Goal: Task Accomplishment & Management: Use online tool/utility

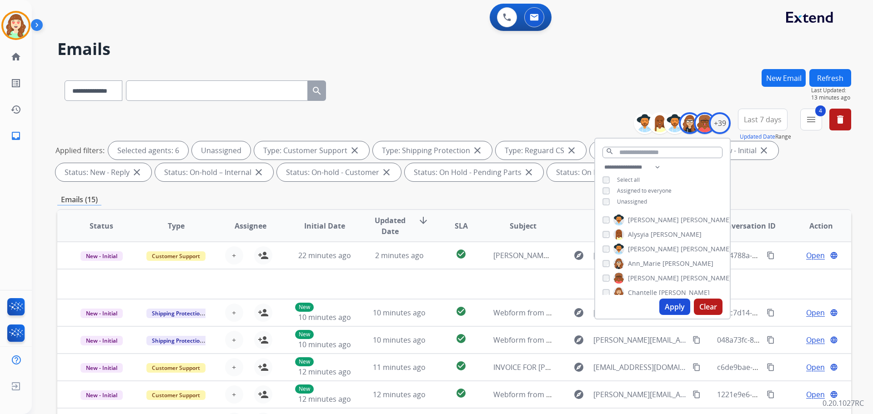
select select "**********"
drag, startPoint x: 506, startPoint y: 118, endPoint x: 864, endPoint y: 182, distance: 363.2
click at [547, 125] on div "**********" at bounding box center [454, 147] width 794 height 76
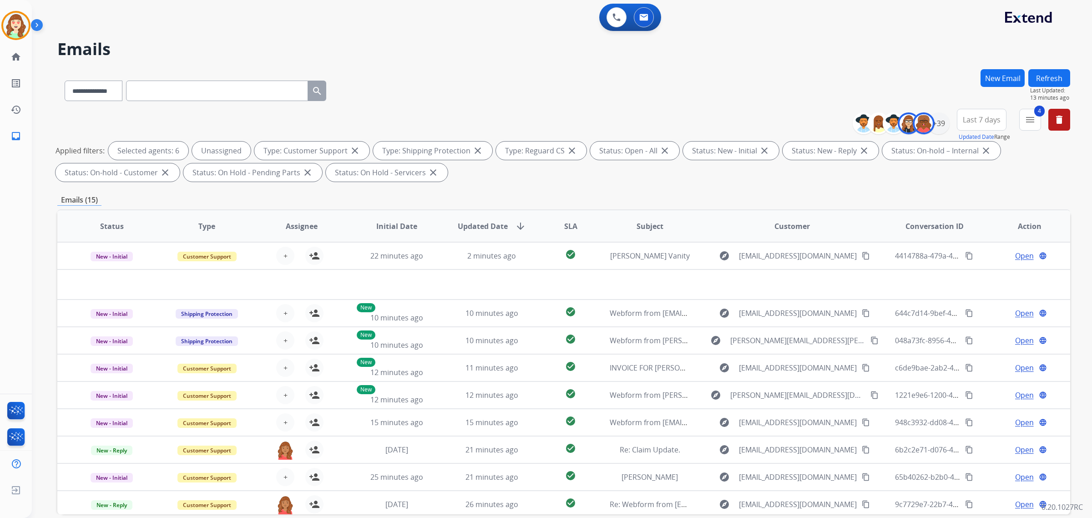
drag, startPoint x: 836, startPoint y: 0, endPoint x: 478, endPoint y: 55, distance: 362.2
click at [478, 55] on h2 "Emails" at bounding box center [563, 49] width 1012 height 18
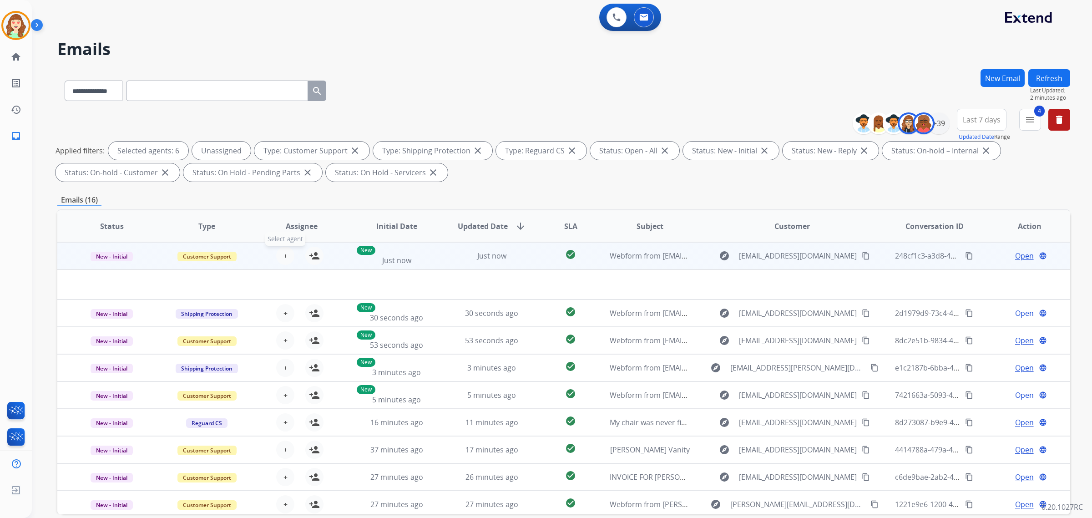
click at [284, 252] on span "+" at bounding box center [285, 255] width 4 height 11
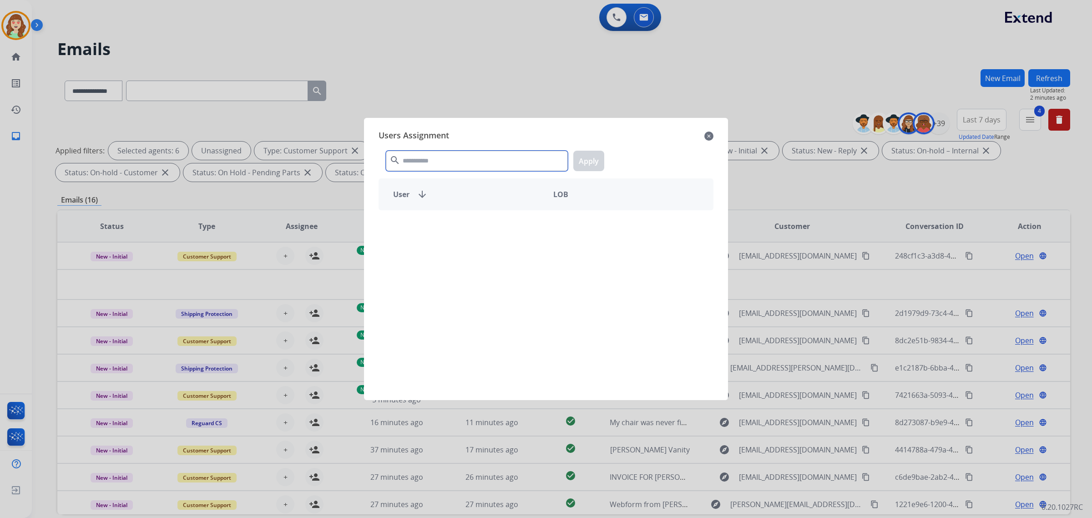
click at [421, 162] on input "text" at bounding box center [477, 161] width 182 height 20
type input "*****"
click at [489, 224] on div "[PERSON_NAME]" at bounding box center [462, 226] width 167 height 22
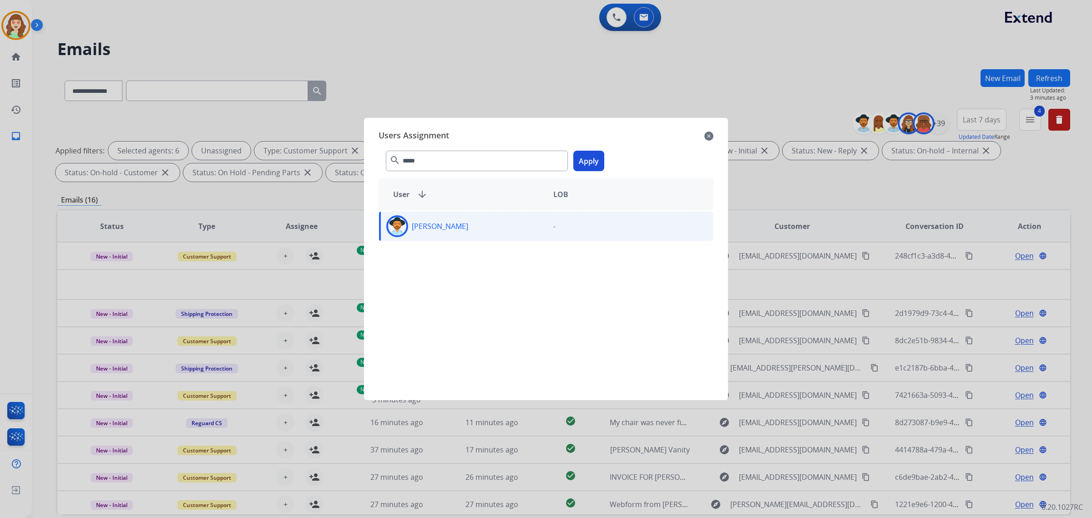
click at [594, 160] on button "Apply" at bounding box center [588, 161] width 31 height 20
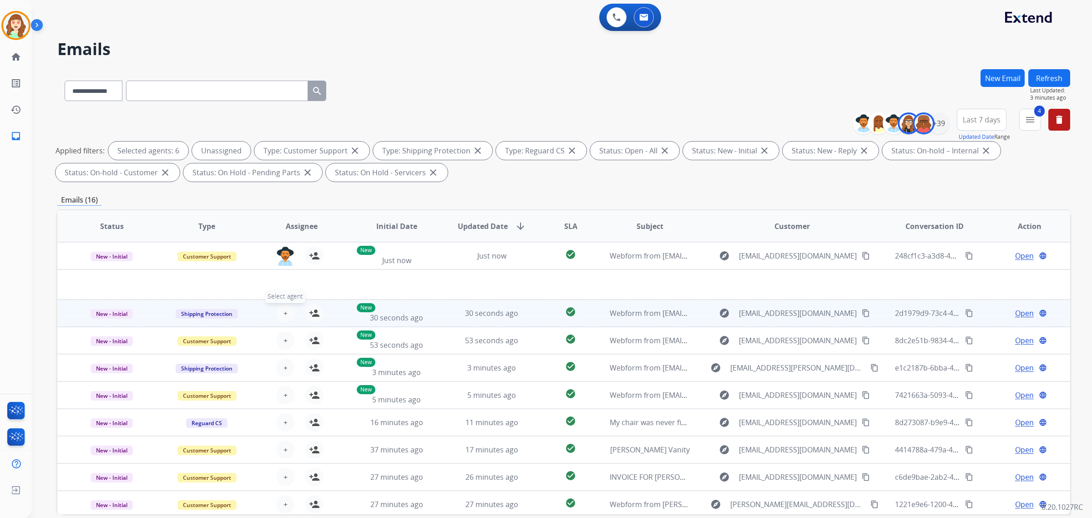
click at [286, 312] on button "+ Select agent" at bounding box center [285, 313] width 18 height 18
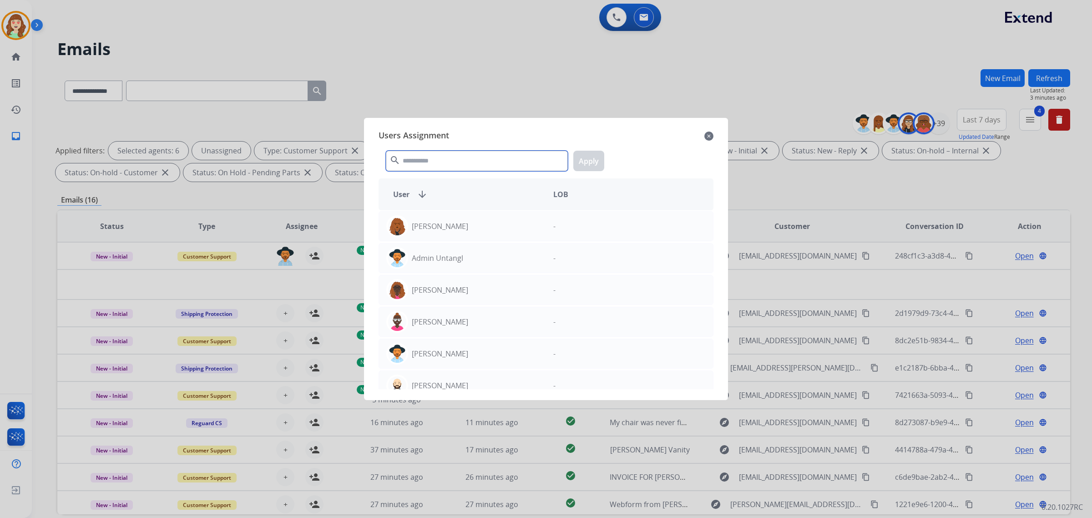
click at [437, 156] on input "text" at bounding box center [477, 161] width 182 height 20
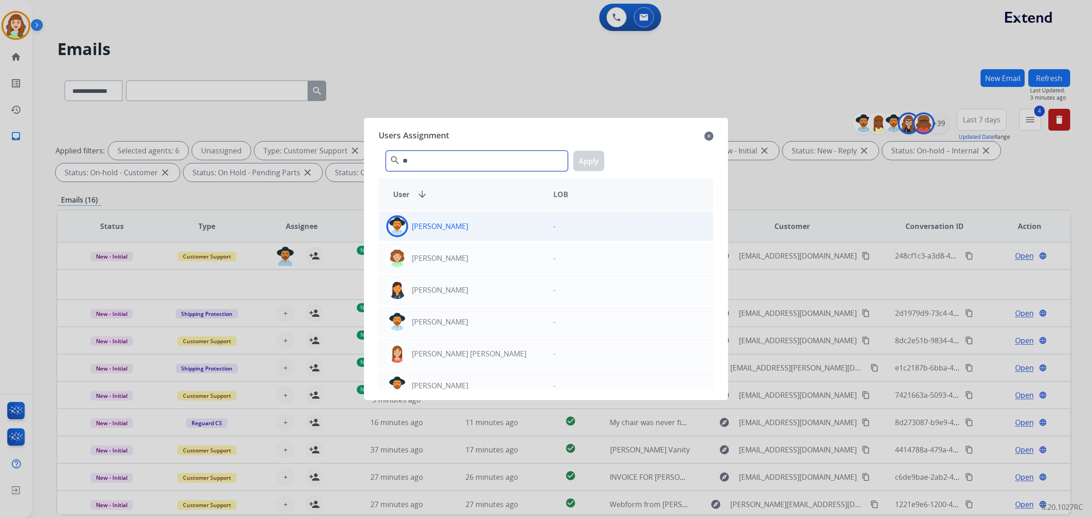
type input "**"
click at [480, 228] on div "[PERSON_NAME]" at bounding box center [462, 226] width 167 height 22
click at [593, 160] on button "Apply" at bounding box center [588, 161] width 31 height 20
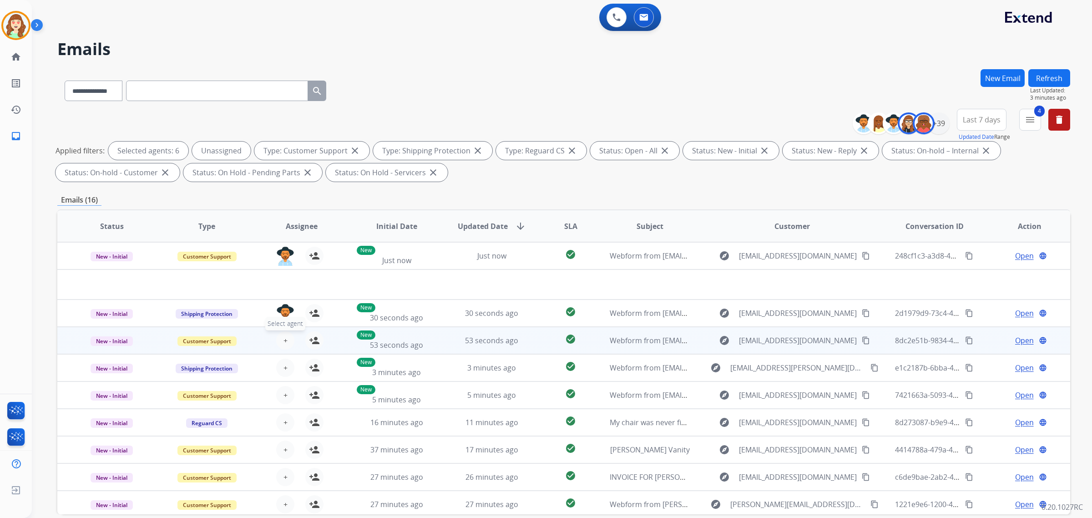
click at [283, 338] on span "+" at bounding box center [285, 340] width 4 height 11
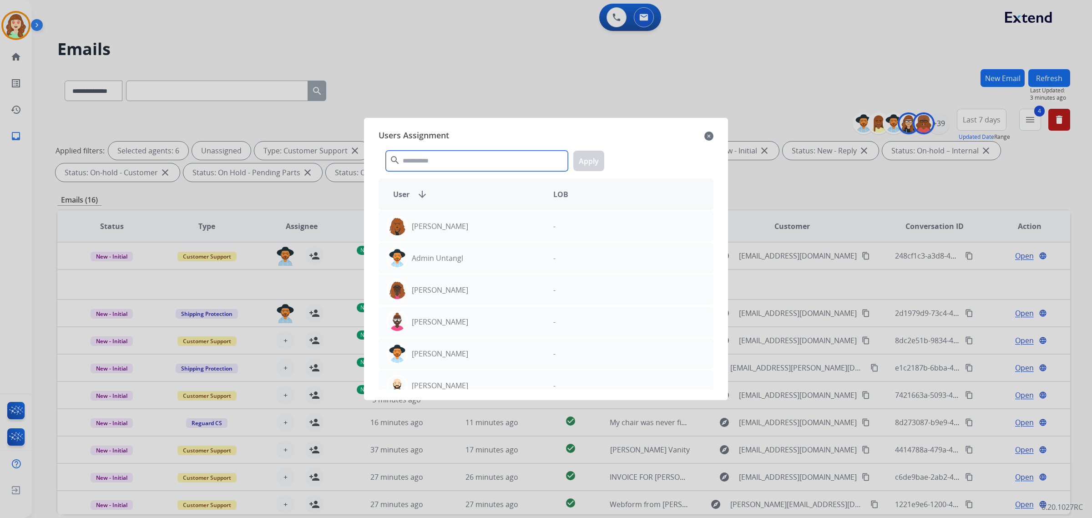
click at [446, 153] on input "text" at bounding box center [477, 161] width 182 height 20
click at [707, 133] on mat-icon "close" at bounding box center [708, 136] width 9 height 11
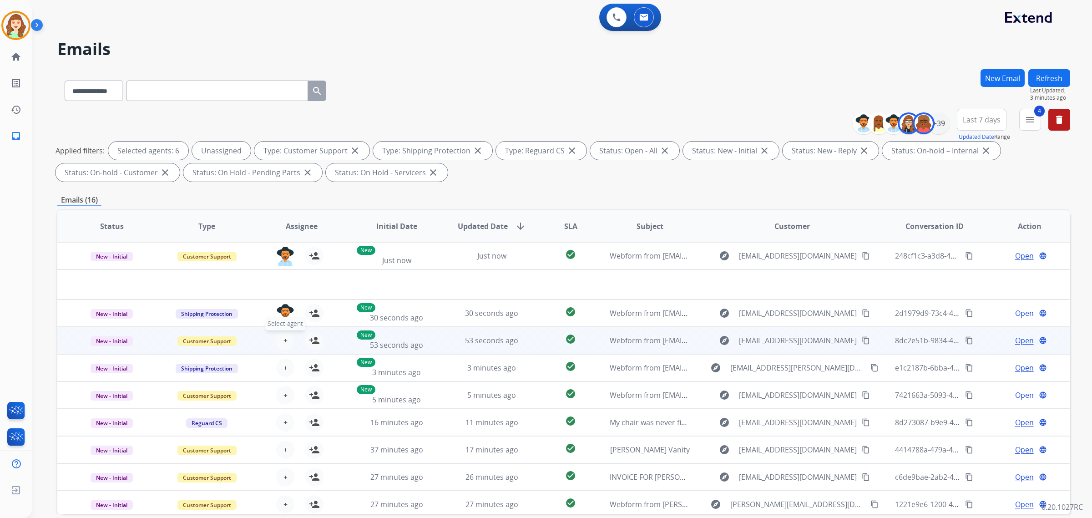
click at [286, 341] on button "+ Select agent" at bounding box center [285, 340] width 18 height 18
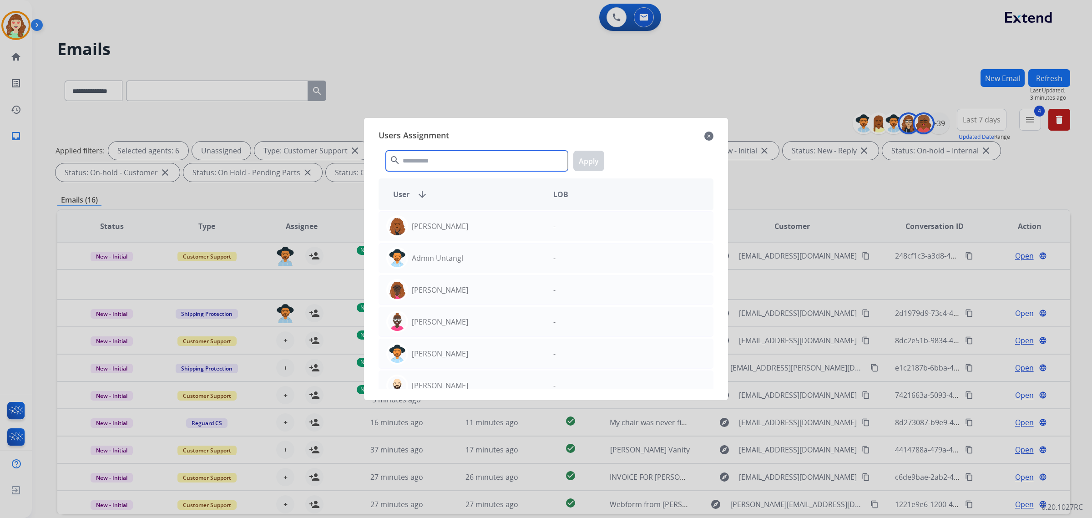
click at [433, 164] on input "text" at bounding box center [477, 161] width 182 height 20
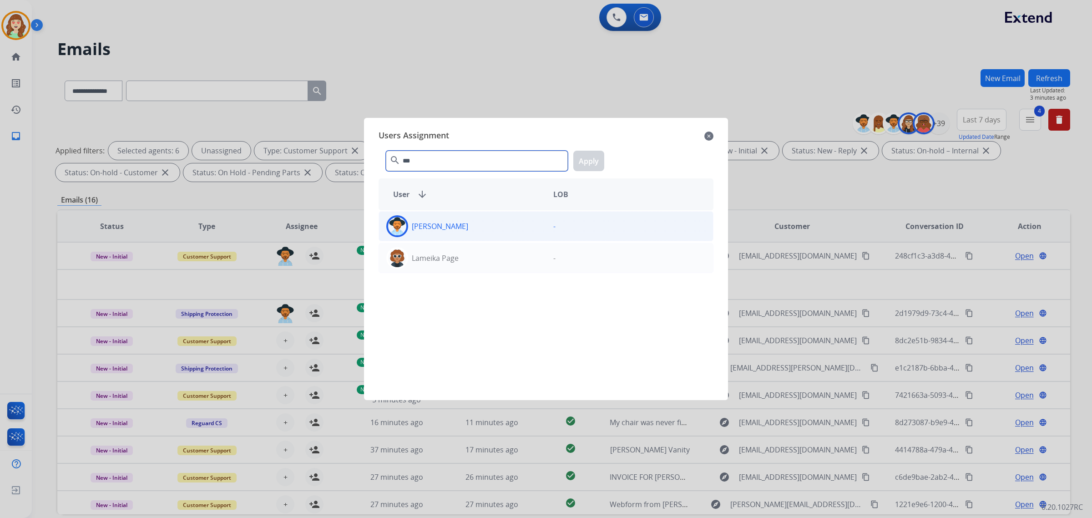
type input "***"
click at [460, 235] on div "[PERSON_NAME]" at bounding box center [462, 226] width 167 height 22
drag, startPoint x: 600, startPoint y: 168, endPoint x: 406, endPoint y: 297, distance: 233.1
click at [599, 168] on button "Apply" at bounding box center [588, 161] width 31 height 20
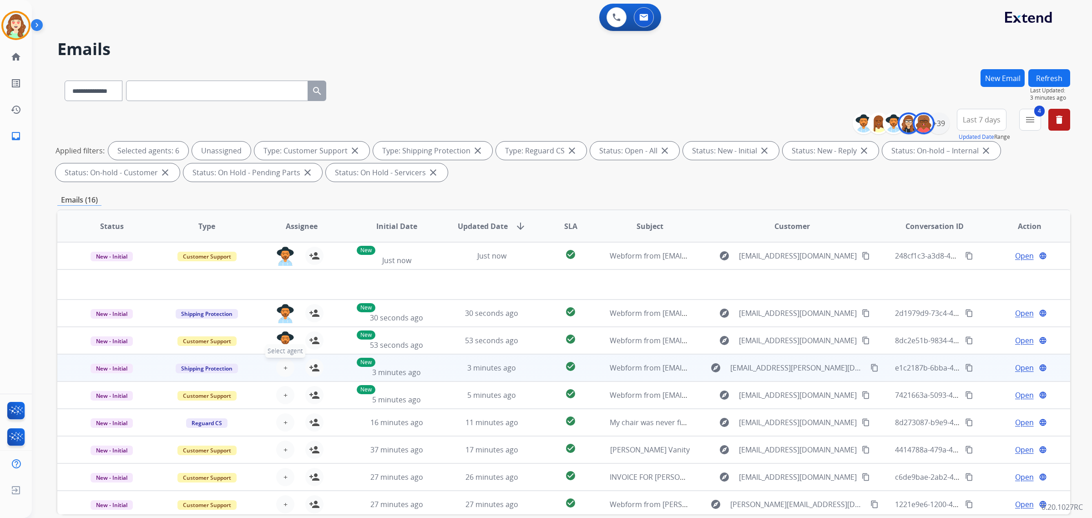
click at [280, 369] on button "+ Select agent" at bounding box center [285, 367] width 18 height 18
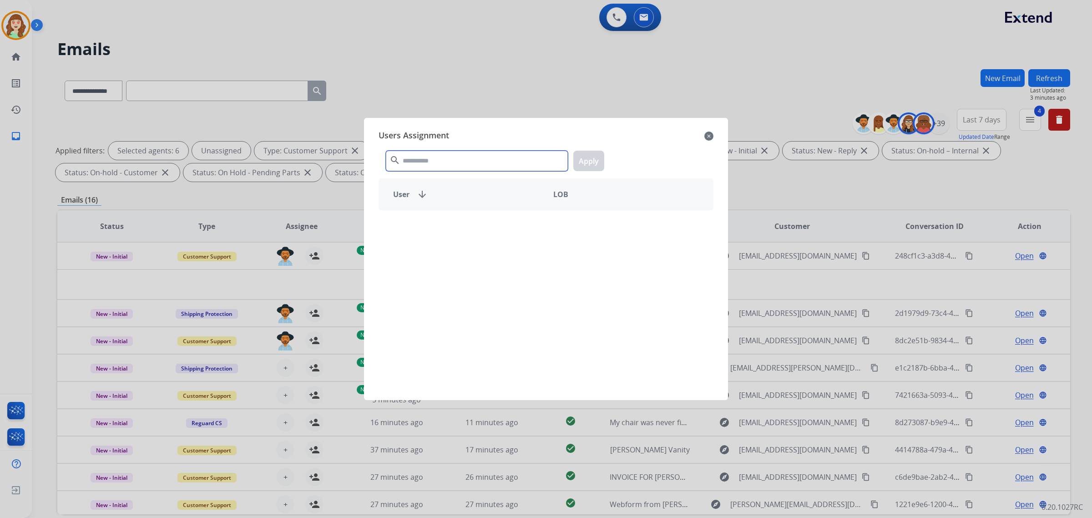
click at [428, 161] on input "text" at bounding box center [477, 161] width 182 height 20
type input "****"
drag, startPoint x: 494, startPoint y: 234, endPoint x: 556, endPoint y: 207, distance: 67.4
click at [494, 233] on div "Harmony [PERSON_NAME]" at bounding box center [462, 226] width 167 height 22
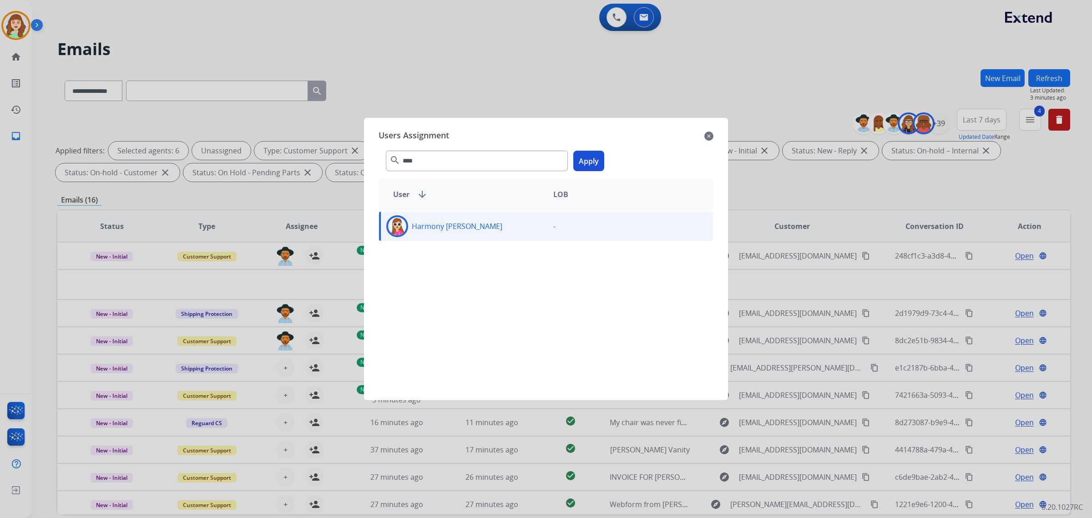
click at [582, 161] on button "Apply" at bounding box center [588, 161] width 31 height 20
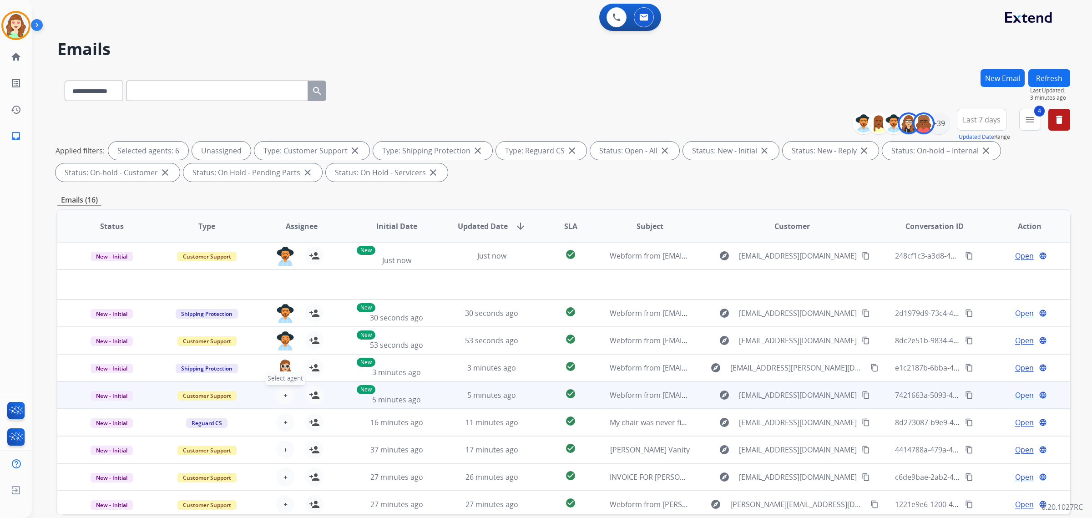
click at [285, 394] on span "+" at bounding box center [285, 394] width 4 height 11
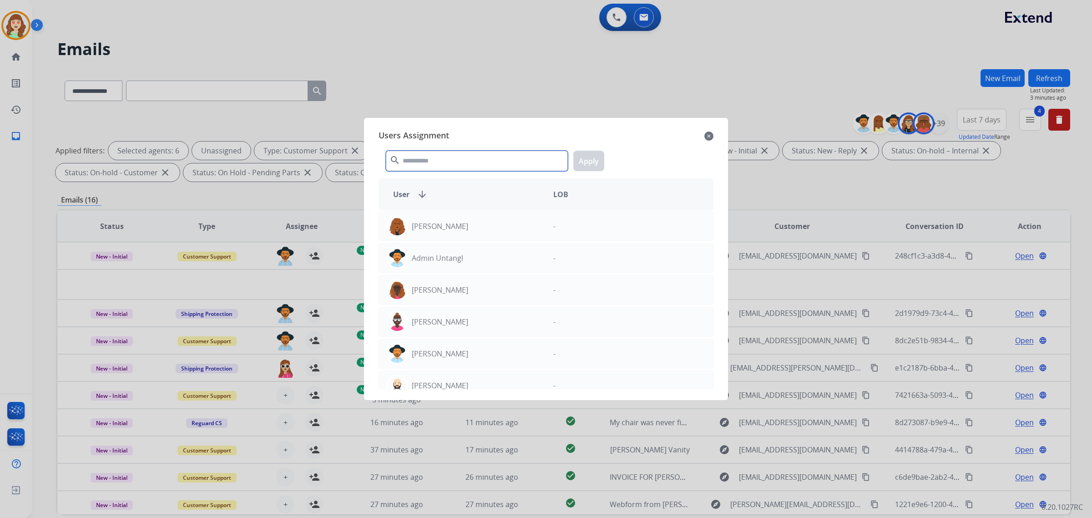
click at [443, 156] on input "text" at bounding box center [477, 161] width 182 height 20
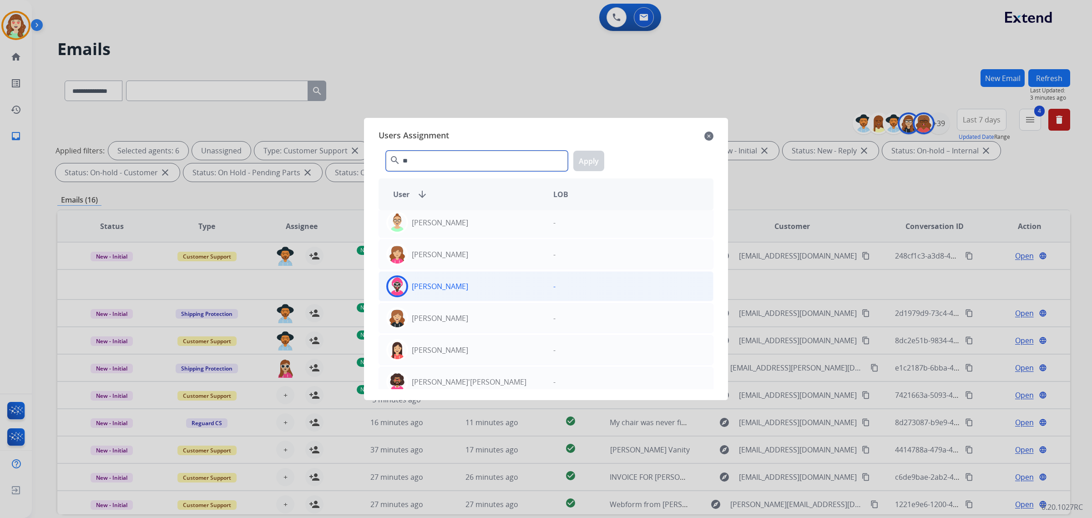
scroll to position [78, 0]
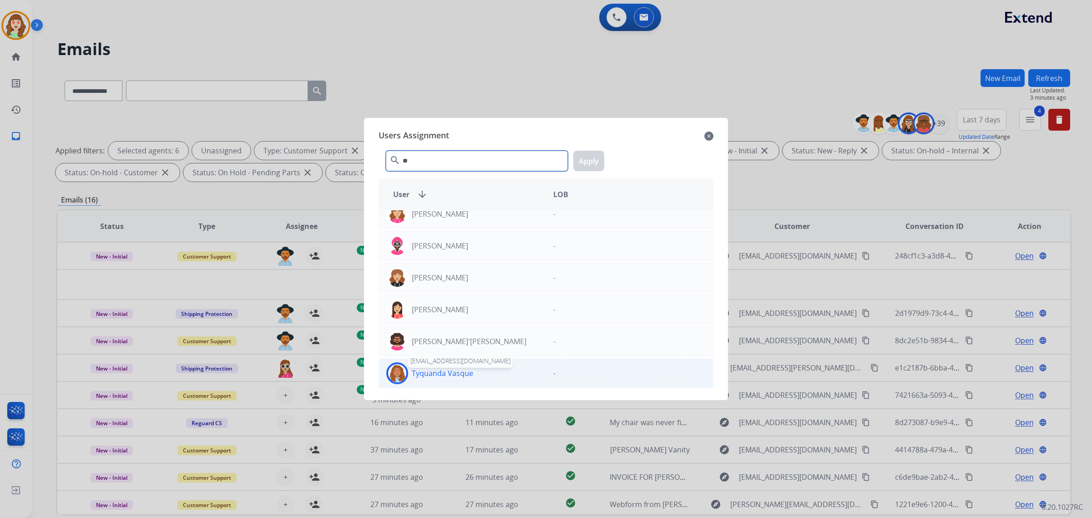
type input "**"
click at [460, 372] on p "Tyquanda Vasque" at bounding box center [442, 373] width 61 height 11
click at [587, 158] on button "Apply" at bounding box center [588, 161] width 31 height 20
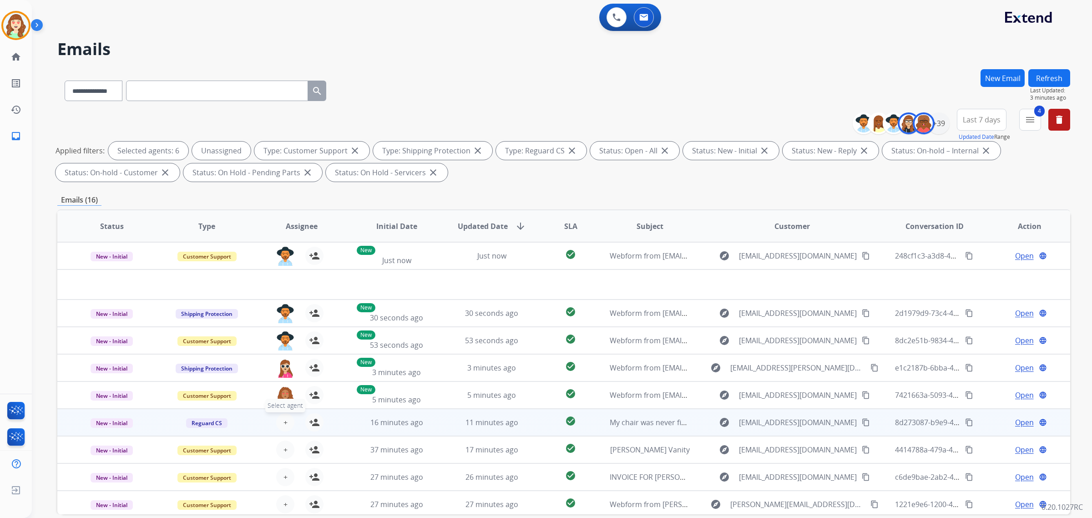
click at [285, 414] on button "+ Select agent" at bounding box center [285, 422] width 18 height 18
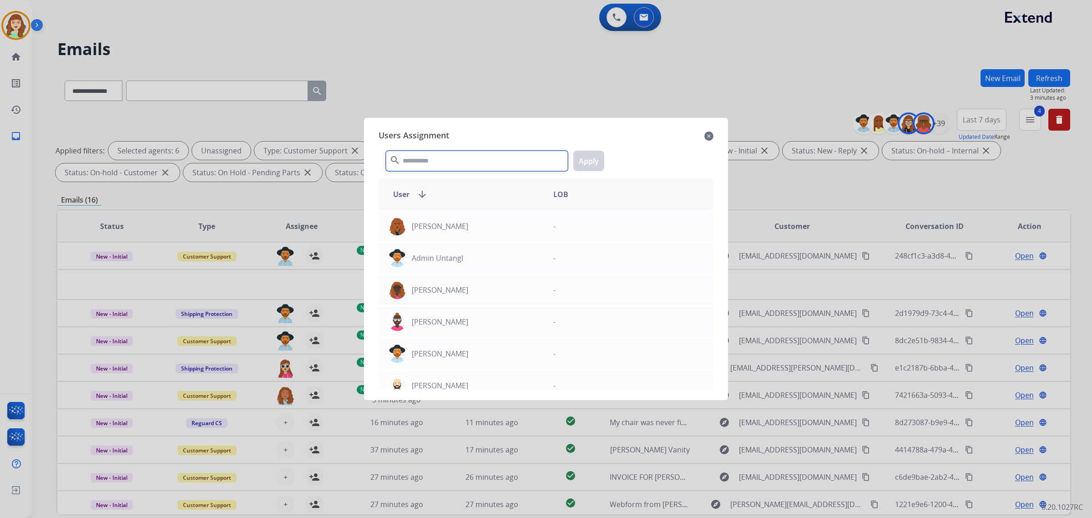
drag, startPoint x: 464, startPoint y: 162, endPoint x: 476, endPoint y: 131, distance: 33.5
click at [476, 132] on div "Users Assignment close search Apply User arrow_downward LOB [PERSON_NAME] - Adm…" at bounding box center [545, 258] width 349 height 267
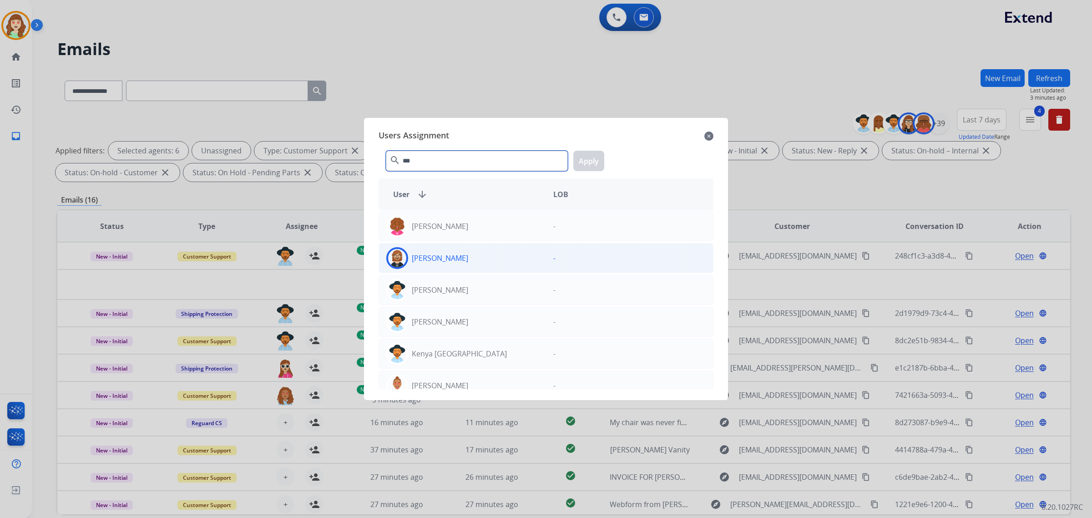
type input "***"
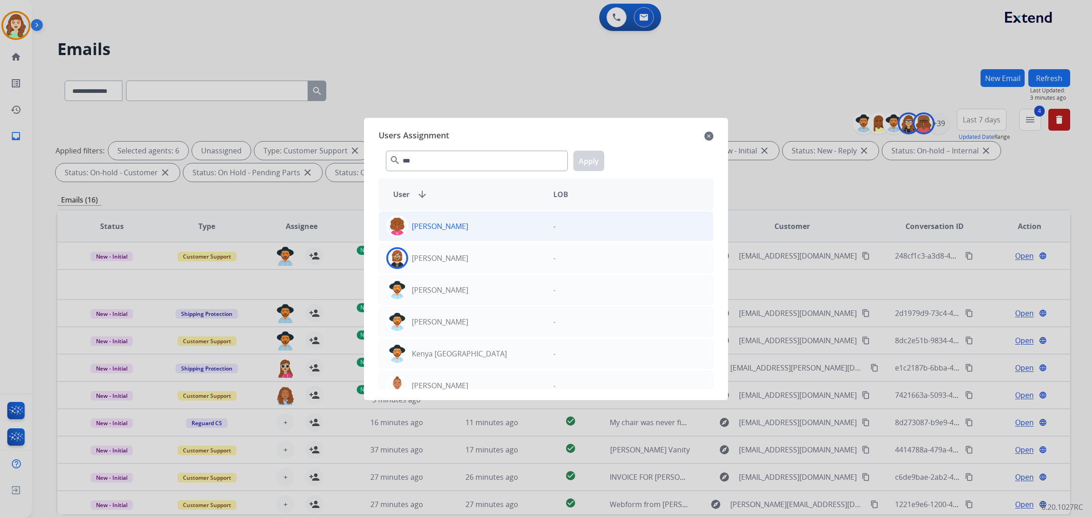
drag, startPoint x: 479, startPoint y: 261, endPoint x: 566, endPoint y: 211, distance: 100.6
click at [479, 261] on div "[PERSON_NAME]" at bounding box center [462, 258] width 167 height 22
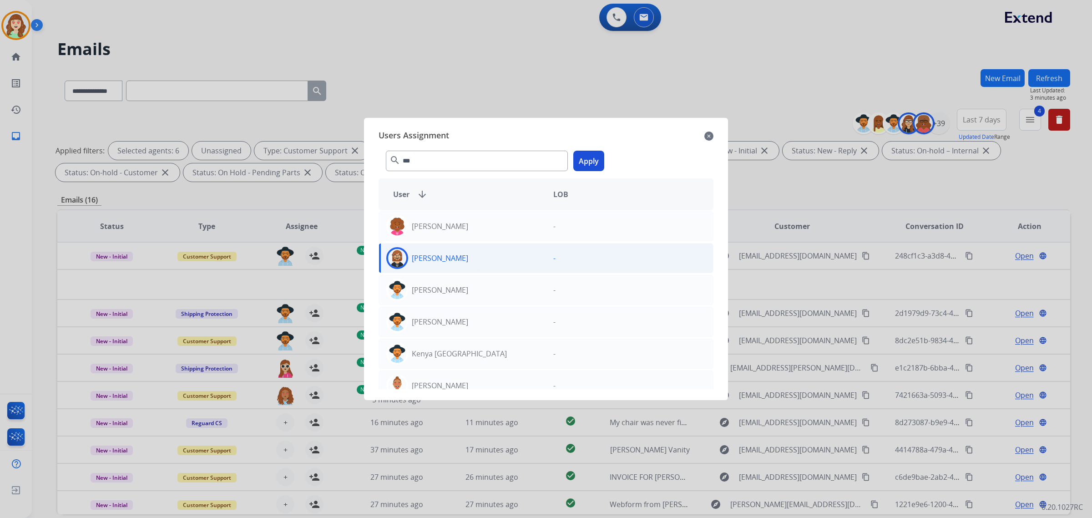
click at [579, 162] on button "Apply" at bounding box center [588, 161] width 31 height 20
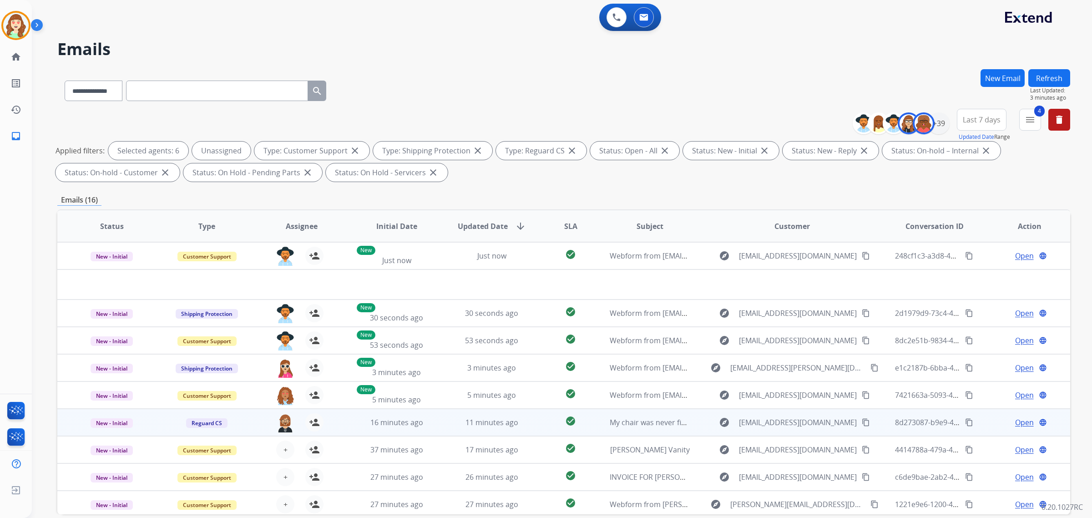
scroll to position [30, 0]
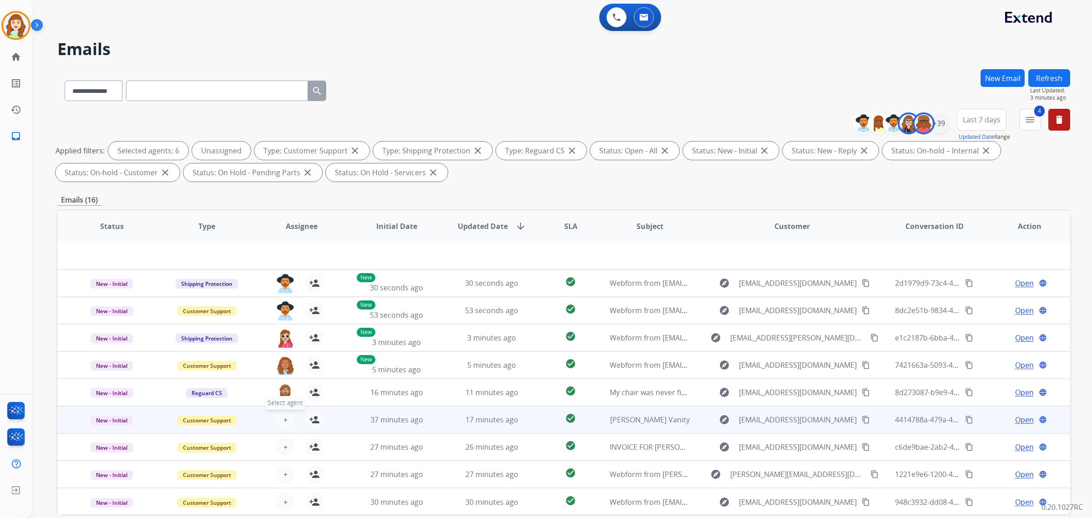
click at [280, 413] on button "+ Select agent" at bounding box center [285, 419] width 18 height 18
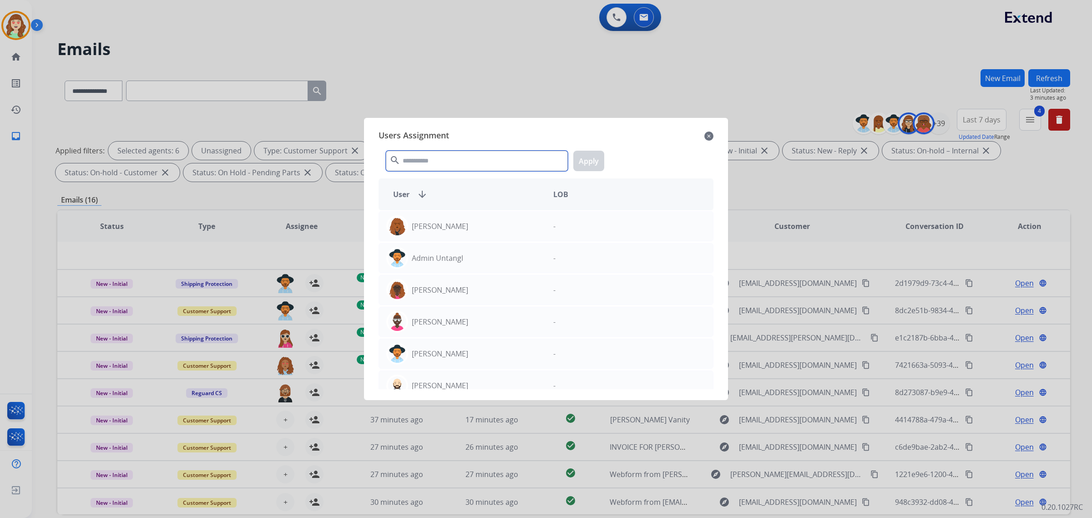
click at [423, 160] on input "text" at bounding box center [477, 161] width 182 height 20
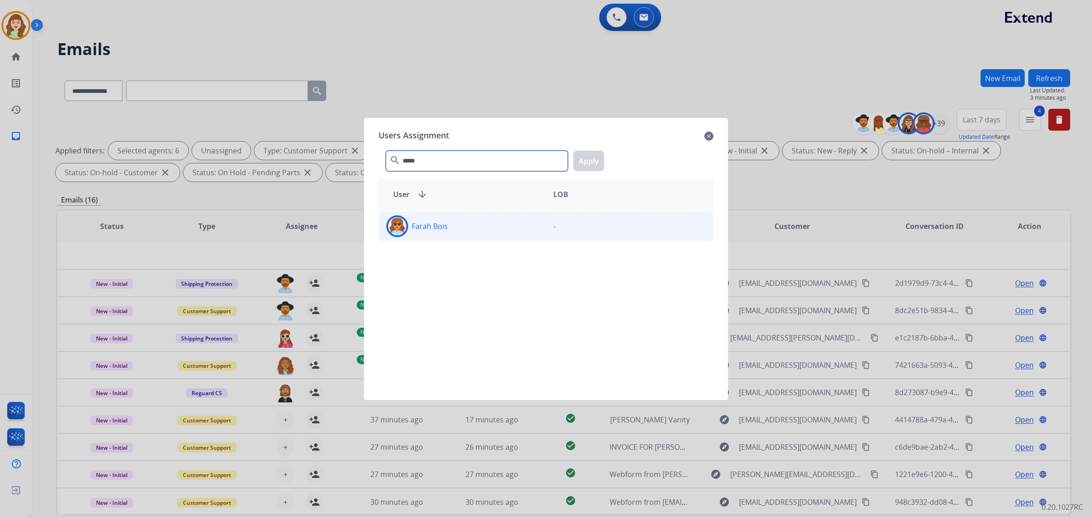
type input "*****"
drag, startPoint x: 514, startPoint y: 227, endPoint x: 589, endPoint y: 179, distance: 89.1
click at [518, 227] on div "Farah Bois" at bounding box center [462, 226] width 167 height 22
click at [590, 159] on button "Apply" at bounding box center [588, 161] width 31 height 20
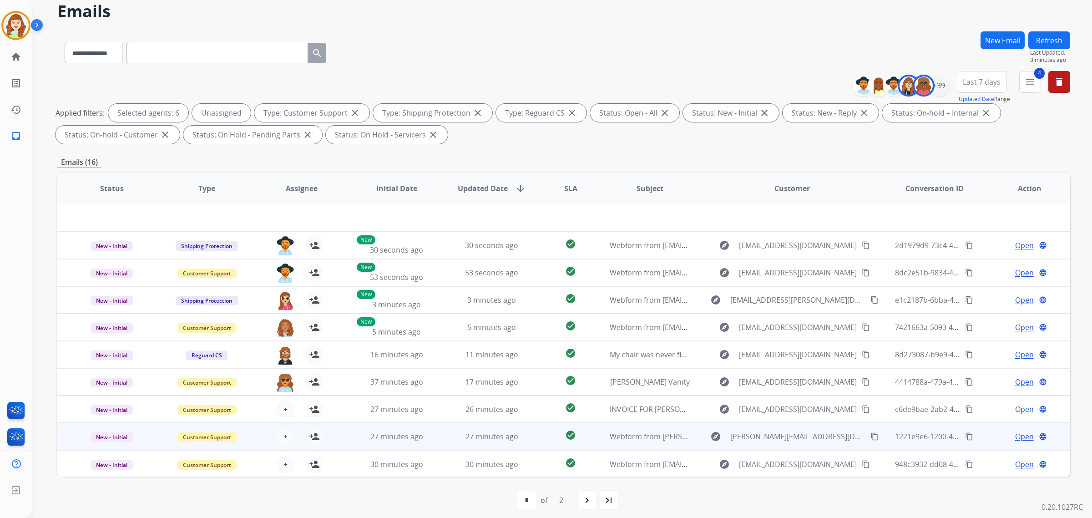
scroll to position [43, 0]
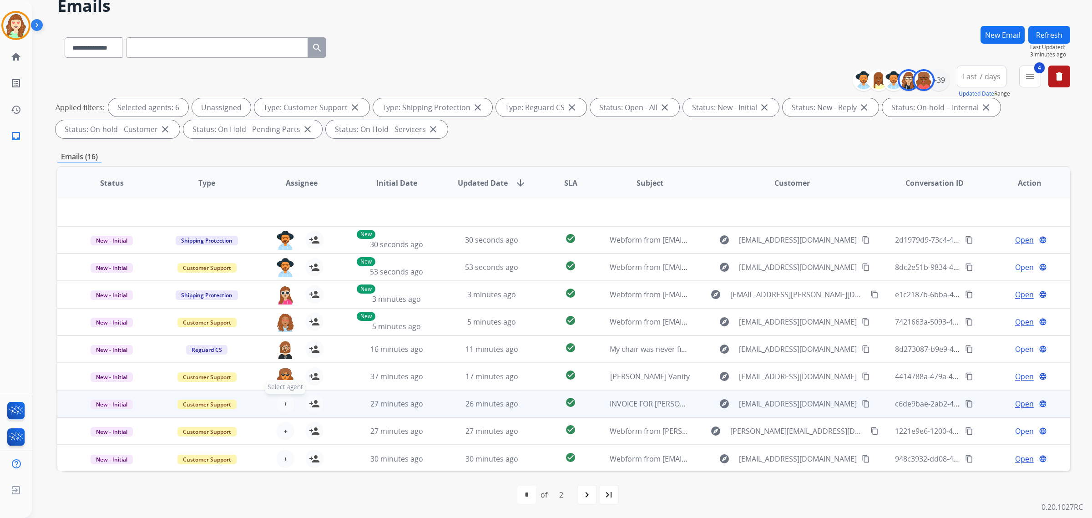
click at [283, 403] on span "+" at bounding box center [285, 403] width 4 height 11
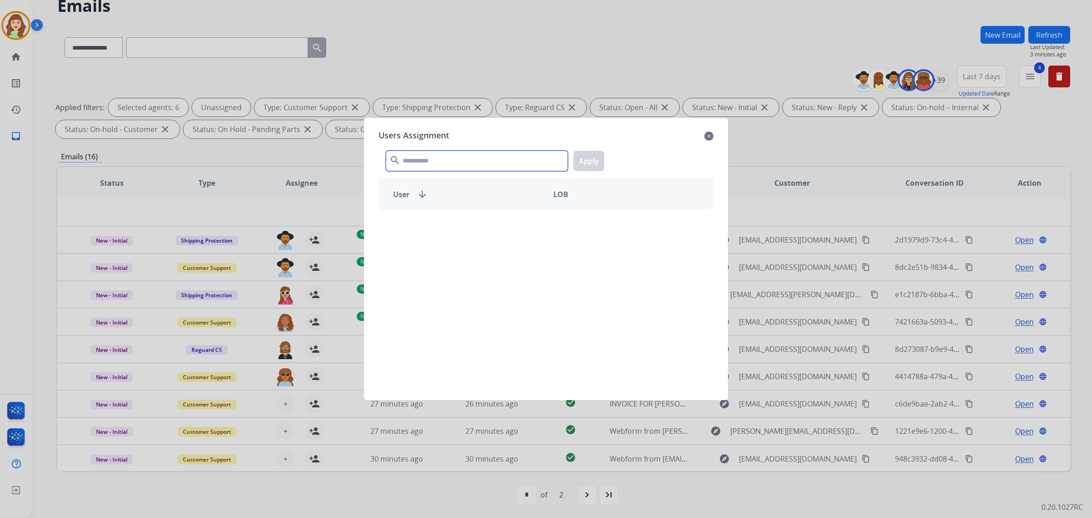
click at [433, 167] on input "text" at bounding box center [477, 161] width 182 height 20
type input "****"
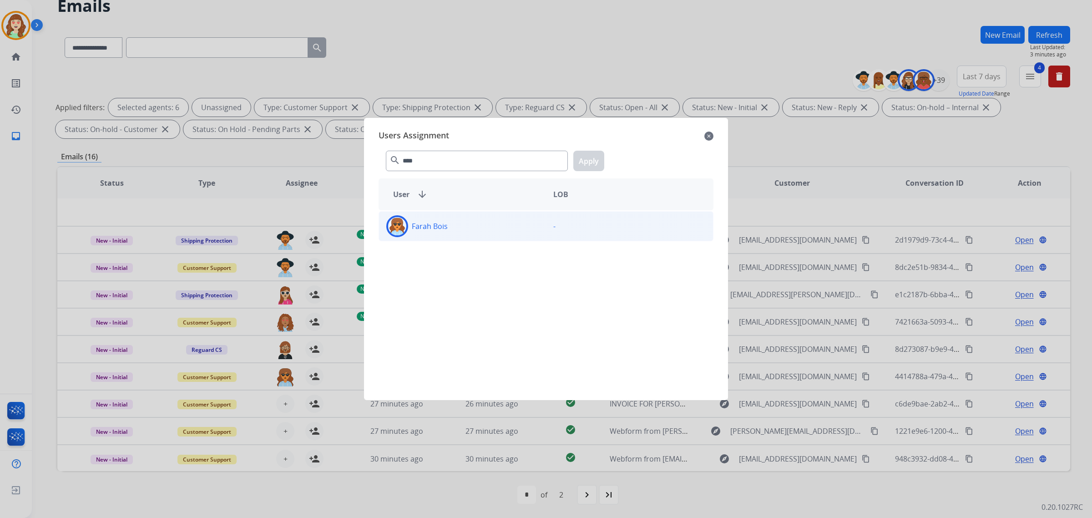
click at [501, 224] on div "Farah Bois" at bounding box center [462, 226] width 167 height 22
click at [592, 156] on button "Apply" at bounding box center [588, 161] width 31 height 20
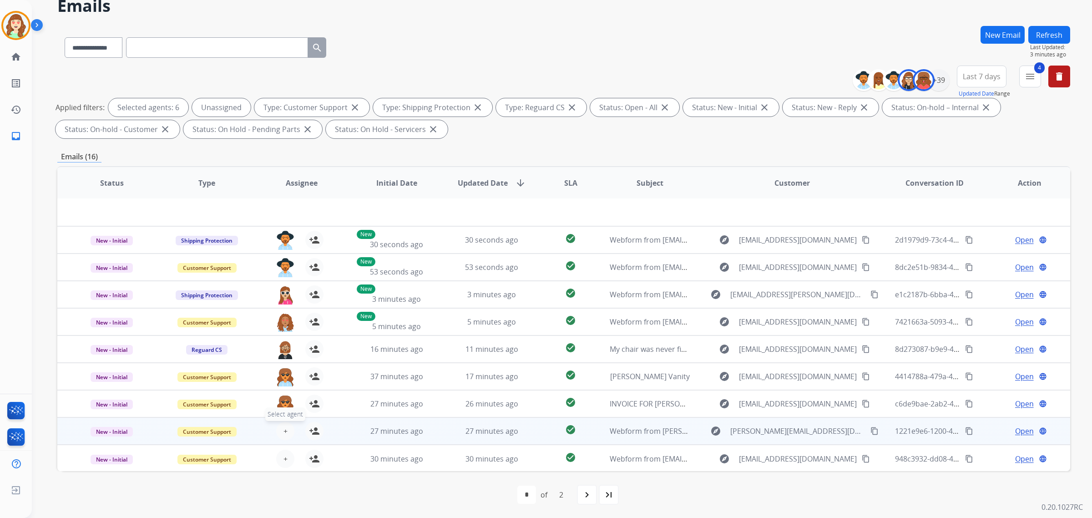
click at [284, 414] on span "+" at bounding box center [285, 430] width 4 height 11
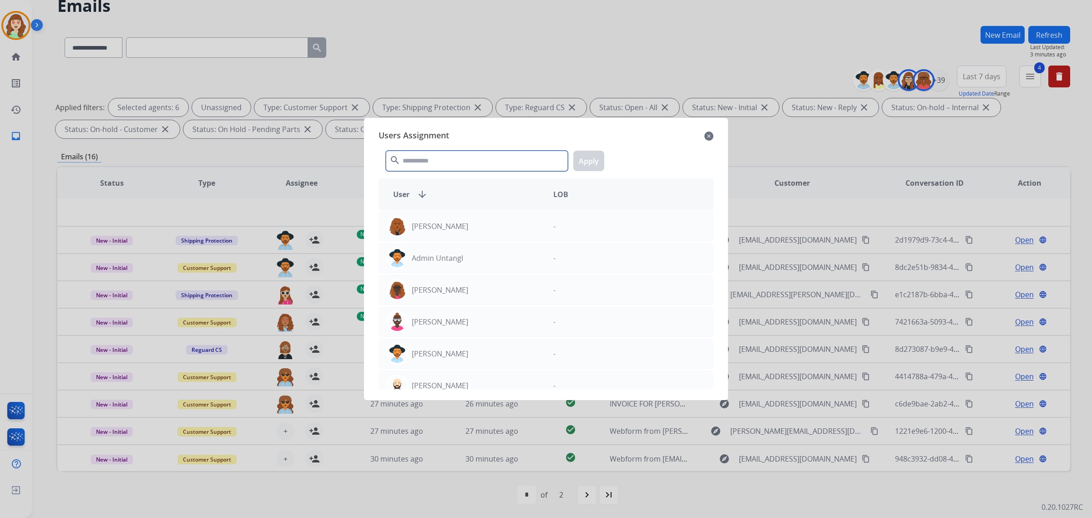
click at [436, 161] on input "text" at bounding box center [477, 161] width 182 height 20
type input "*"
type input "****"
click at [466, 383] on div "[PERSON_NAME]" at bounding box center [462, 385] width 167 height 22
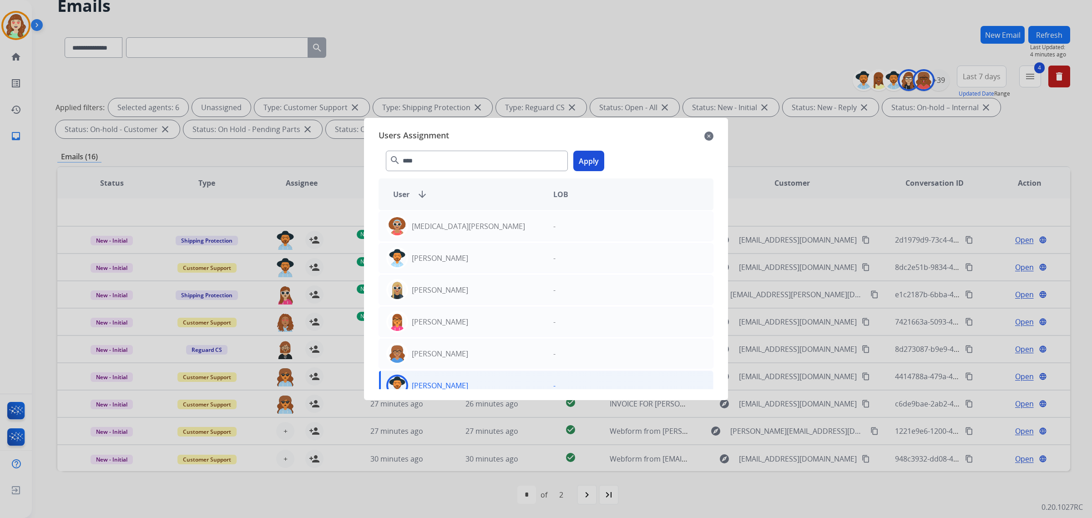
click at [586, 163] on button "Apply" at bounding box center [588, 161] width 31 height 20
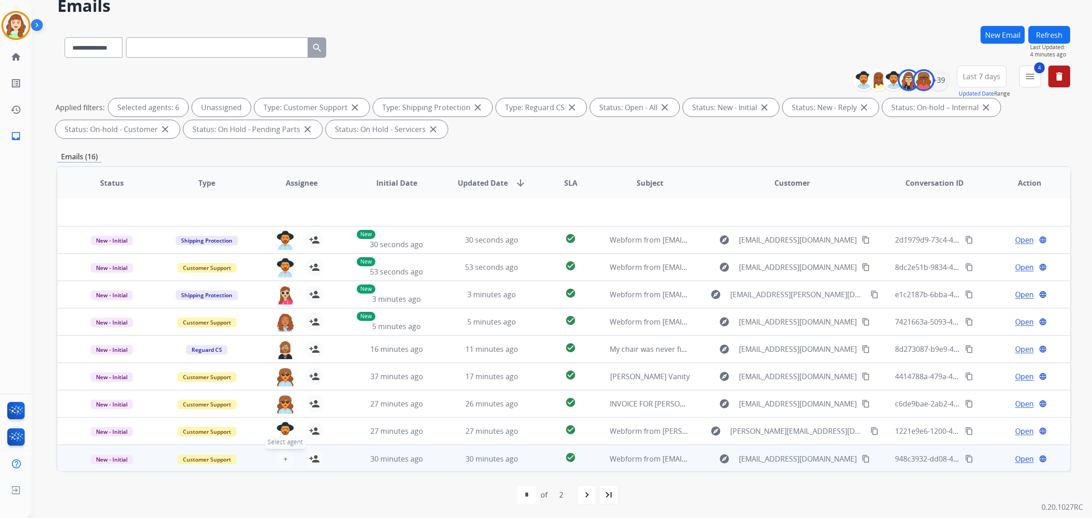
click at [283, 414] on span "+" at bounding box center [285, 458] width 4 height 11
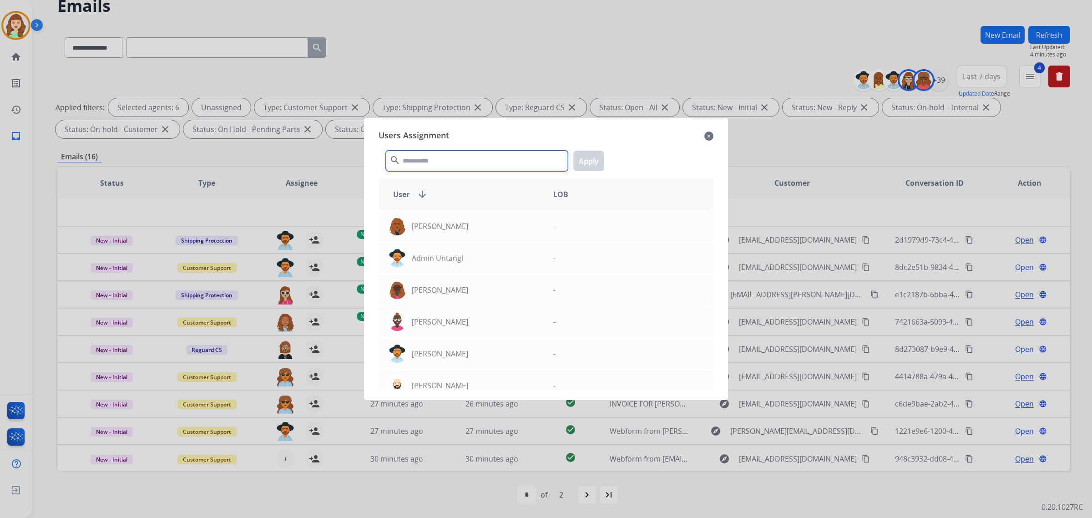
click at [451, 151] on input "text" at bounding box center [477, 161] width 182 height 20
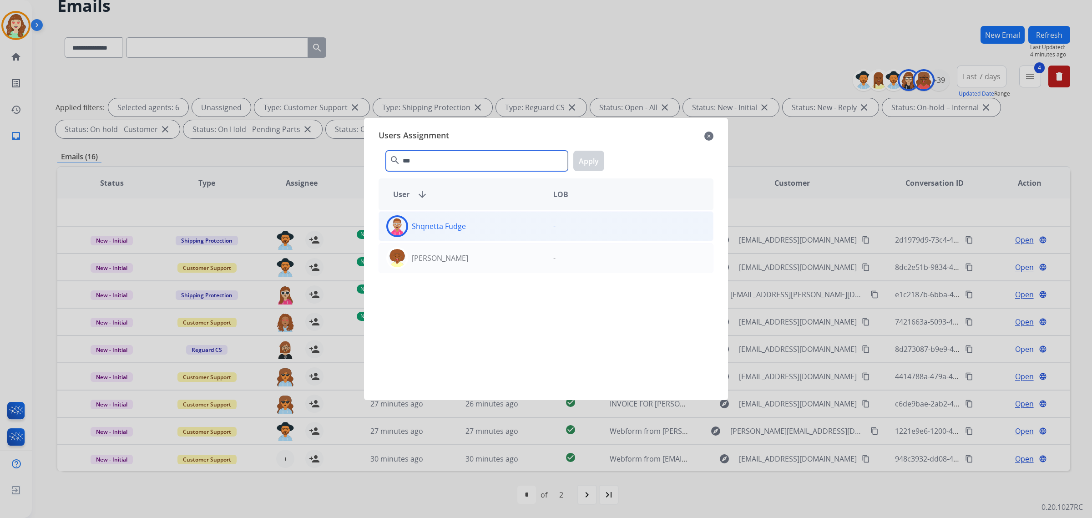
type input "***"
click at [492, 222] on div "Shqnetta Fudge" at bounding box center [462, 226] width 167 height 22
click at [594, 156] on button "Apply" at bounding box center [588, 161] width 31 height 20
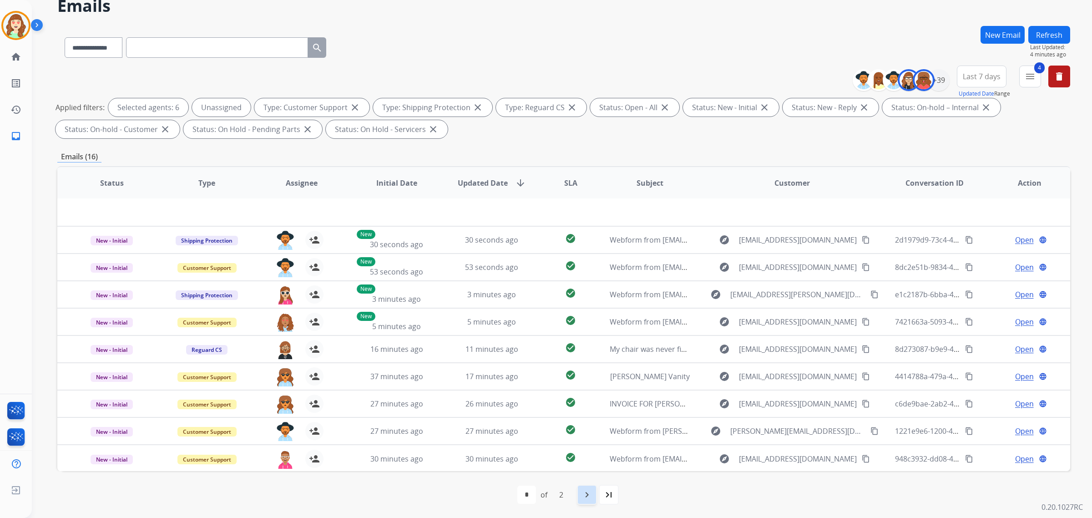
click at [585, 414] on mat-icon "navigate_next" at bounding box center [586, 494] width 11 height 11
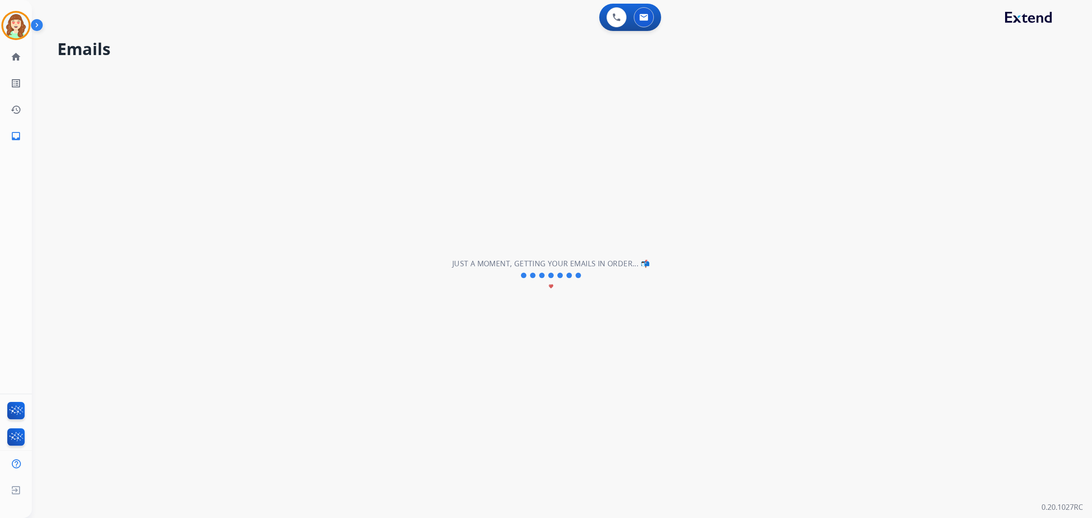
scroll to position [0, 0]
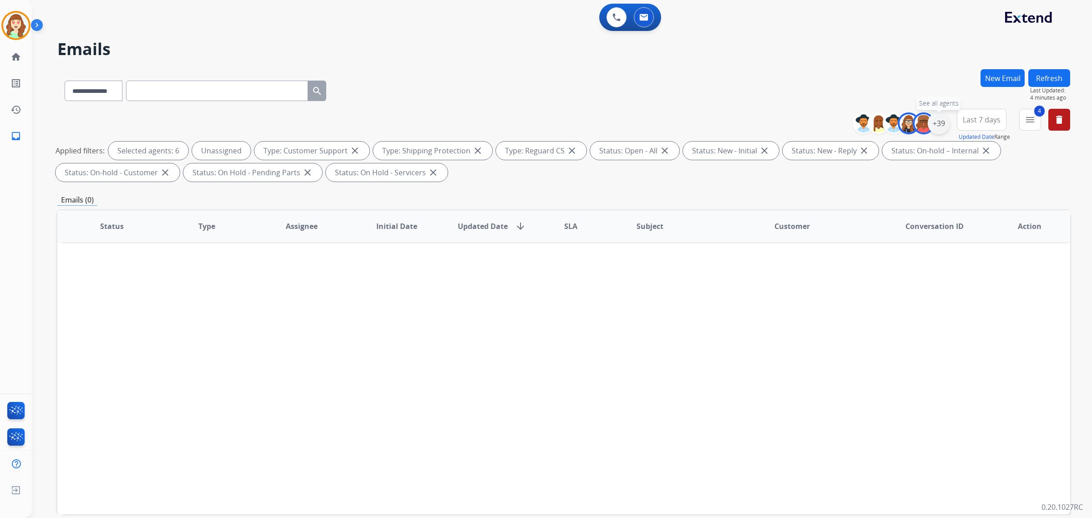
click at [873, 125] on div "+39" at bounding box center [938, 123] width 22 height 22
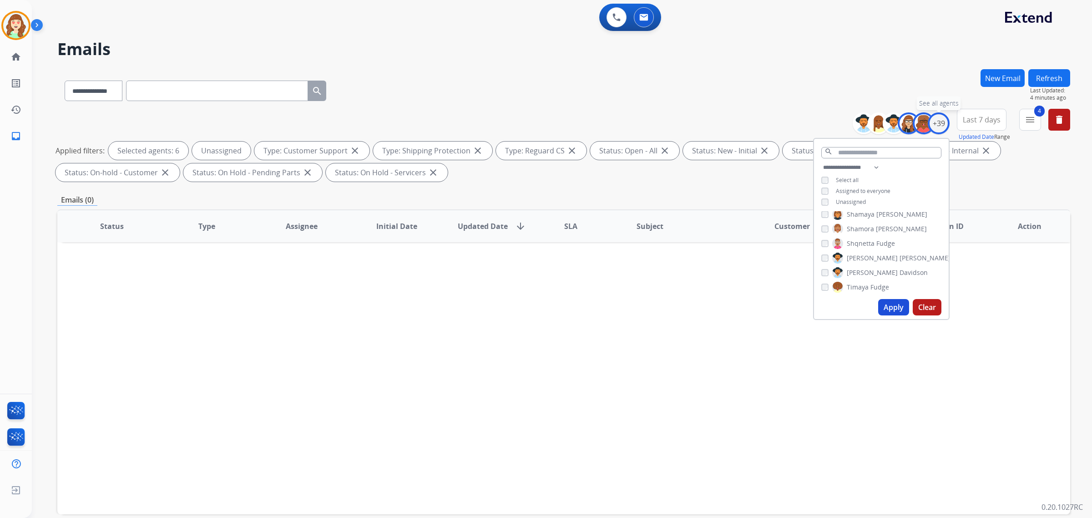
scroll to position [488, 0]
click at [873, 302] on button "Apply" at bounding box center [893, 307] width 31 height 16
select select "*"
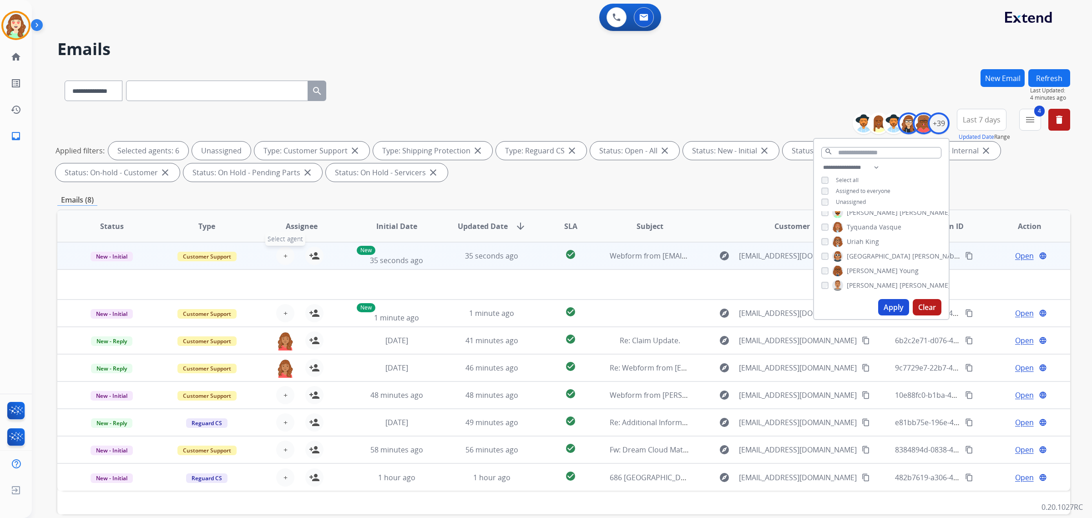
click at [283, 250] on span "+" at bounding box center [285, 255] width 4 height 11
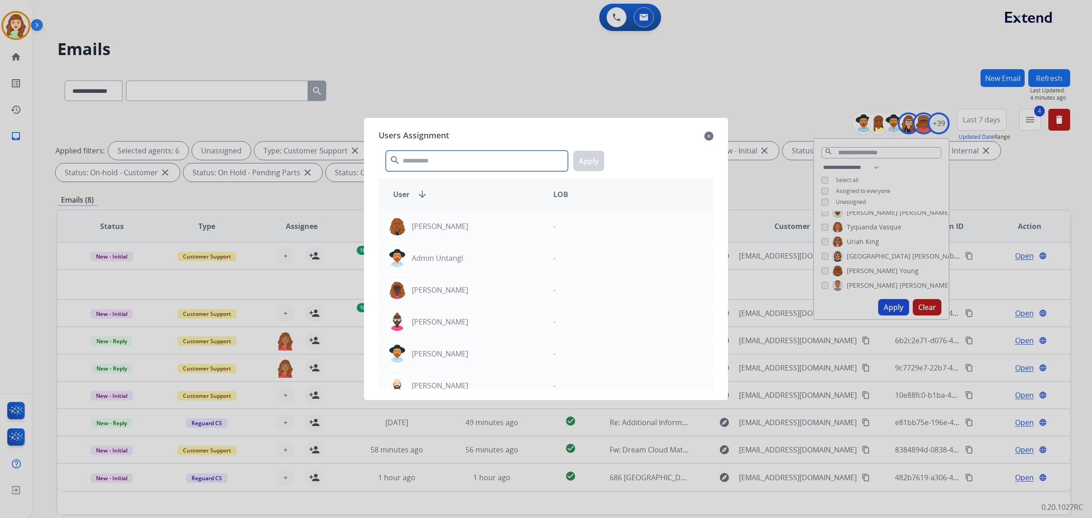
click at [423, 157] on input "text" at bounding box center [477, 161] width 182 height 20
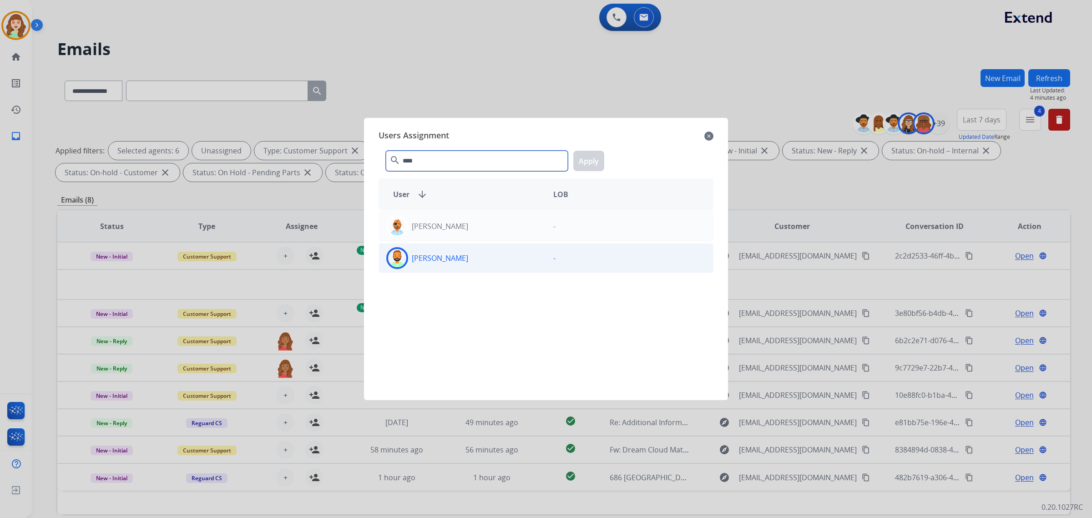
type input "****"
click at [473, 258] on div "[PERSON_NAME]" at bounding box center [462, 258] width 167 height 22
click at [589, 157] on button "Apply" at bounding box center [588, 161] width 31 height 20
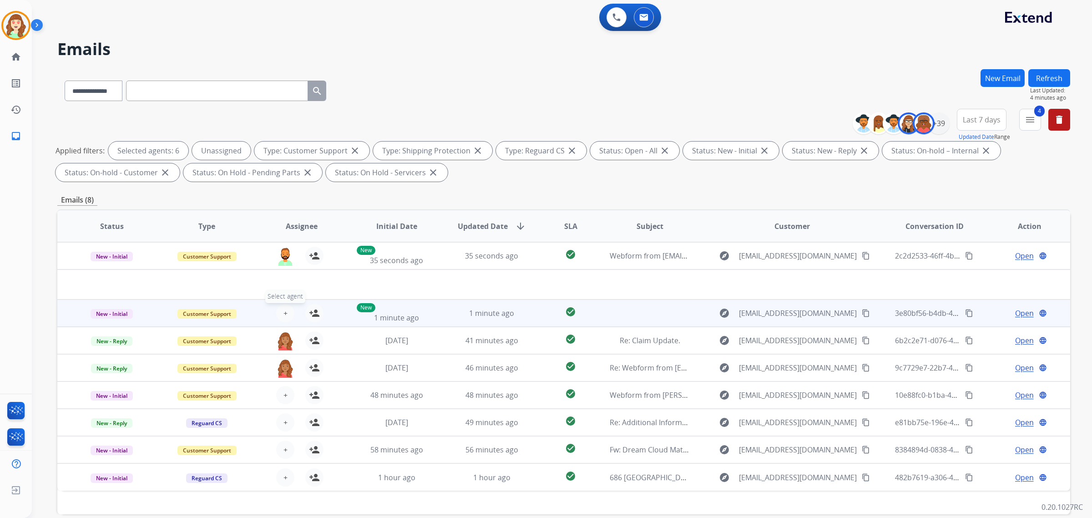
click at [283, 315] on span "+" at bounding box center [285, 312] width 4 height 11
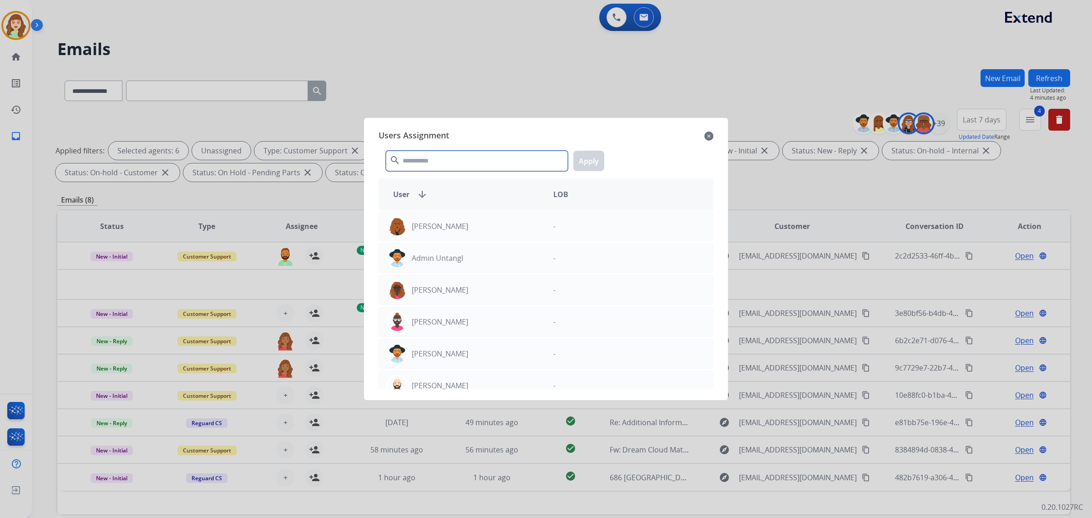
click at [465, 159] on input "text" at bounding box center [477, 161] width 182 height 20
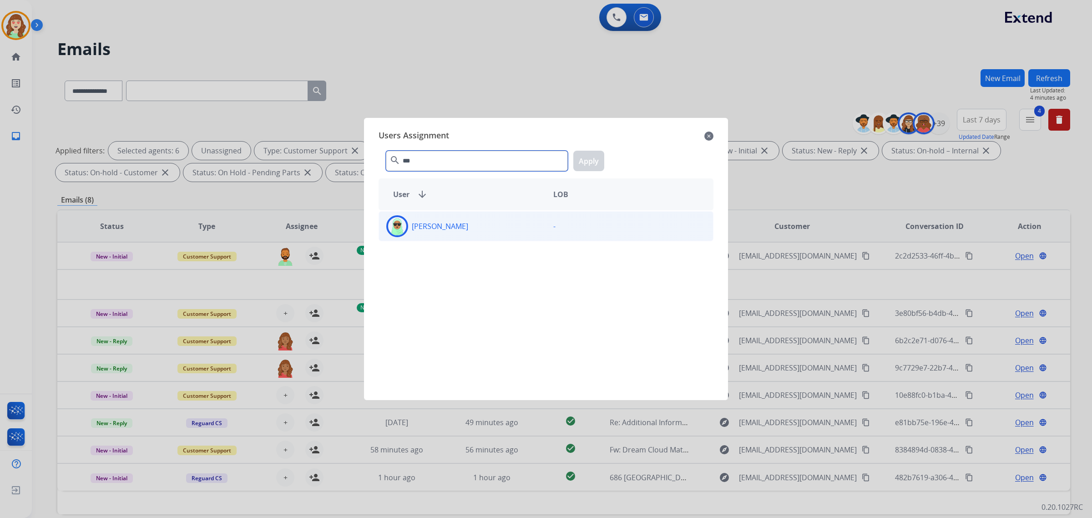
type input "***"
click at [463, 235] on div "[PERSON_NAME]" at bounding box center [462, 226] width 167 height 22
drag, startPoint x: 596, startPoint y: 157, endPoint x: 477, endPoint y: 199, distance: 126.3
click at [594, 157] on button "Apply" at bounding box center [588, 161] width 31 height 20
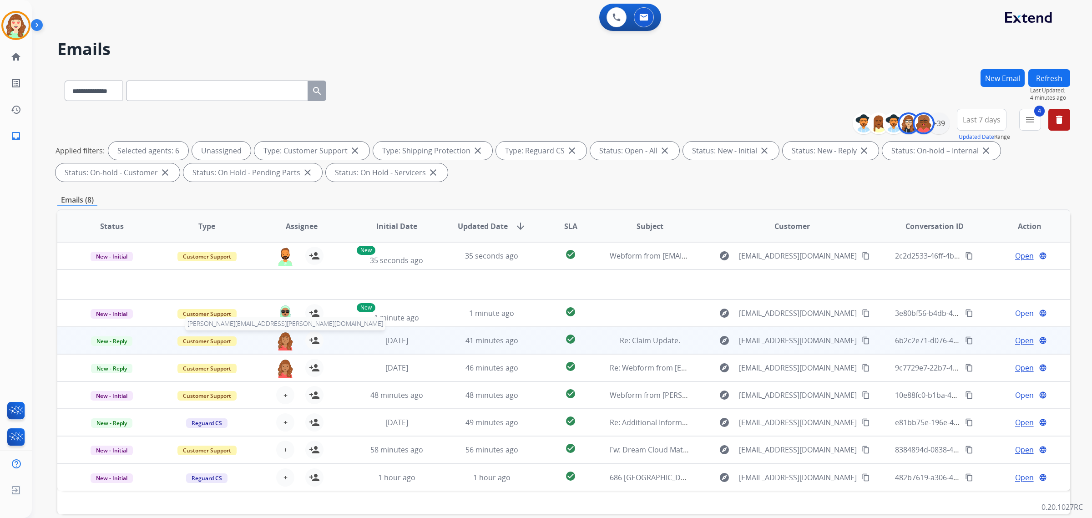
click at [285, 339] on img at bounding box center [285, 340] width 18 height 19
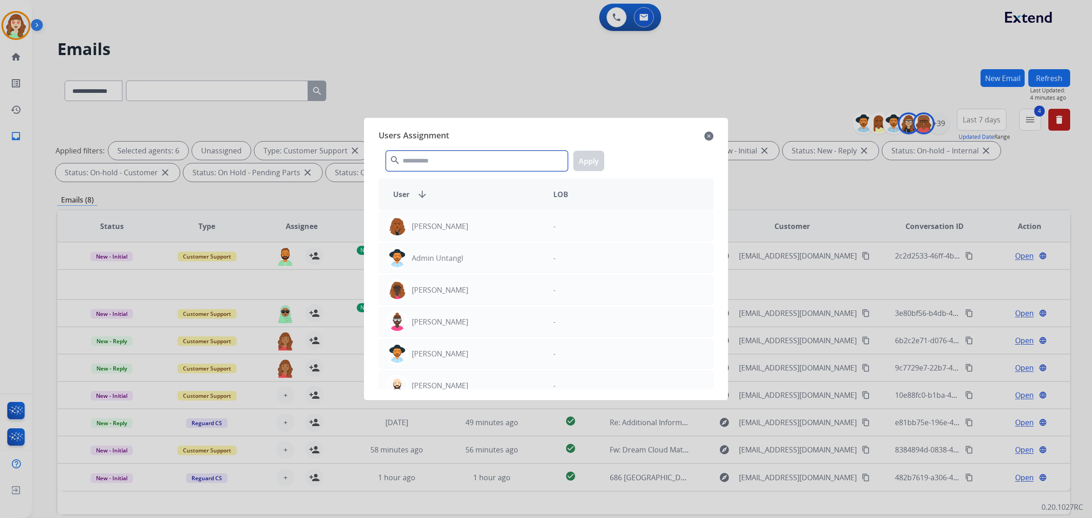
click at [445, 160] on input "text" at bounding box center [477, 161] width 182 height 20
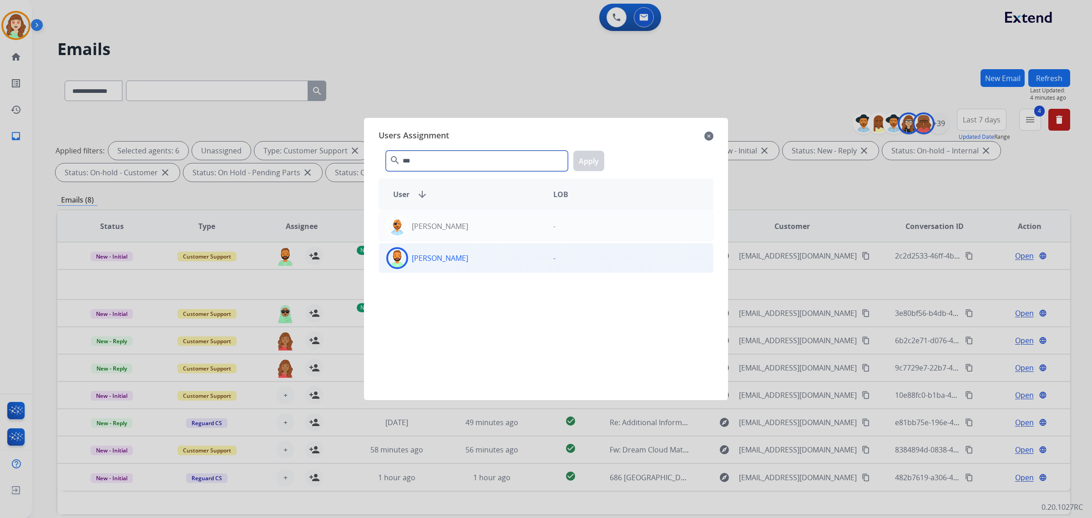
type input "***"
drag, startPoint x: 478, startPoint y: 255, endPoint x: 596, endPoint y: 167, distance: 147.3
click at [479, 255] on div "[PERSON_NAME]" at bounding box center [462, 258] width 167 height 22
drag, startPoint x: 594, startPoint y: 156, endPoint x: 517, endPoint y: 192, distance: 85.0
click at [593, 157] on button "Apply" at bounding box center [588, 161] width 31 height 20
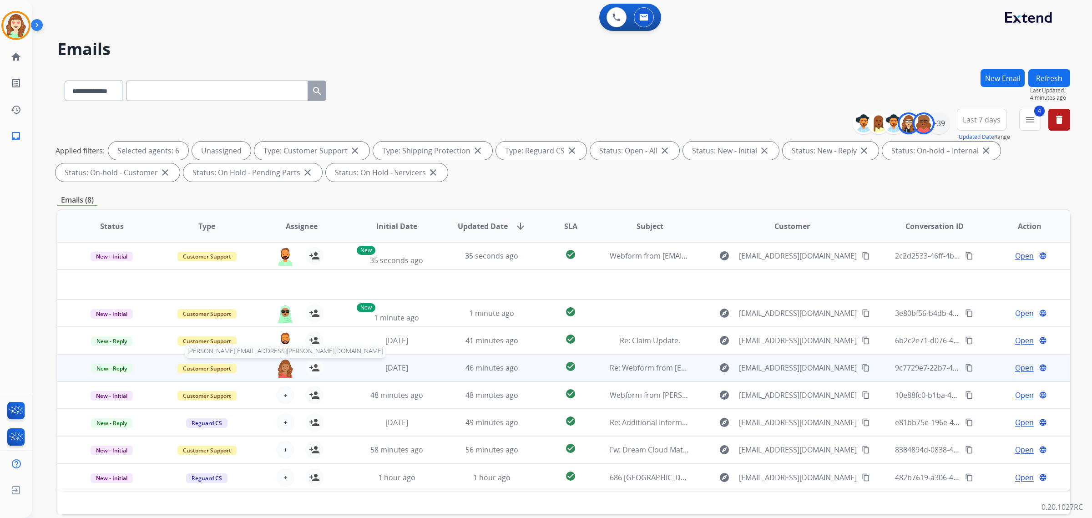
click at [278, 369] on img at bounding box center [285, 367] width 18 height 19
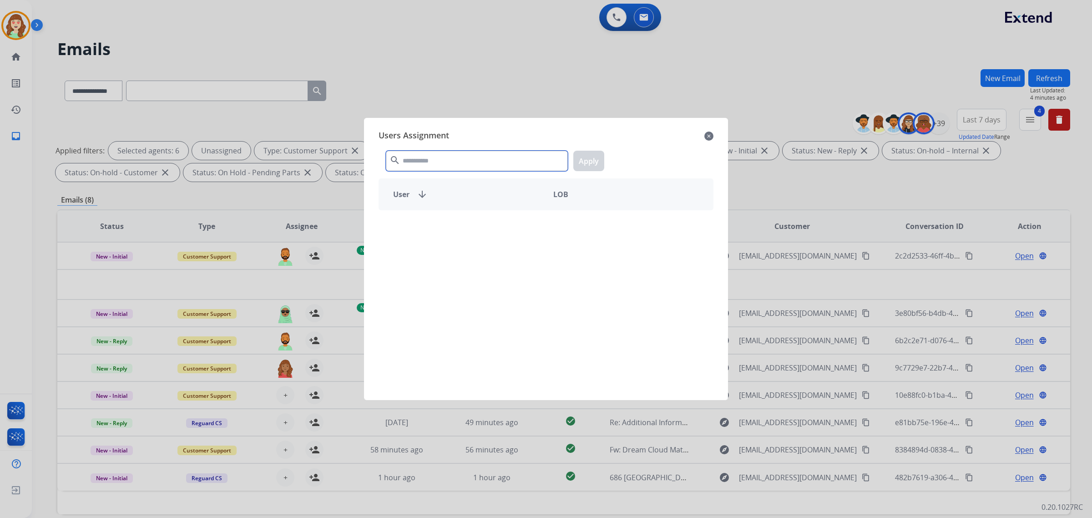
click at [429, 161] on input "text" at bounding box center [477, 161] width 182 height 20
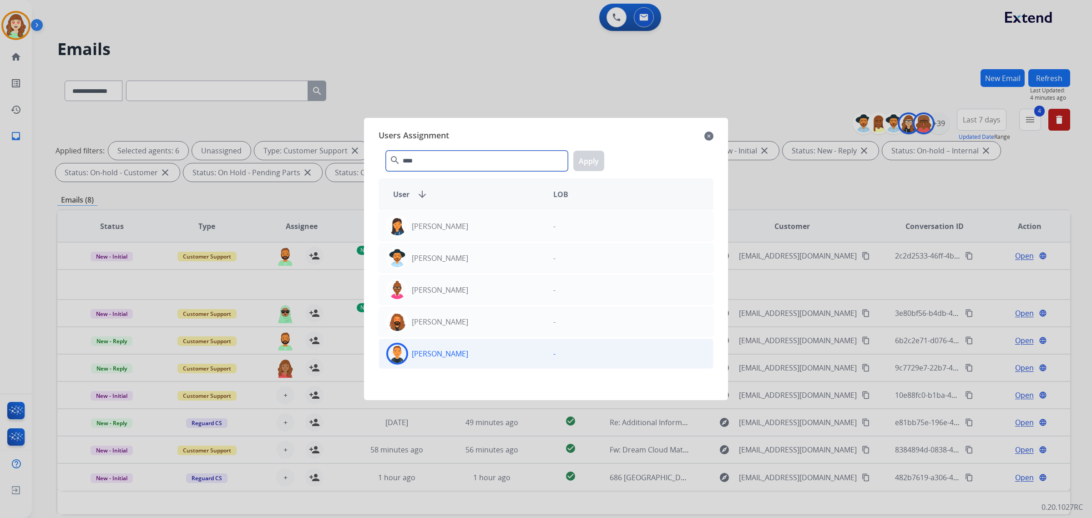
type input "****"
click at [503, 346] on div "[PERSON_NAME]" at bounding box center [462, 354] width 167 height 22
click at [587, 164] on button "Apply" at bounding box center [588, 161] width 31 height 20
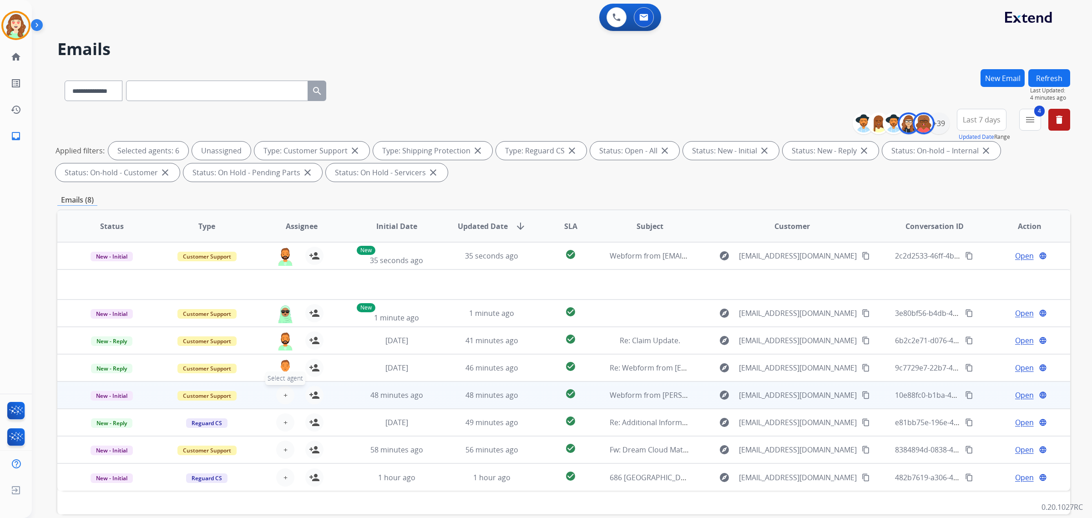
click at [285, 389] on span "+" at bounding box center [285, 394] width 4 height 11
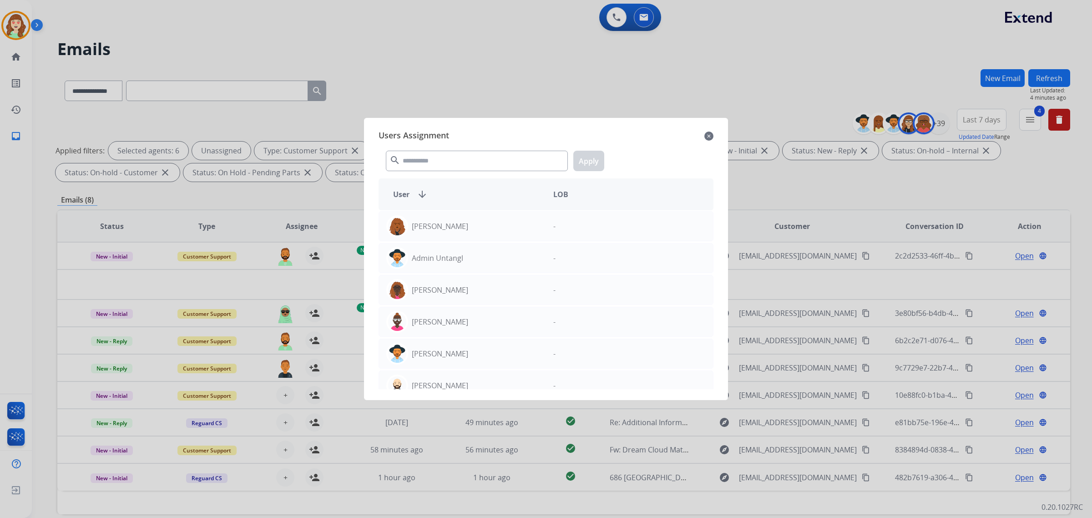
click at [458, 149] on div "search Apply" at bounding box center [545, 158] width 335 height 31
drag, startPoint x: 446, startPoint y: 164, endPoint x: 480, endPoint y: 142, distance: 40.3
click at [446, 146] on div "search Apply" at bounding box center [545, 158] width 335 height 31
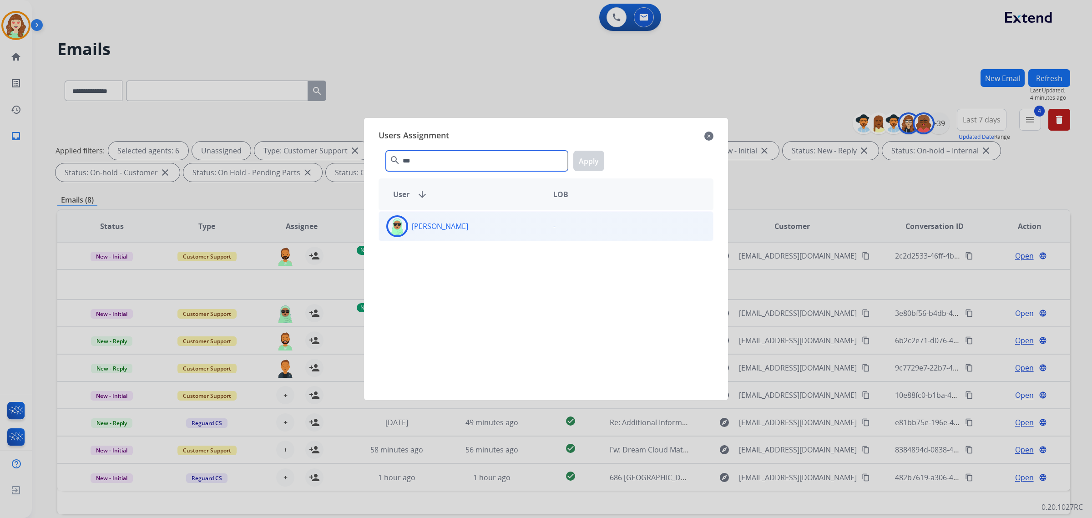
type input "***"
drag, startPoint x: 499, startPoint y: 230, endPoint x: 618, endPoint y: 164, distance: 136.2
click at [499, 229] on div "[PERSON_NAME]" at bounding box center [462, 226] width 167 height 22
drag, startPoint x: 599, startPoint y: 162, endPoint x: 477, endPoint y: 243, distance: 146.6
click at [599, 161] on button "Apply" at bounding box center [588, 161] width 31 height 20
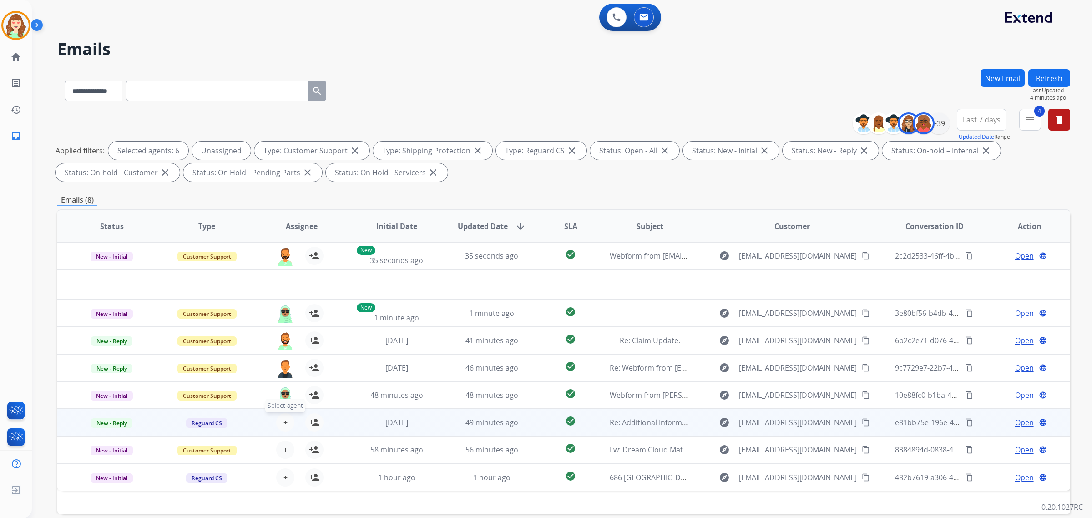
click at [279, 414] on button "+ Select agent" at bounding box center [285, 422] width 18 height 18
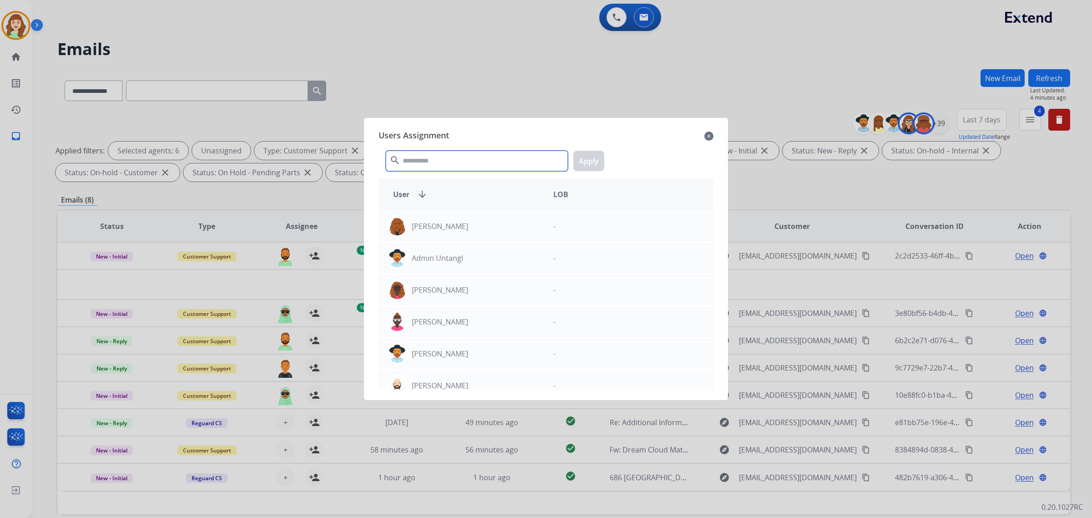
click at [473, 158] on input "text" at bounding box center [477, 161] width 182 height 20
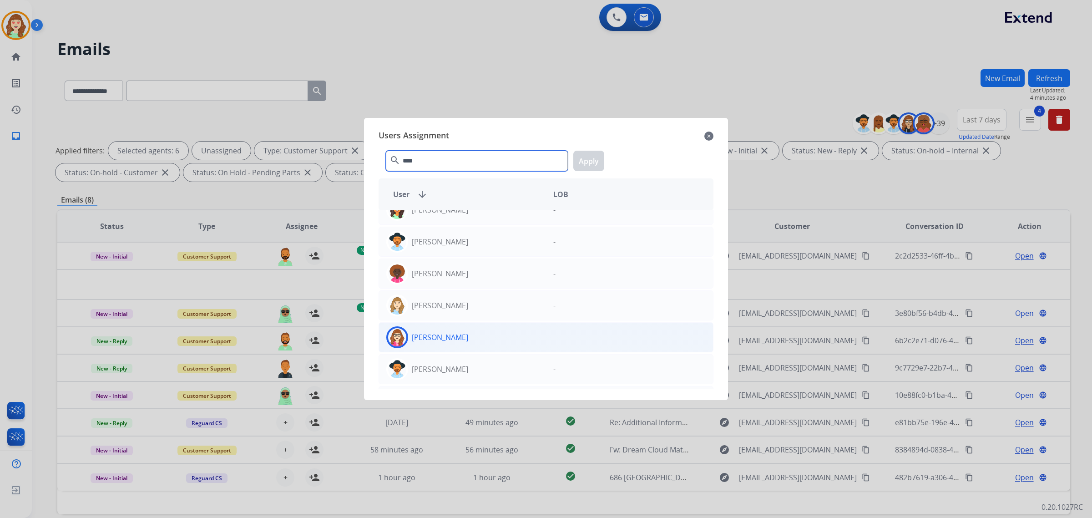
scroll to position [0, 0]
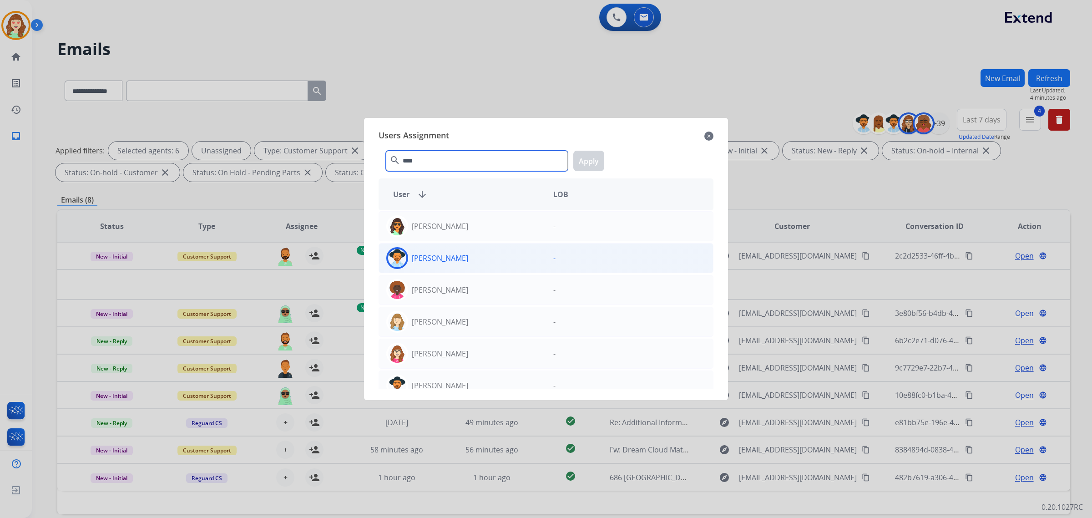
type input "****"
click at [488, 261] on div "[PERSON_NAME]" at bounding box center [462, 258] width 167 height 22
click at [583, 158] on button "Apply" at bounding box center [588, 161] width 31 height 20
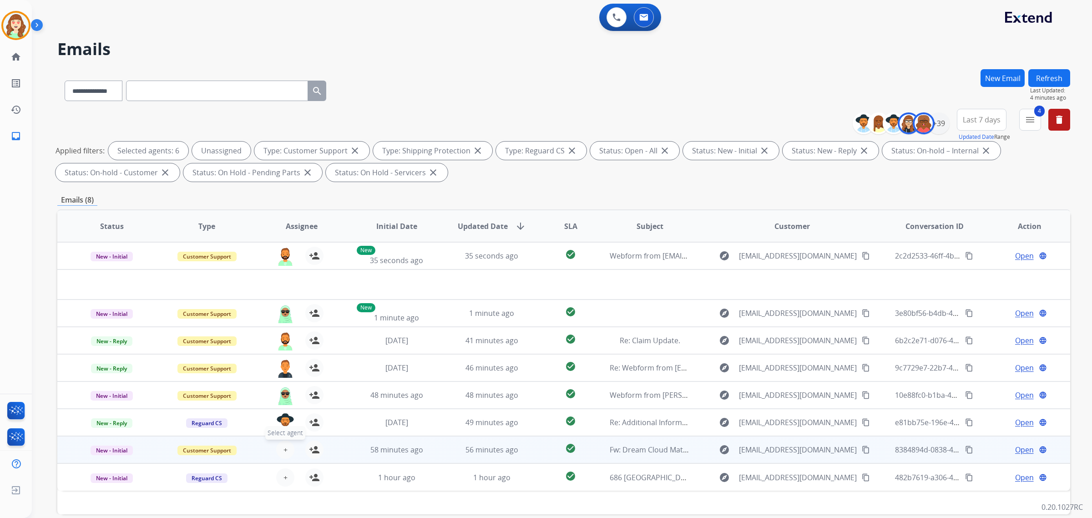
click at [287, 414] on button "+ Select agent" at bounding box center [285, 449] width 18 height 18
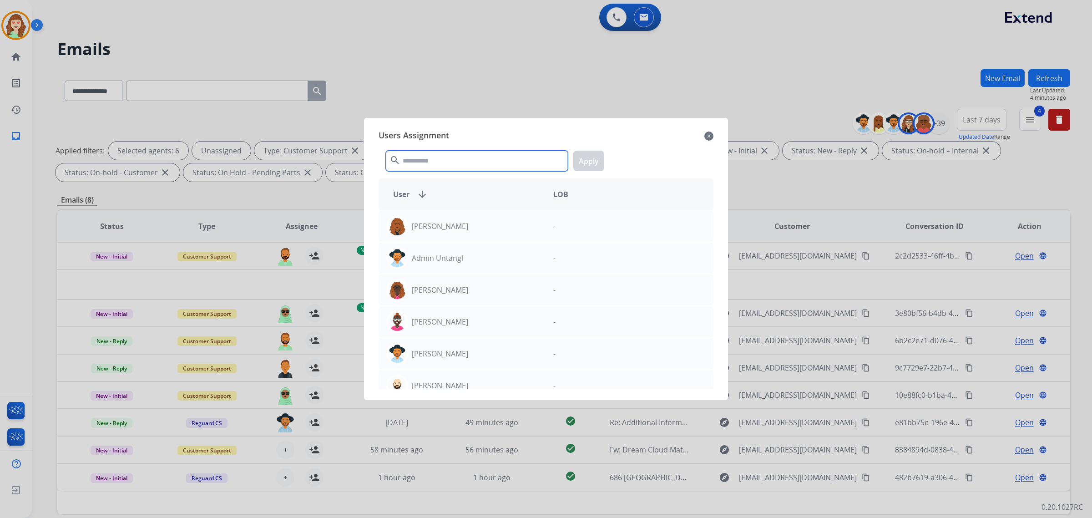
click at [462, 163] on input "text" at bounding box center [477, 161] width 182 height 20
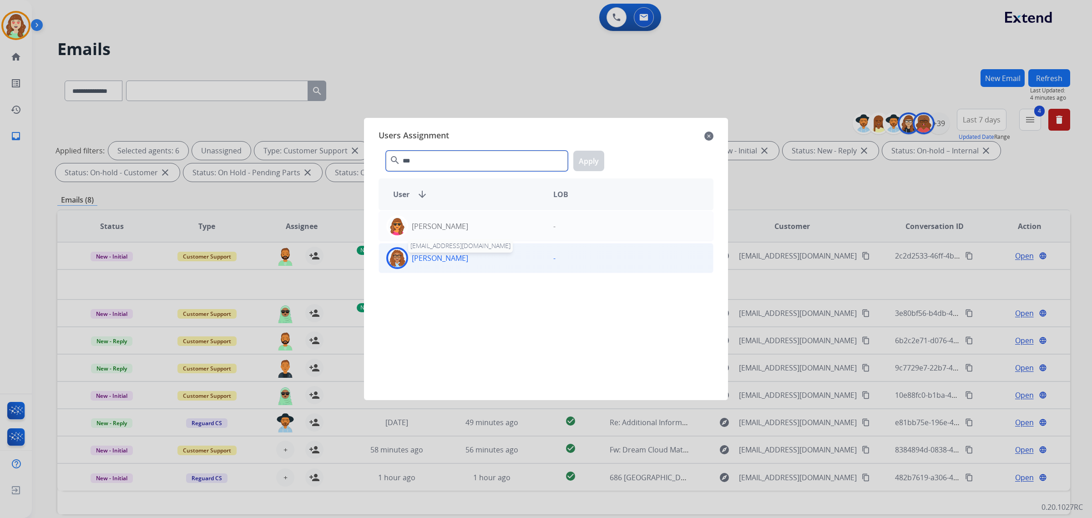
type input "***"
click at [442, 255] on p "[PERSON_NAME]" at bounding box center [440, 257] width 56 height 11
click at [580, 159] on button "Apply" at bounding box center [588, 161] width 31 height 20
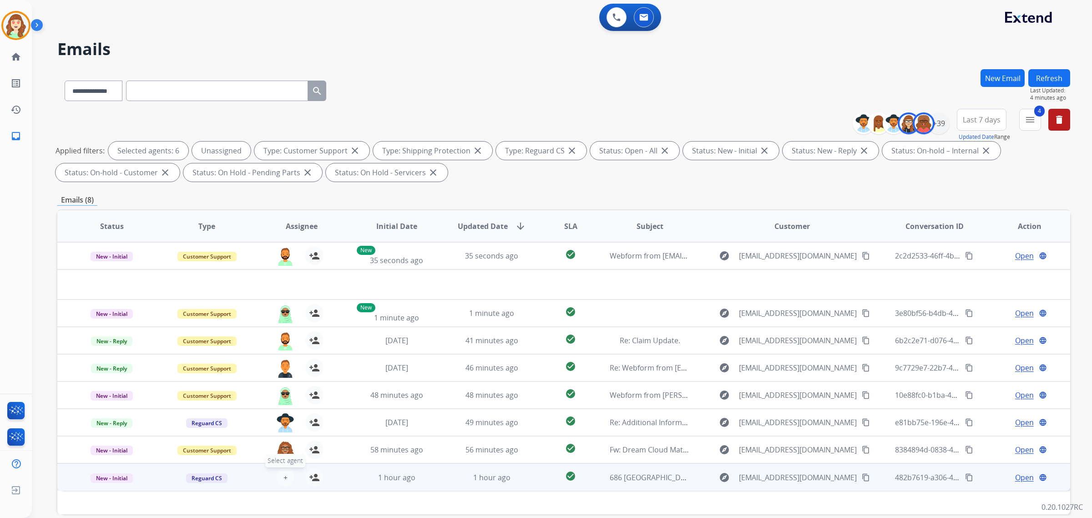
click at [285, 414] on span "+" at bounding box center [285, 477] width 4 height 11
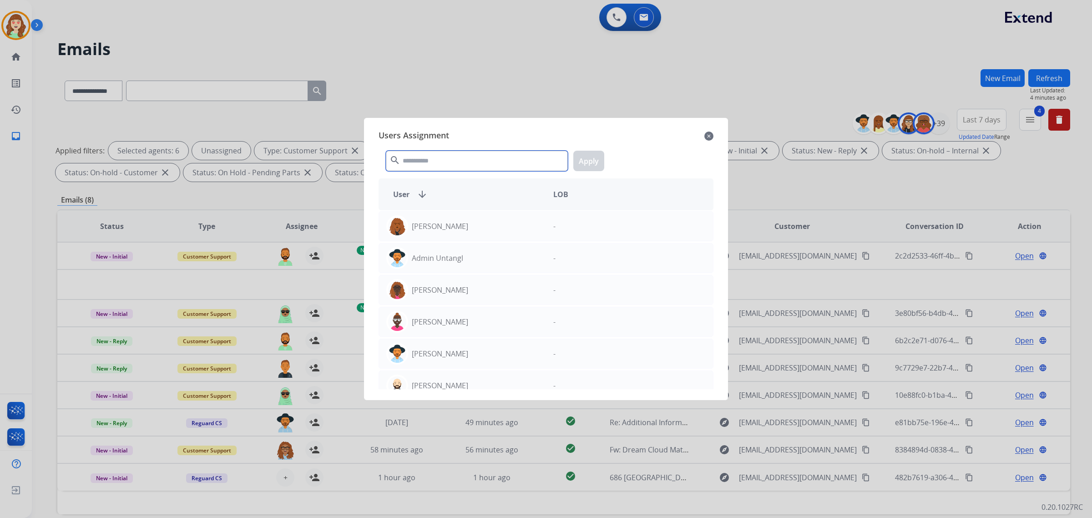
click at [490, 157] on input "text" at bounding box center [477, 161] width 182 height 20
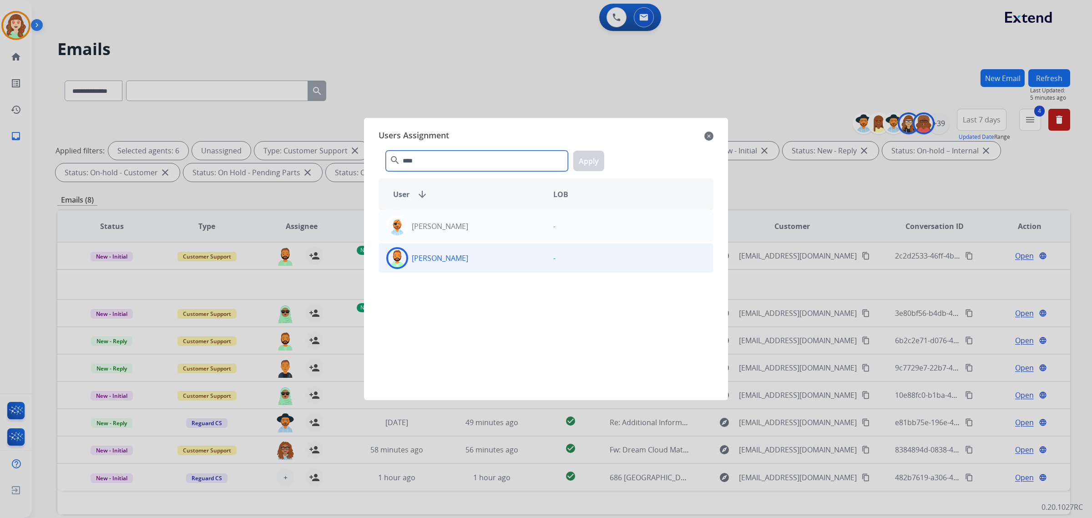
type input "****"
click at [489, 258] on div "[PERSON_NAME]" at bounding box center [462, 258] width 167 height 22
click at [589, 151] on button "Apply" at bounding box center [588, 161] width 31 height 20
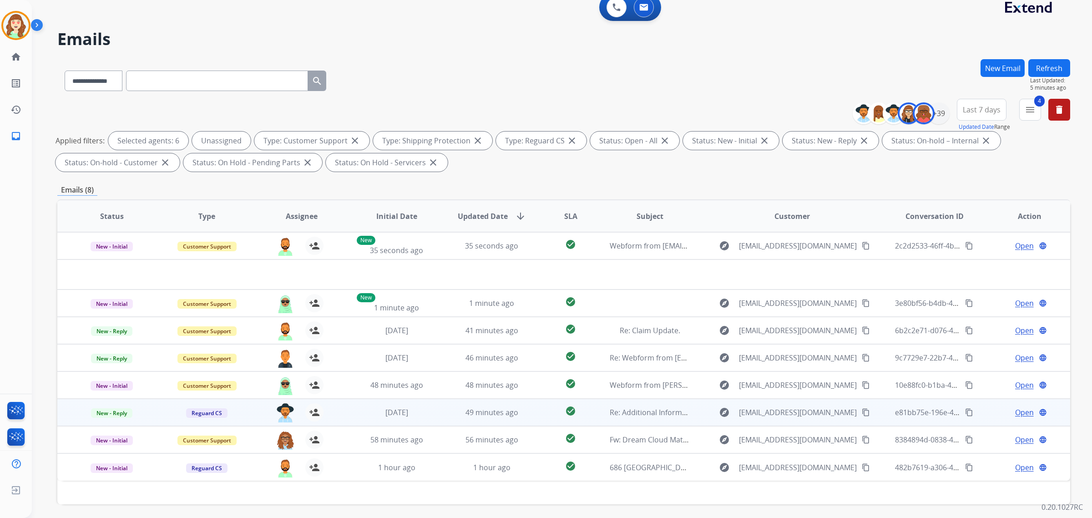
scroll to position [43, 0]
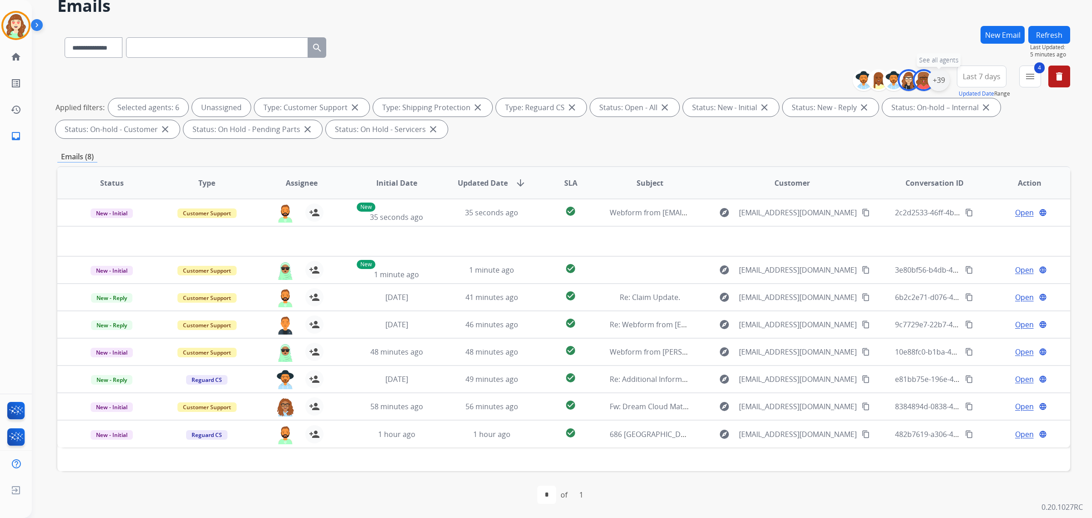
click at [873, 77] on div "+39" at bounding box center [938, 80] width 22 height 22
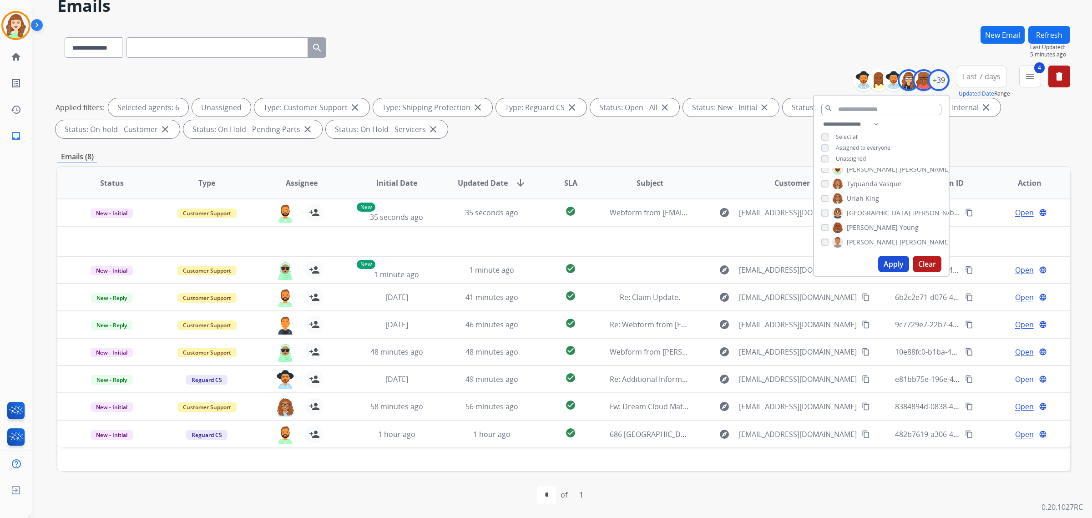
click at [873, 264] on button "Apply" at bounding box center [893, 264] width 31 height 16
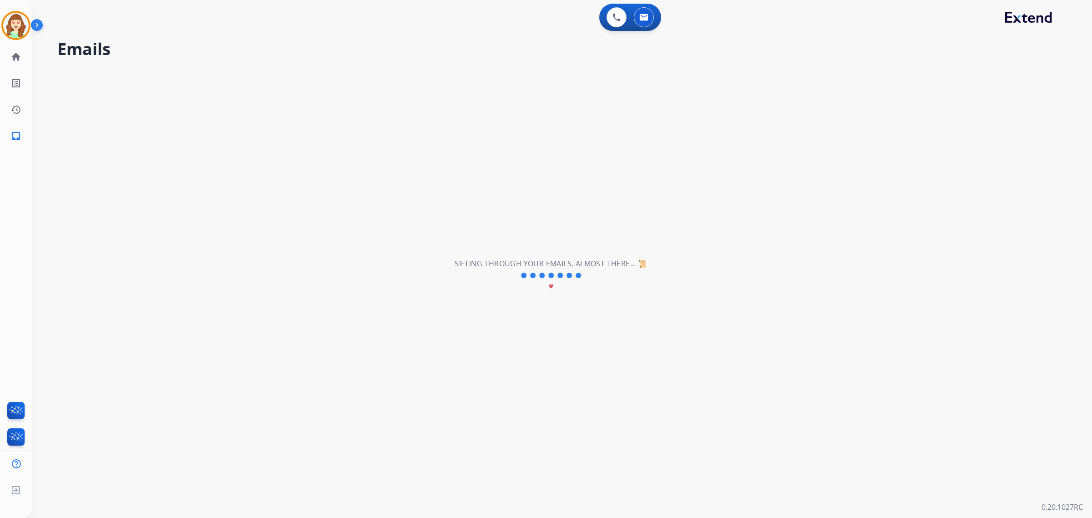
scroll to position [0, 0]
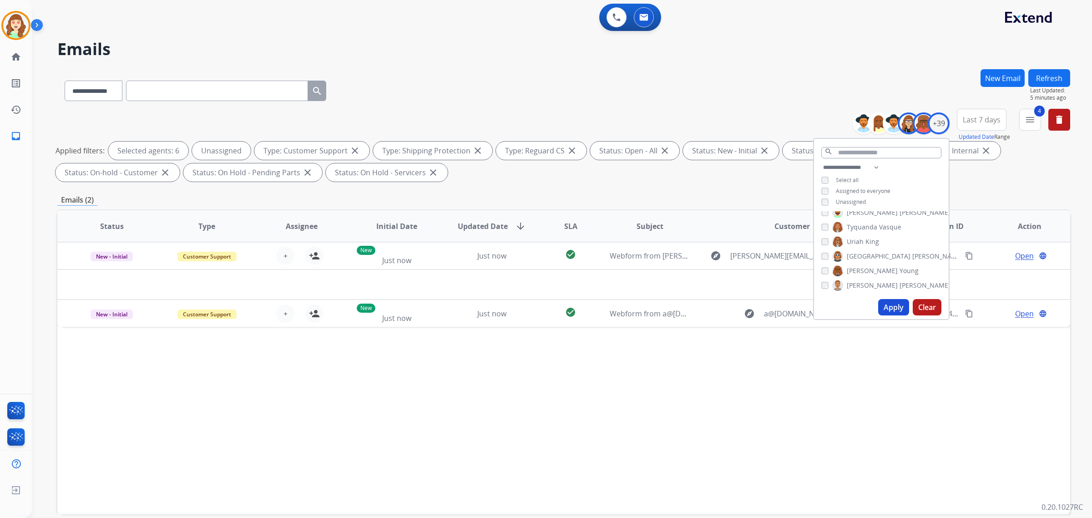
click at [873, 118] on span "Last 7 days" at bounding box center [981, 120] width 38 height 4
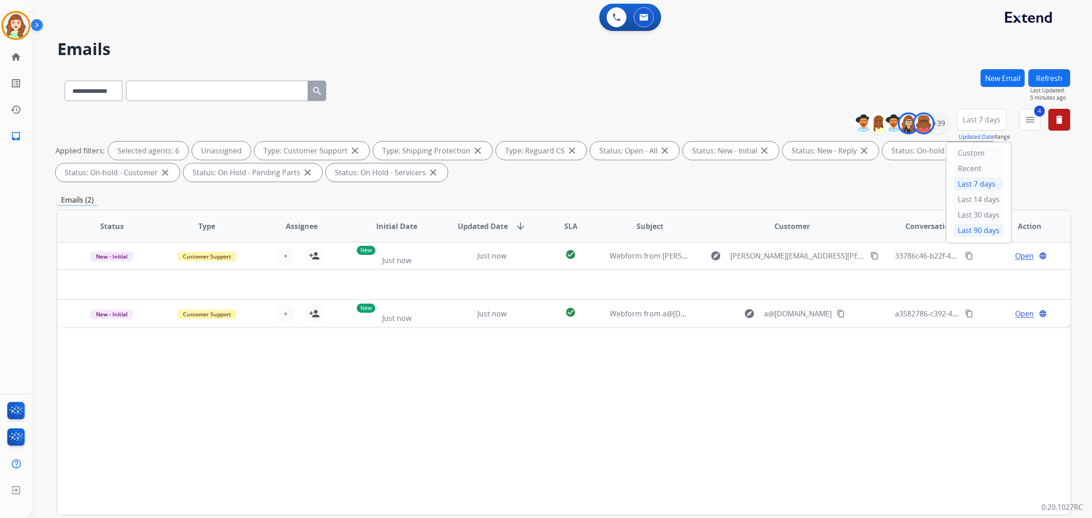
click at [873, 233] on div "Last 90 days" at bounding box center [978, 230] width 50 height 14
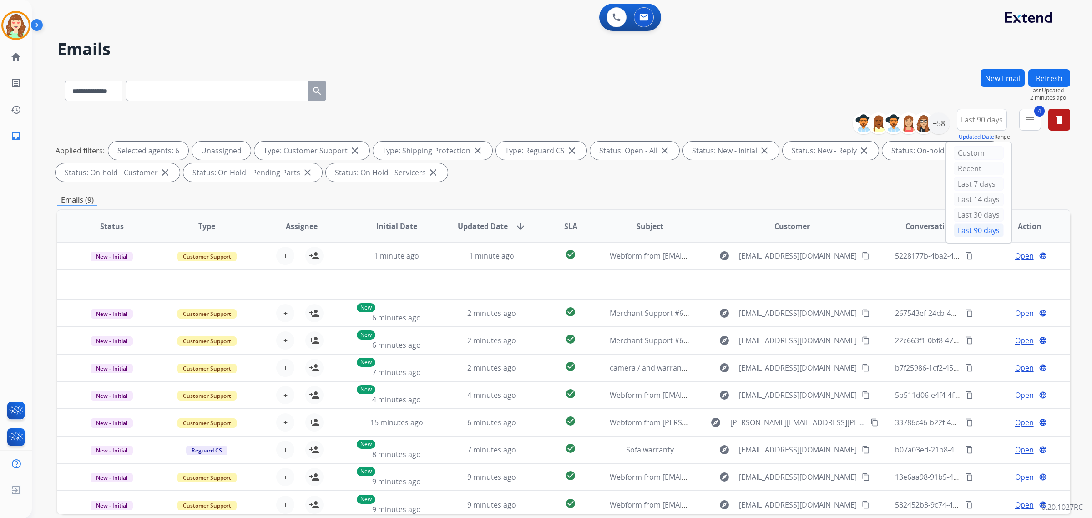
scroll to position [43, 0]
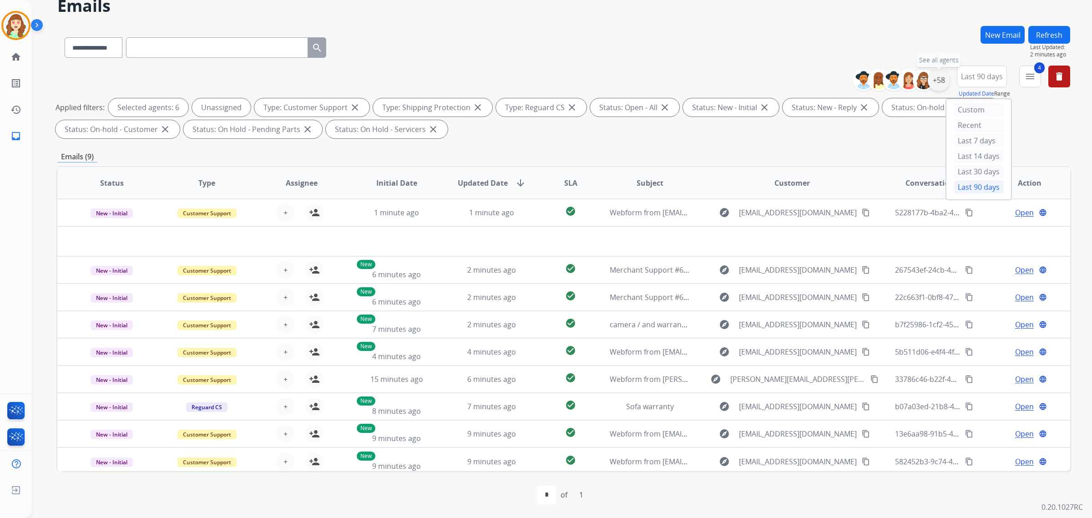
click at [873, 78] on div "+58" at bounding box center [938, 80] width 22 height 22
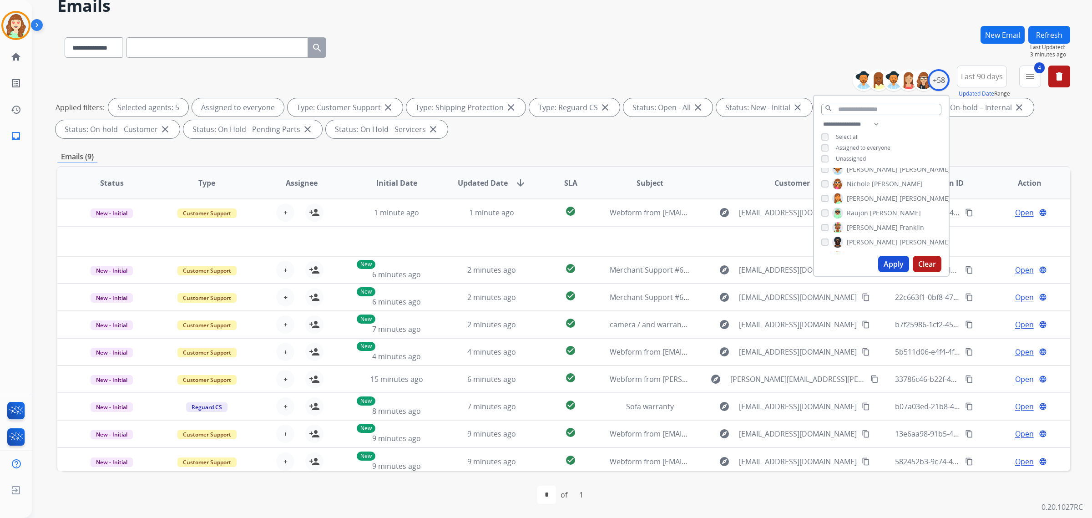
click at [873, 262] on button "Apply" at bounding box center [893, 264] width 31 height 16
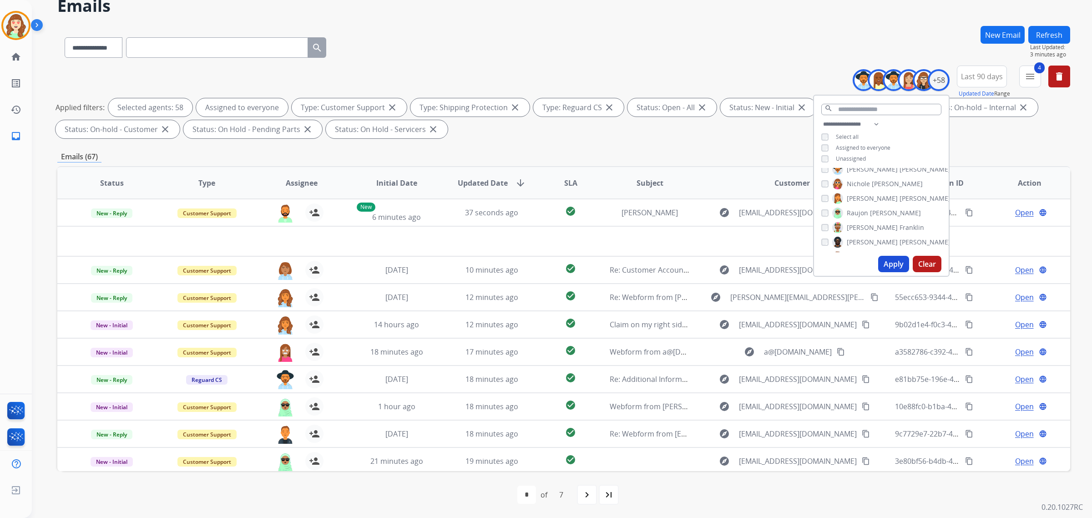
click at [566, 182] on span "SLA" at bounding box center [570, 182] width 13 height 11
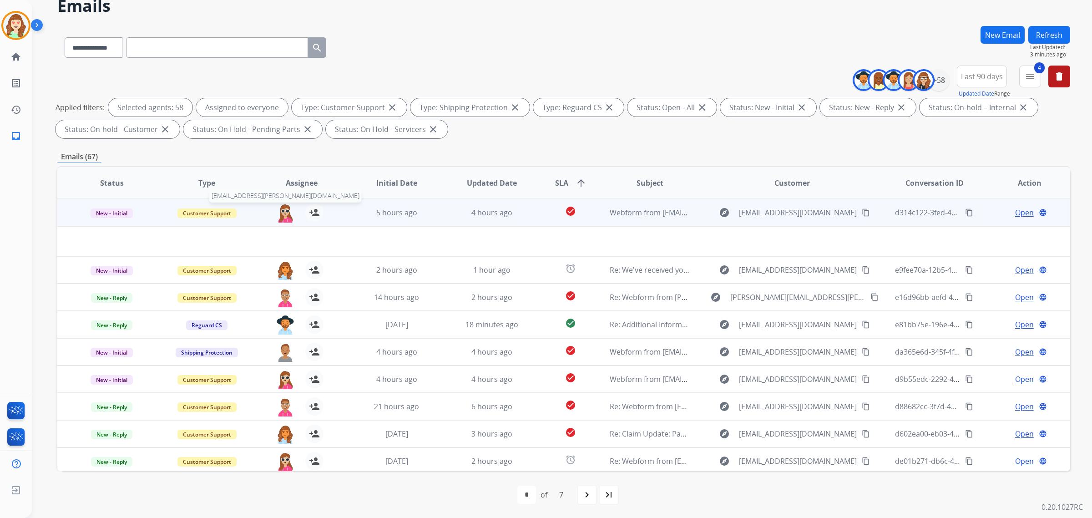
click at [282, 214] on img at bounding box center [285, 212] width 18 height 19
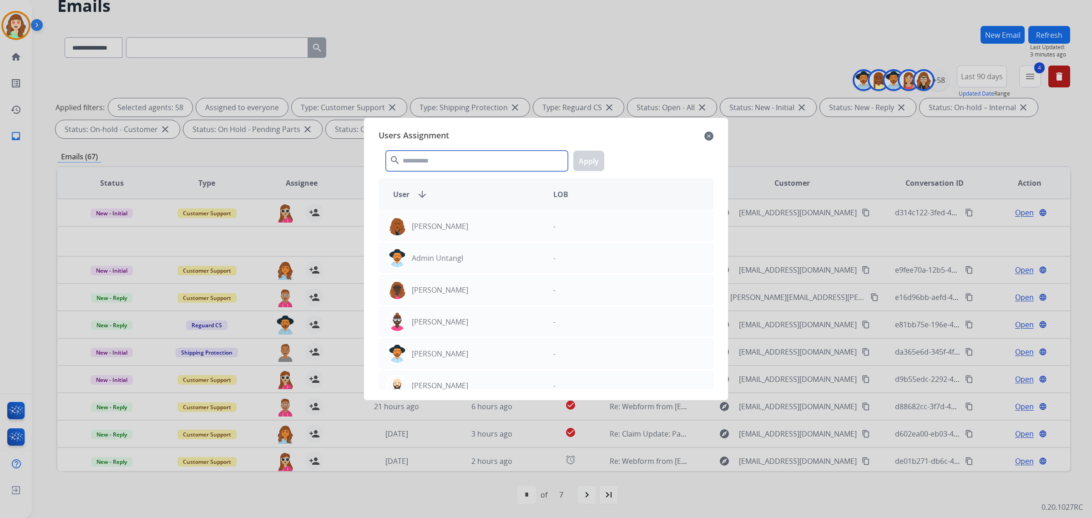
click at [494, 161] on input "text" at bounding box center [477, 161] width 182 height 20
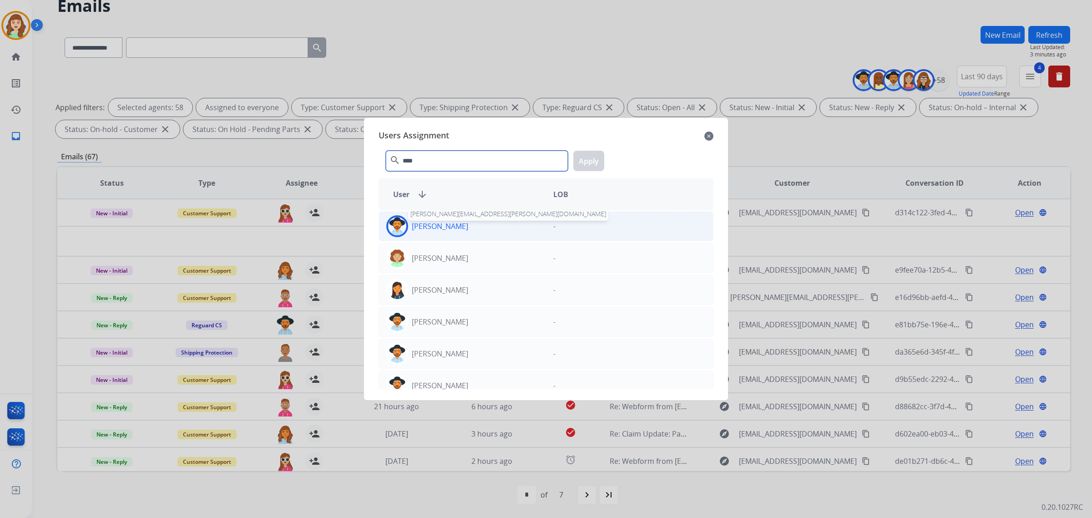
type input "****"
click at [452, 224] on p "[PERSON_NAME]" at bounding box center [440, 226] width 56 height 11
click at [587, 162] on button "Apply" at bounding box center [588, 161] width 31 height 20
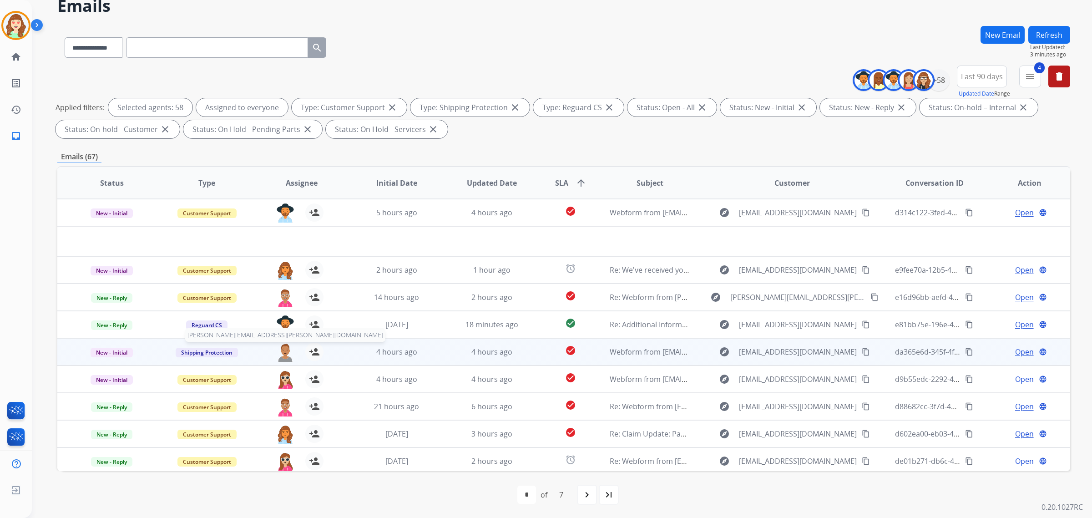
click at [292, 353] on img at bounding box center [285, 352] width 18 height 19
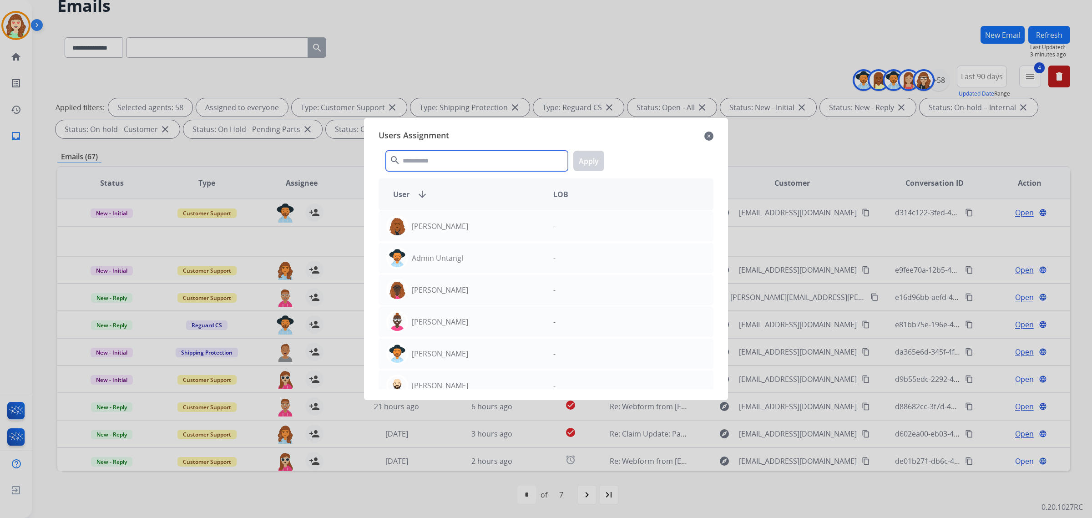
click at [488, 166] on input "text" at bounding box center [477, 161] width 182 height 20
type input "****"
click at [508, 222] on div "[PERSON_NAME]" at bounding box center [462, 226] width 167 height 22
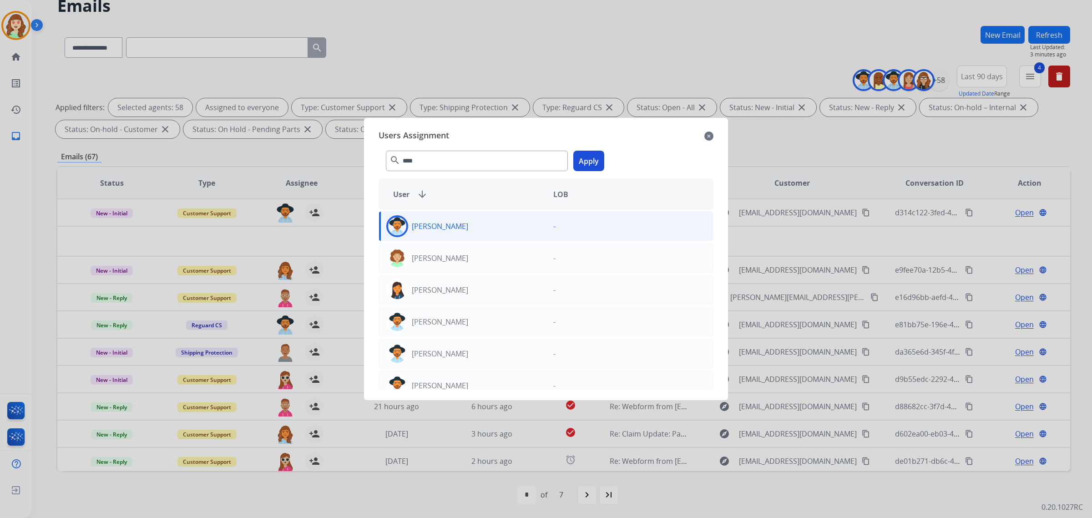
click at [587, 160] on button "Apply" at bounding box center [588, 161] width 31 height 20
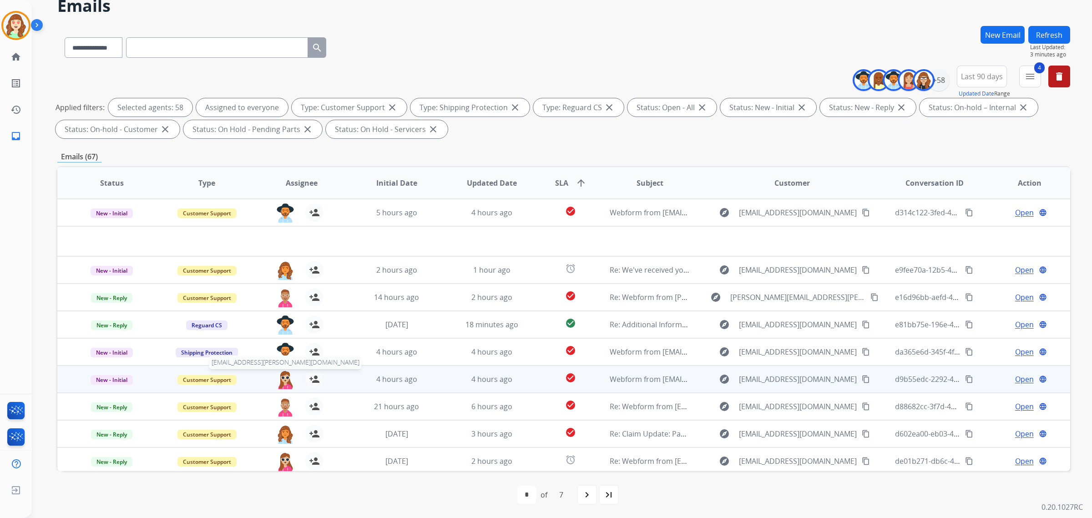
click at [279, 379] on img at bounding box center [285, 379] width 18 height 19
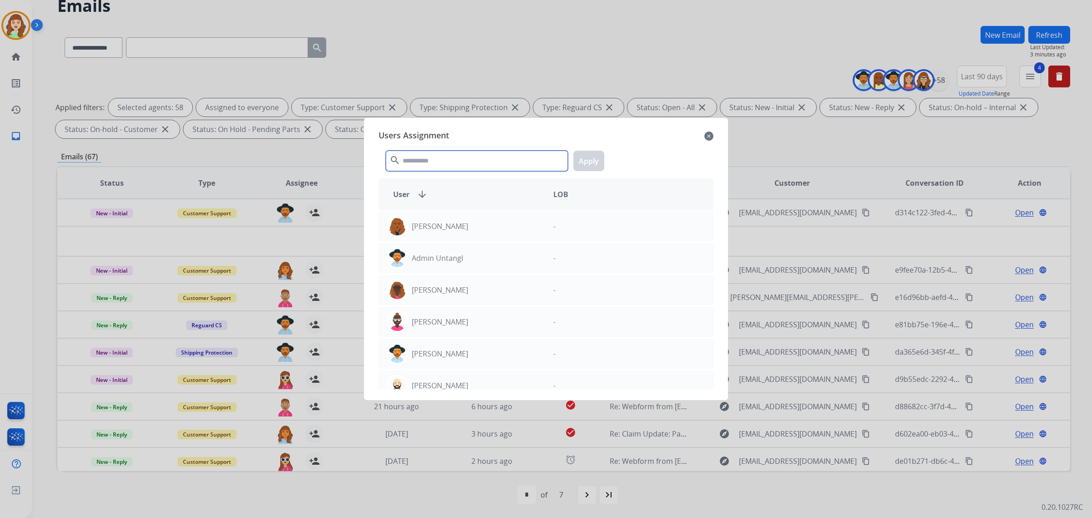
click at [447, 161] on input "text" at bounding box center [477, 161] width 182 height 20
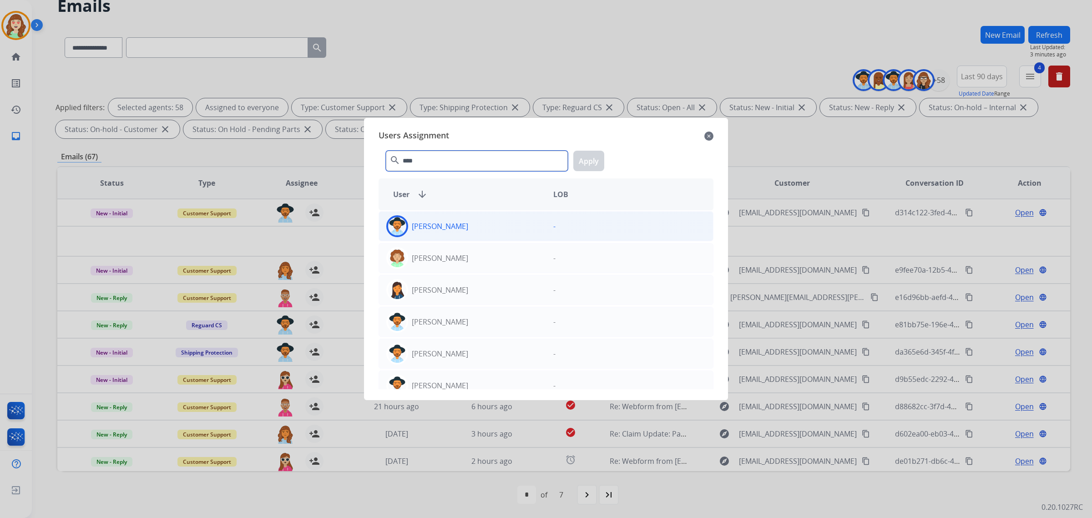
type input "****"
click at [455, 232] on div "[PERSON_NAME]" at bounding box center [462, 226] width 167 height 22
drag, startPoint x: 571, startPoint y: 151, endPoint x: 299, endPoint y: 327, distance: 324.1
click at [572, 151] on div "**** search Apply" at bounding box center [545, 158] width 335 height 31
drag, startPoint x: 599, startPoint y: 158, endPoint x: 367, endPoint y: 201, distance: 236.0
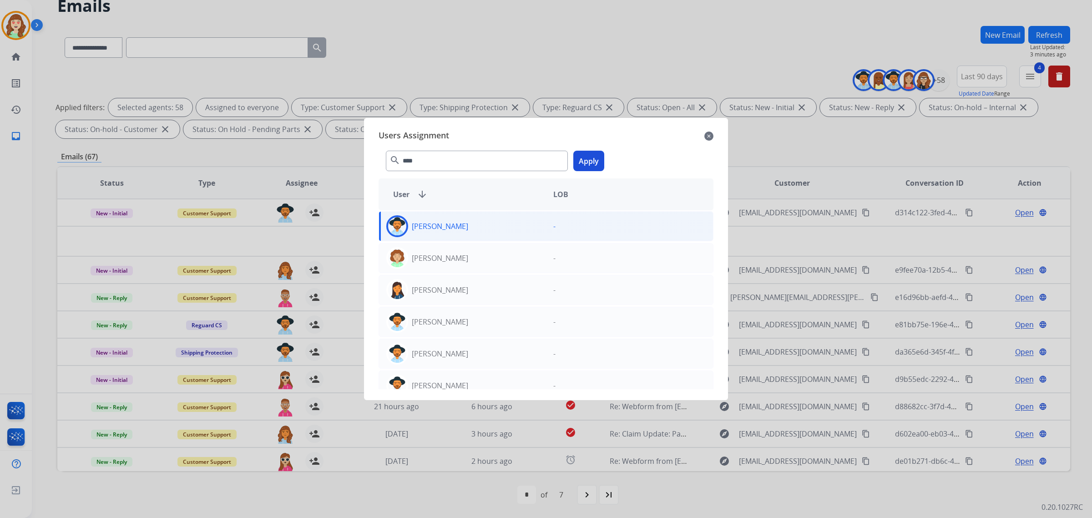
click at [599, 157] on button "Apply" at bounding box center [588, 161] width 31 height 20
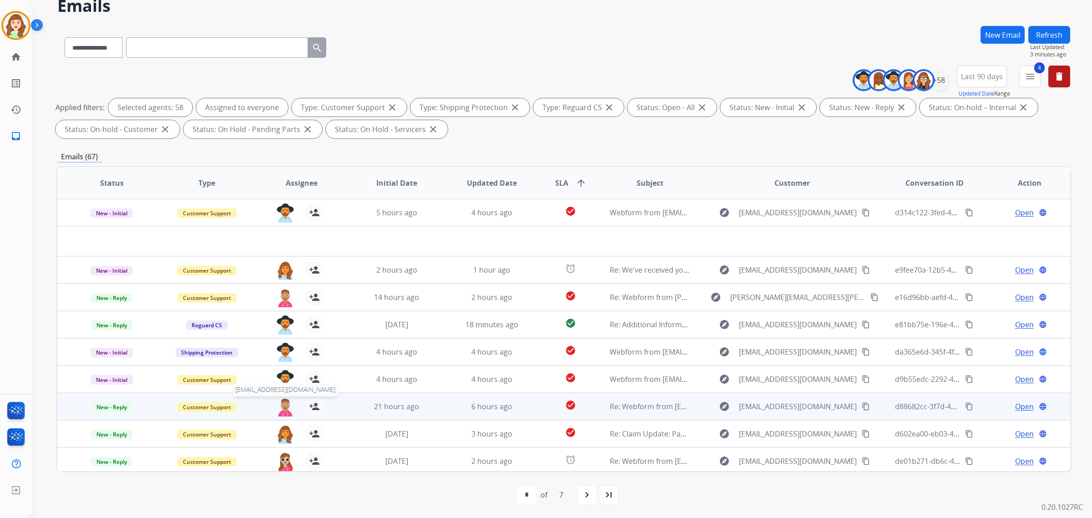
click at [289, 405] on img at bounding box center [285, 406] width 18 height 19
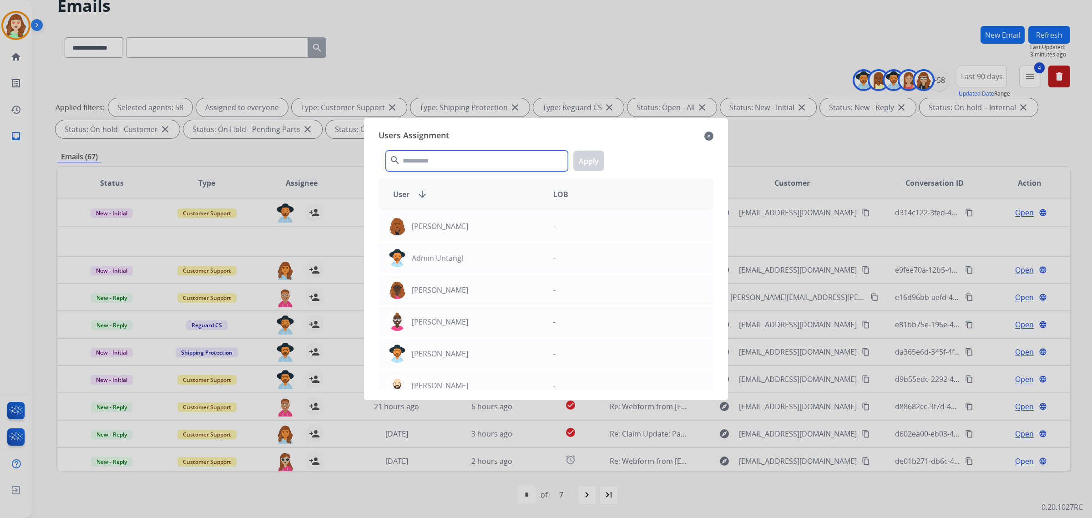
click at [484, 161] on input "text" at bounding box center [477, 161] width 182 height 20
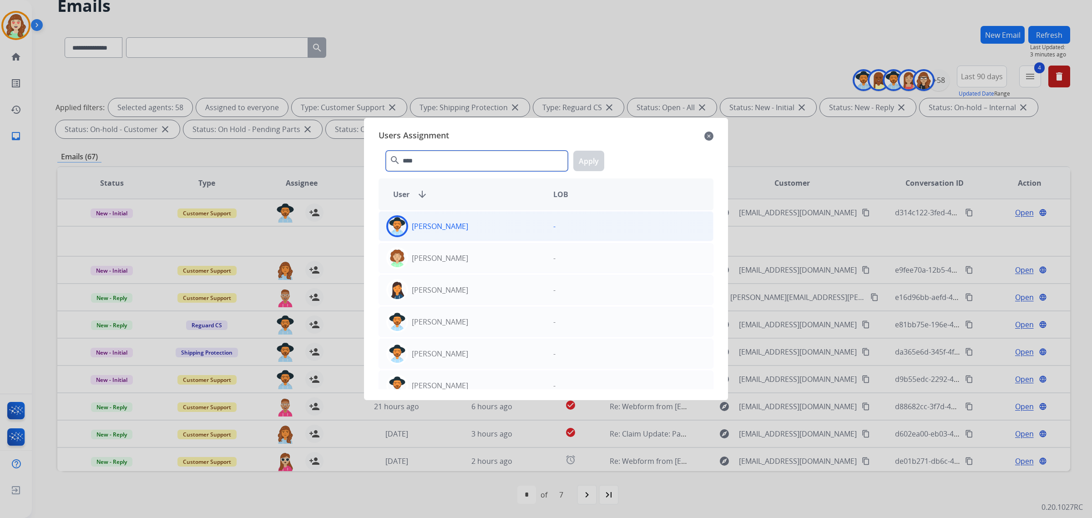
type input "****"
click at [453, 230] on p "[PERSON_NAME]" at bounding box center [440, 226] width 56 height 11
click at [583, 164] on button "Apply" at bounding box center [588, 161] width 31 height 20
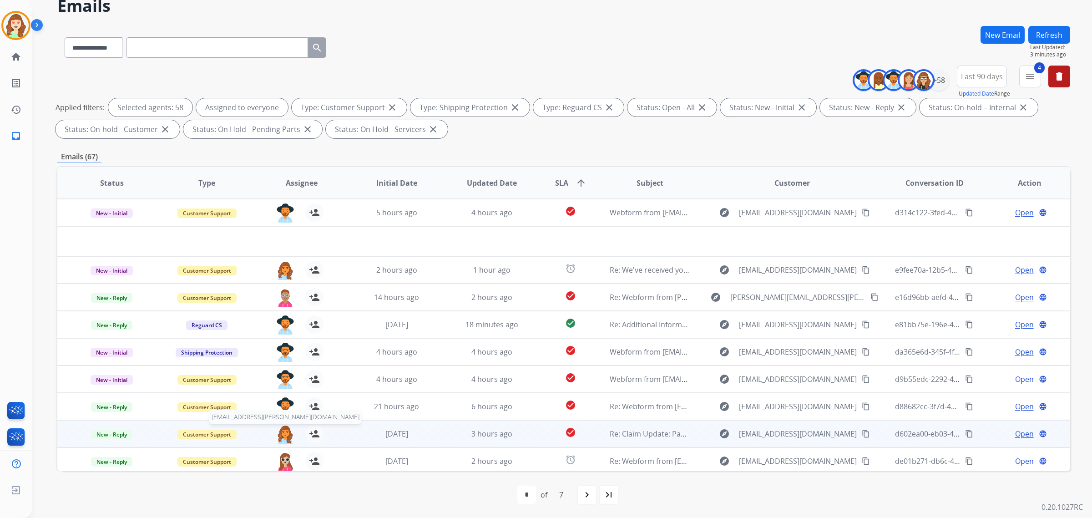
click at [284, 414] on img at bounding box center [285, 433] width 18 height 19
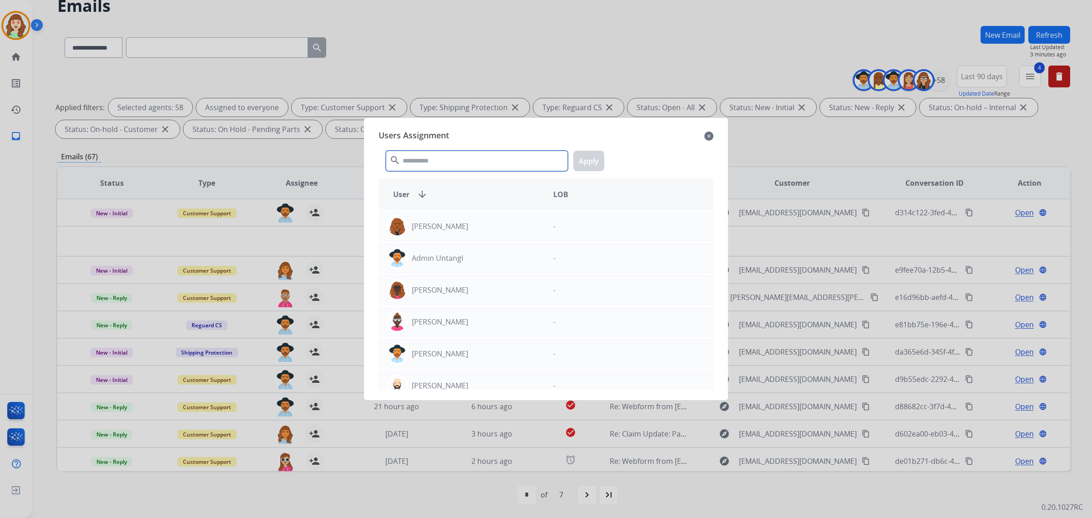
click at [458, 158] on input "text" at bounding box center [477, 161] width 182 height 20
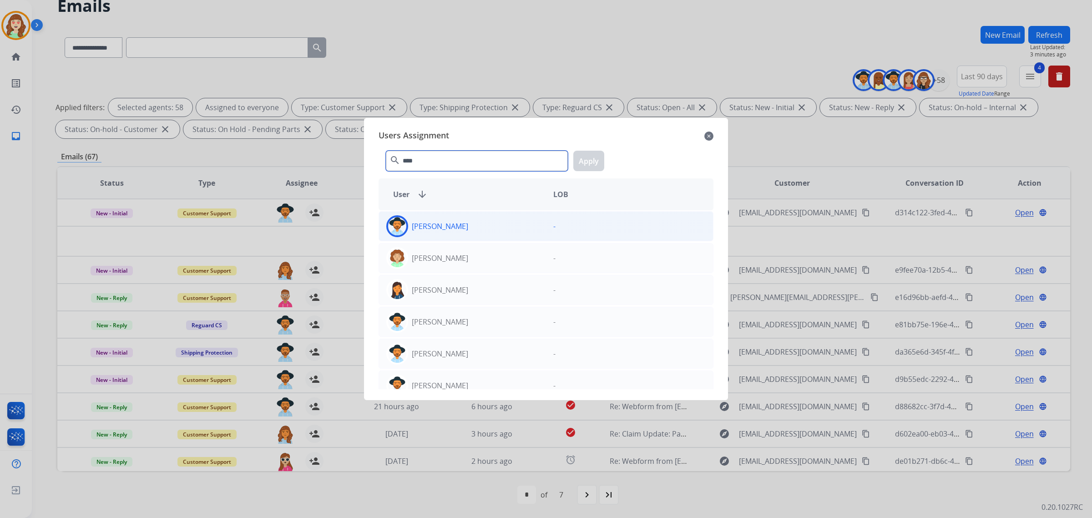
type input "****"
click at [469, 223] on div "[PERSON_NAME]" at bounding box center [462, 226] width 167 height 22
click at [593, 156] on button "Apply" at bounding box center [588, 161] width 31 height 20
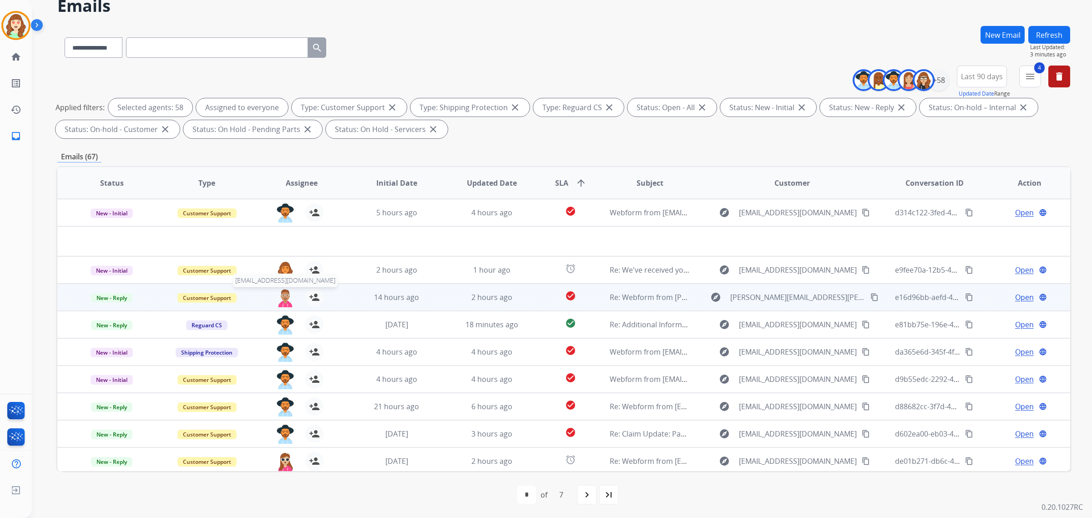
click at [280, 298] on img at bounding box center [285, 297] width 18 height 19
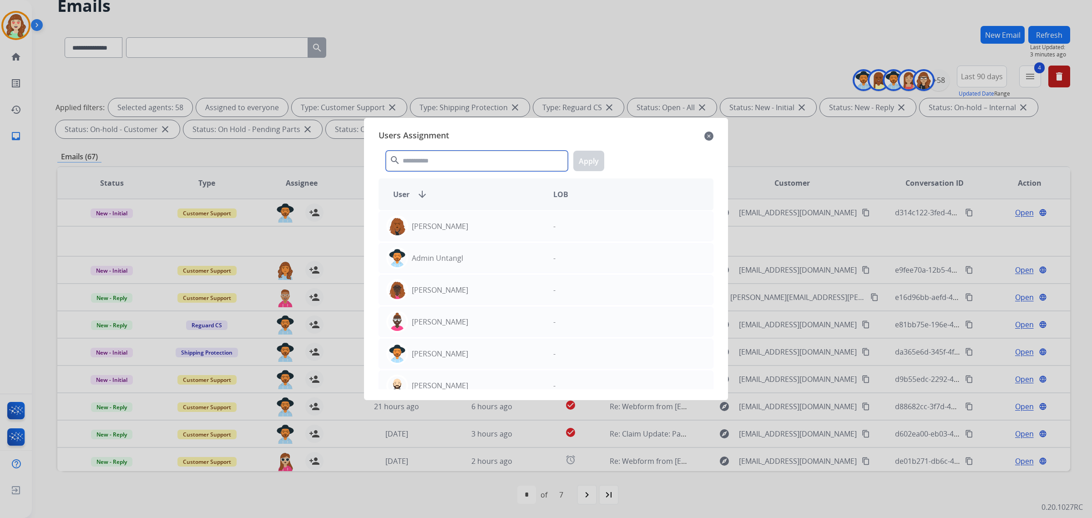
click at [442, 165] on input "text" at bounding box center [477, 161] width 182 height 20
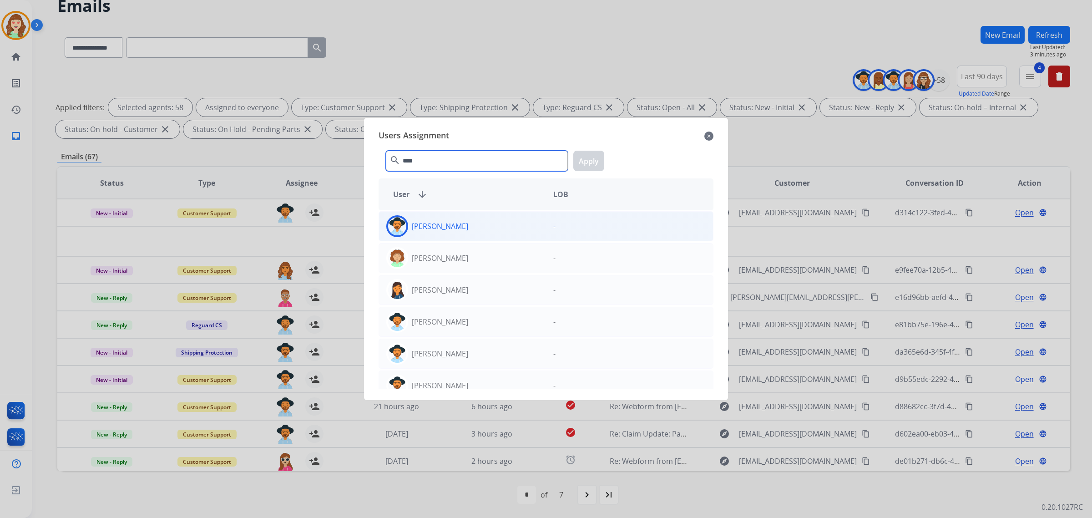
type input "****"
click at [460, 223] on div "[PERSON_NAME]" at bounding box center [462, 226] width 167 height 22
click at [590, 157] on button "Apply" at bounding box center [588, 161] width 31 height 20
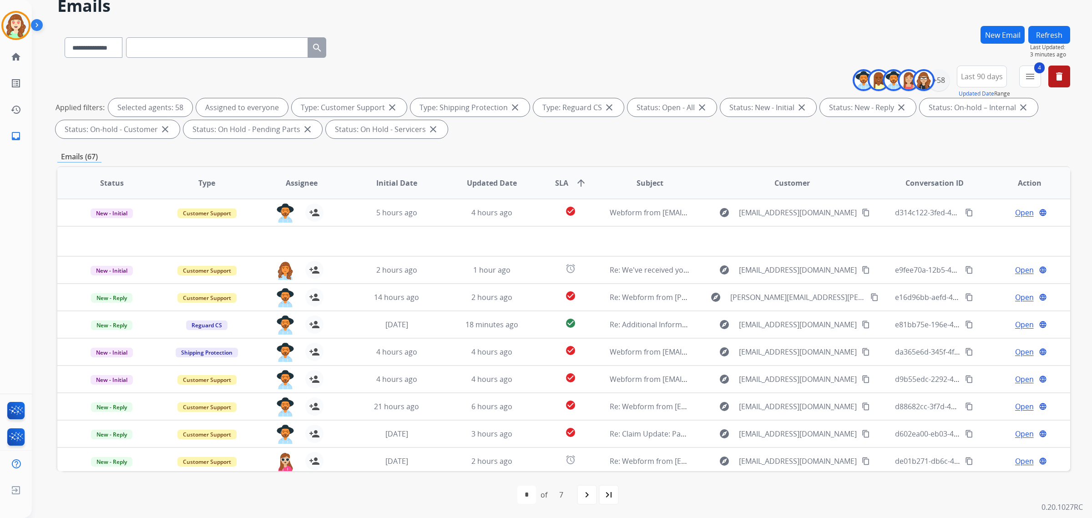
drag, startPoint x: 584, startPoint y: 499, endPoint x: 587, endPoint y: 496, distance: 4.8
click at [584, 414] on mat-icon "navigate_next" at bounding box center [586, 494] width 11 height 11
select select "*"
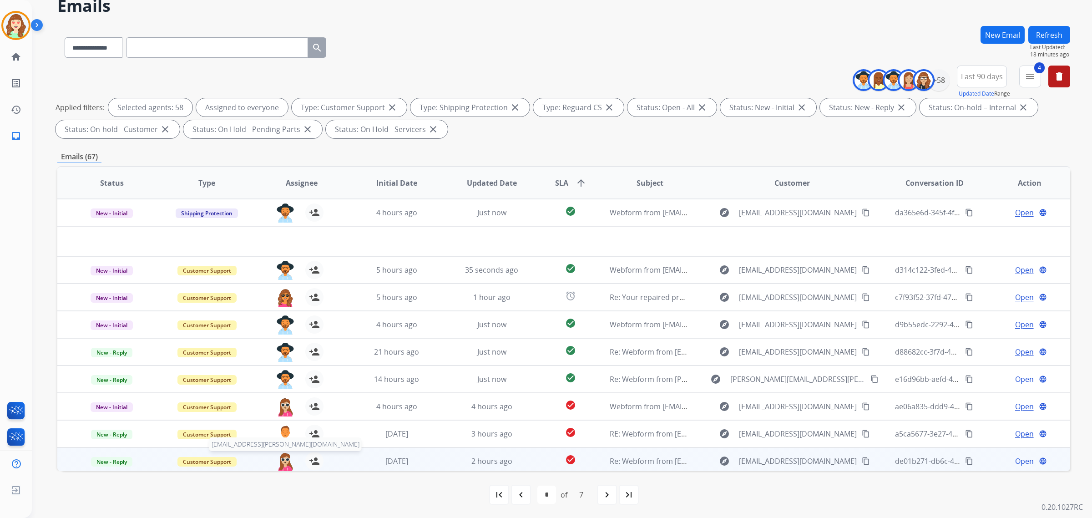
click at [281, 414] on img at bounding box center [285, 461] width 18 height 19
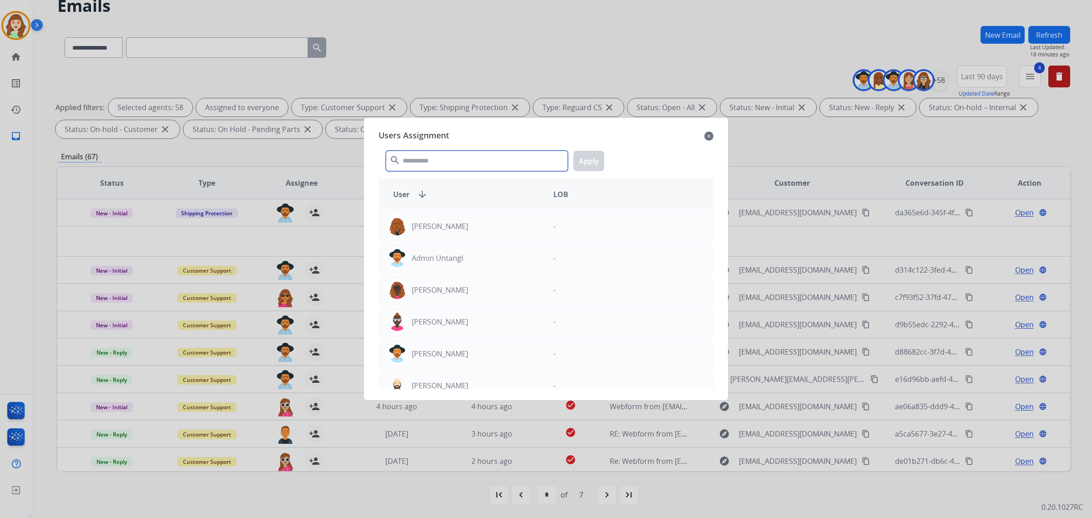
click at [456, 155] on input "text" at bounding box center [477, 161] width 182 height 20
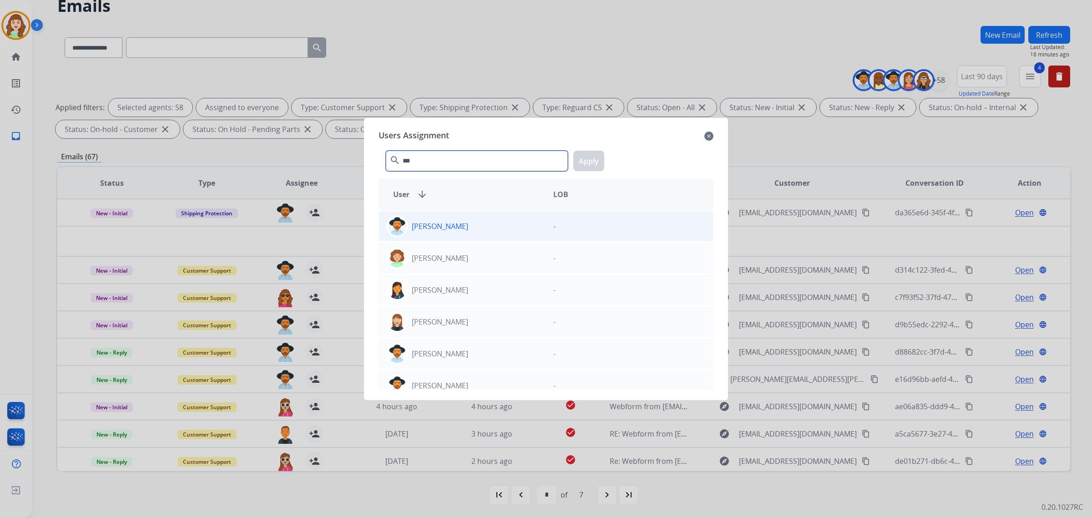
type input "***"
drag, startPoint x: 442, startPoint y: 232, endPoint x: 569, endPoint y: 196, distance: 132.2
click at [443, 228] on div "[PERSON_NAME] [PERSON_NAME][EMAIL_ADDRESS][PERSON_NAME][DOMAIN_NAME]" at bounding box center [462, 226] width 167 height 22
click at [582, 162] on button "Apply" at bounding box center [588, 161] width 31 height 20
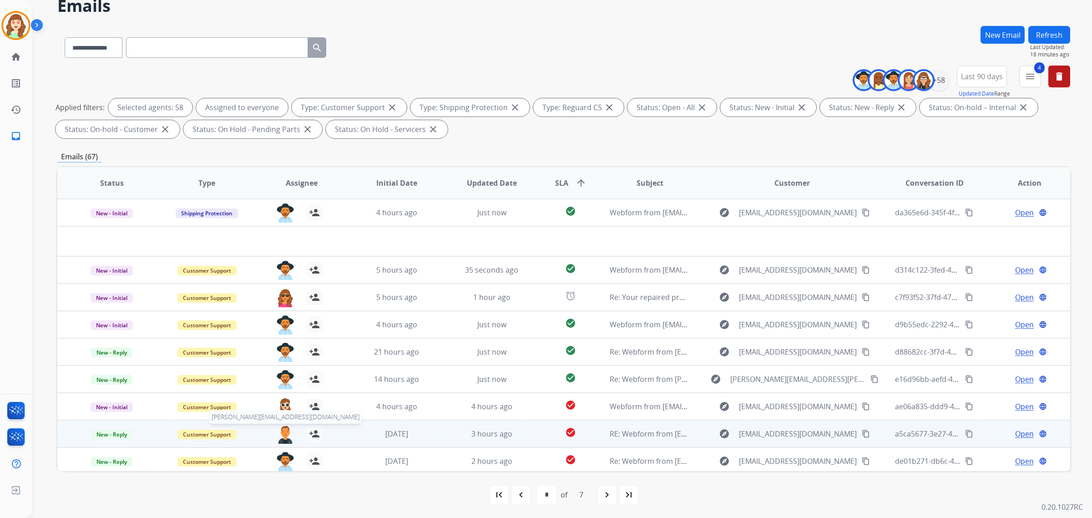
click at [284, 414] on img at bounding box center [285, 433] width 18 height 19
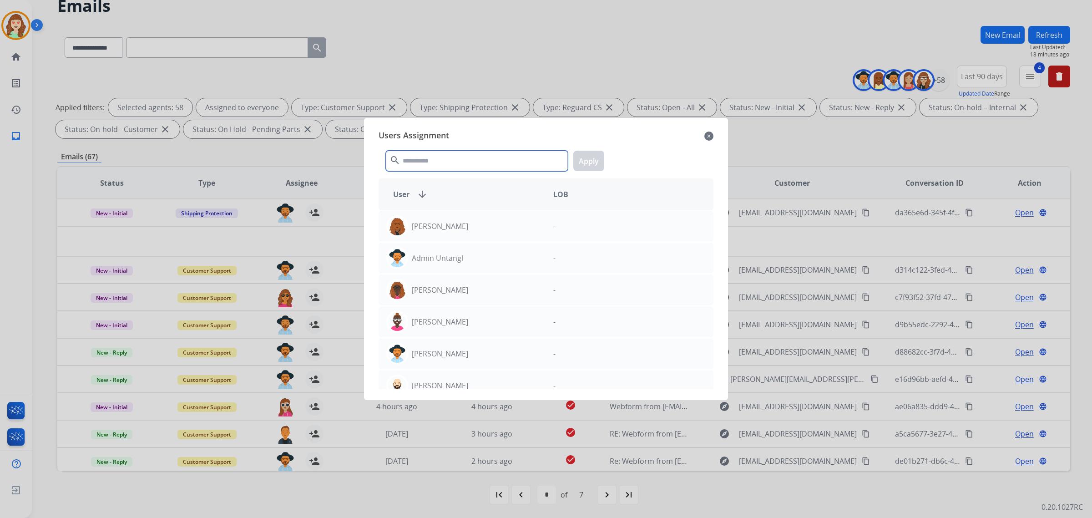
click at [442, 165] on input "text" at bounding box center [477, 161] width 182 height 20
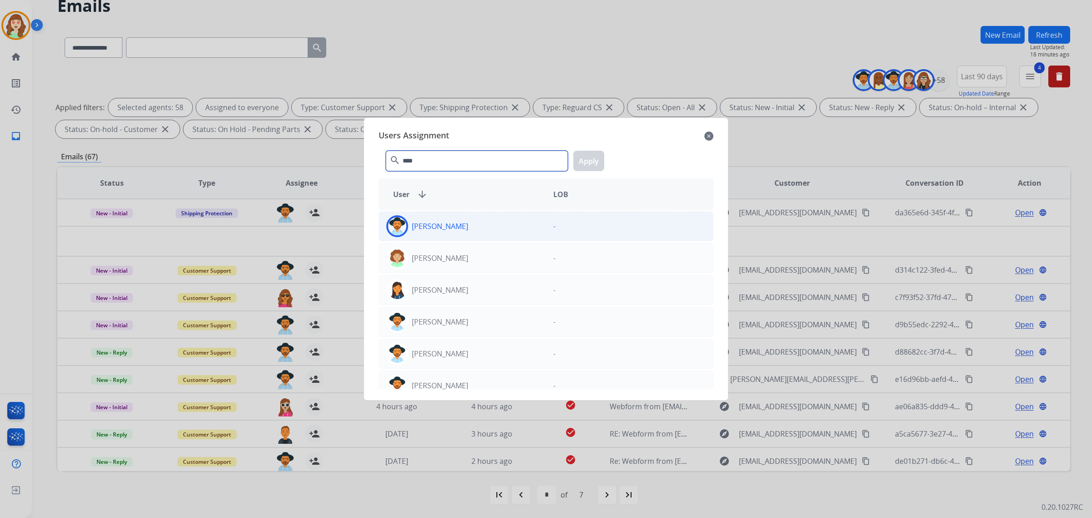
type input "****"
drag, startPoint x: 478, startPoint y: 226, endPoint x: 571, endPoint y: 200, distance: 96.8
click at [480, 227] on div "[PERSON_NAME]" at bounding box center [462, 226] width 167 height 22
click at [604, 160] on div "**** search Apply" at bounding box center [545, 158] width 335 height 31
click at [593, 151] on button "Apply" at bounding box center [588, 161] width 31 height 20
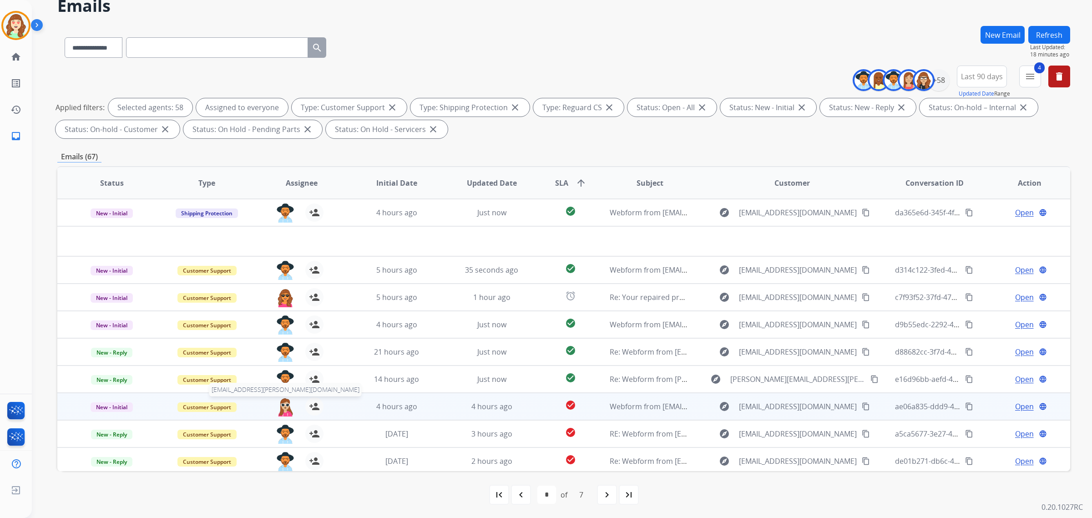
click at [282, 405] on img at bounding box center [285, 406] width 18 height 19
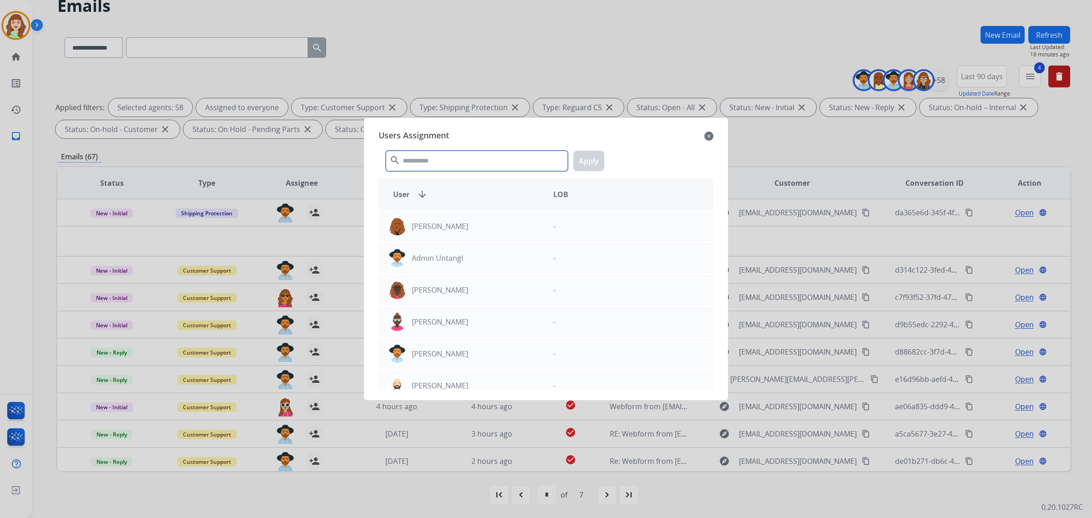
drag, startPoint x: 442, startPoint y: 162, endPoint x: 436, endPoint y: 157, distance: 7.8
click at [444, 162] on input "text" at bounding box center [477, 161] width 182 height 20
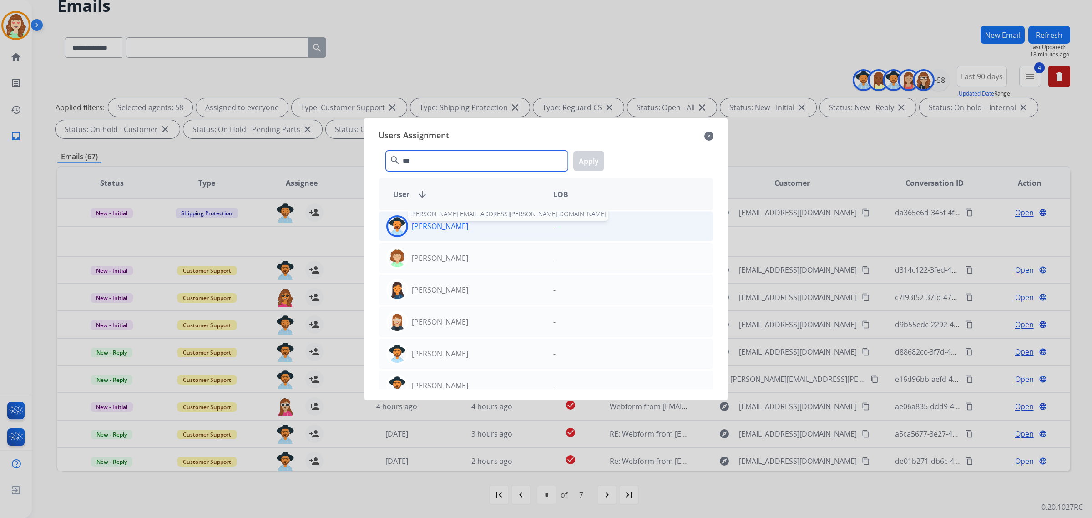
type input "***"
click at [447, 228] on p "[PERSON_NAME]" at bounding box center [440, 226] width 56 height 11
click at [589, 160] on button "Apply" at bounding box center [588, 161] width 31 height 20
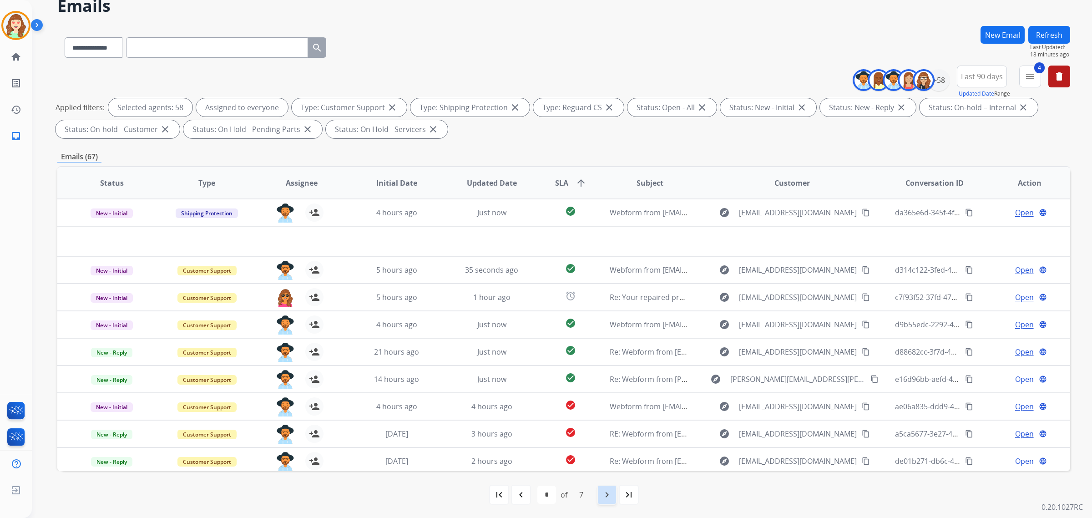
click at [608, 414] on mat-icon "navigate_next" at bounding box center [606, 494] width 11 height 11
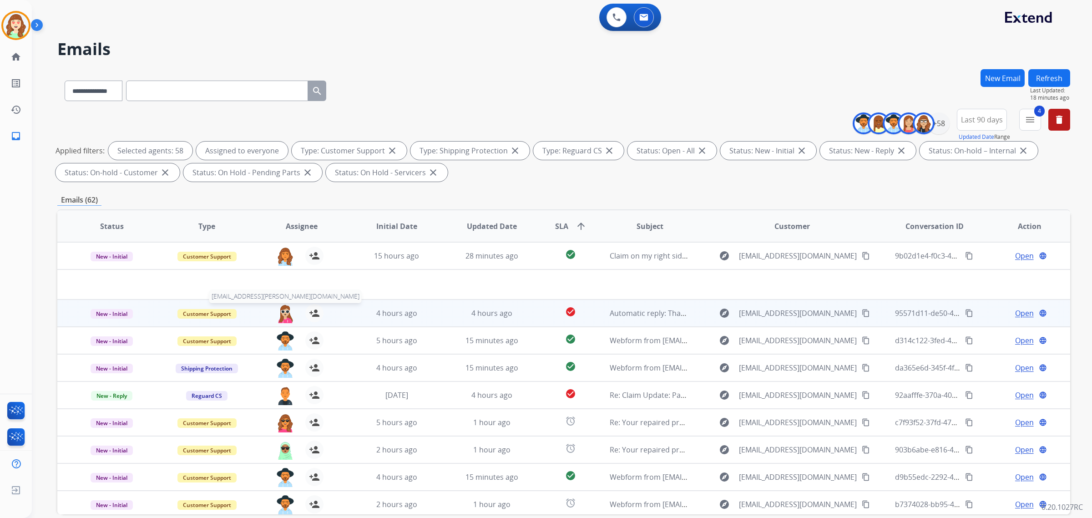
click at [289, 313] on img at bounding box center [285, 313] width 18 height 19
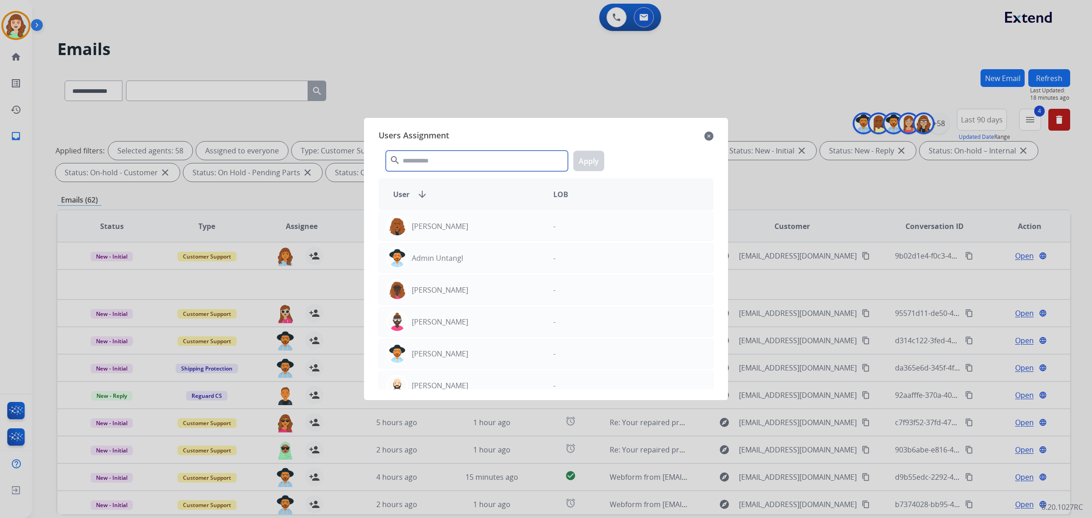
drag, startPoint x: 485, startPoint y: 161, endPoint x: 490, endPoint y: 162, distance: 4.6
click at [490, 162] on input "text" at bounding box center [477, 161] width 182 height 20
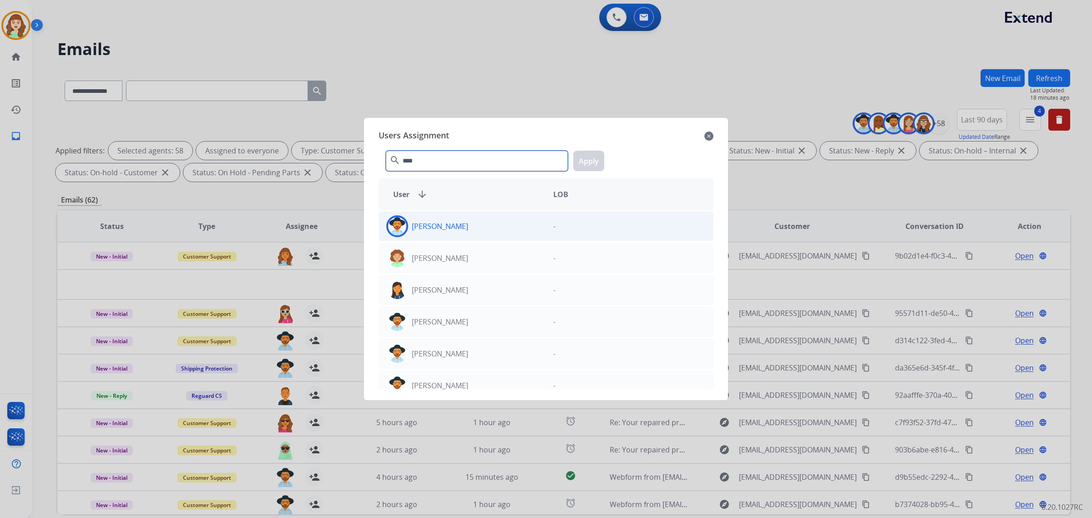
type input "****"
drag, startPoint x: 519, startPoint y: 224, endPoint x: 582, endPoint y: 173, distance: 81.3
click at [521, 223] on div "[PERSON_NAME]" at bounding box center [462, 226] width 167 height 22
click at [583, 158] on button "Apply" at bounding box center [588, 161] width 31 height 20
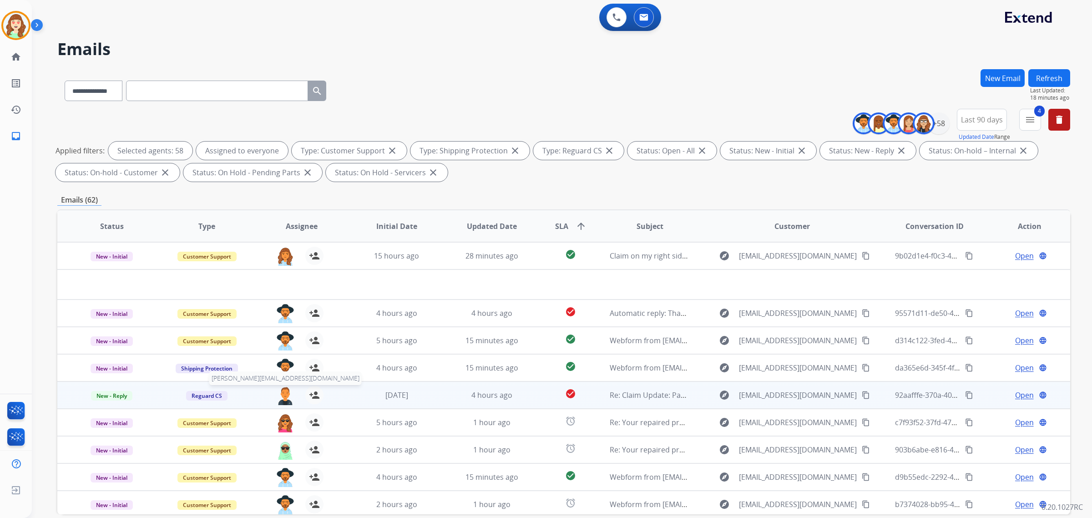
click at [284, 394] on img at bounding box center [285, 395] width 18 height 19
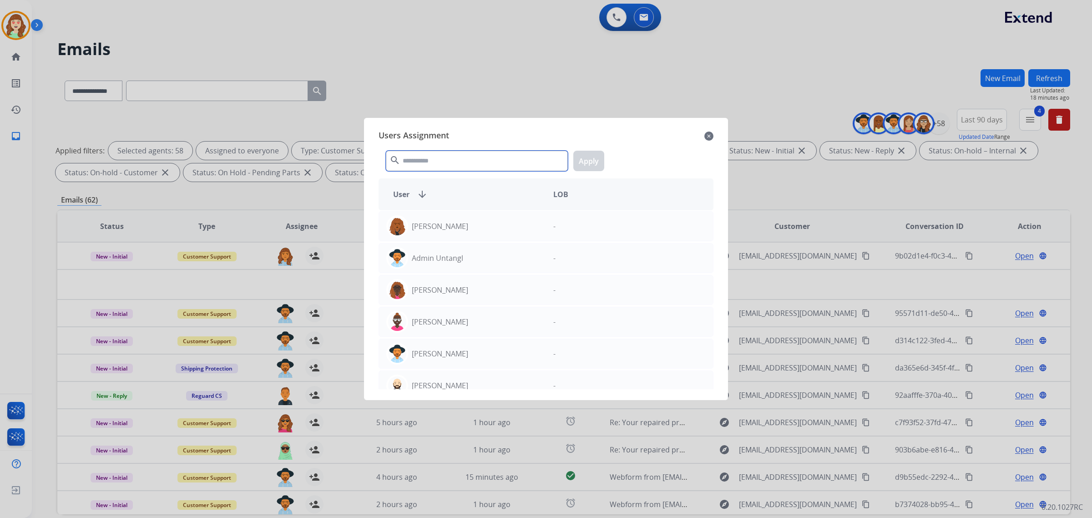
click at [450, 165] on input "text" at bounding box center [477, 161] width 182 height 20
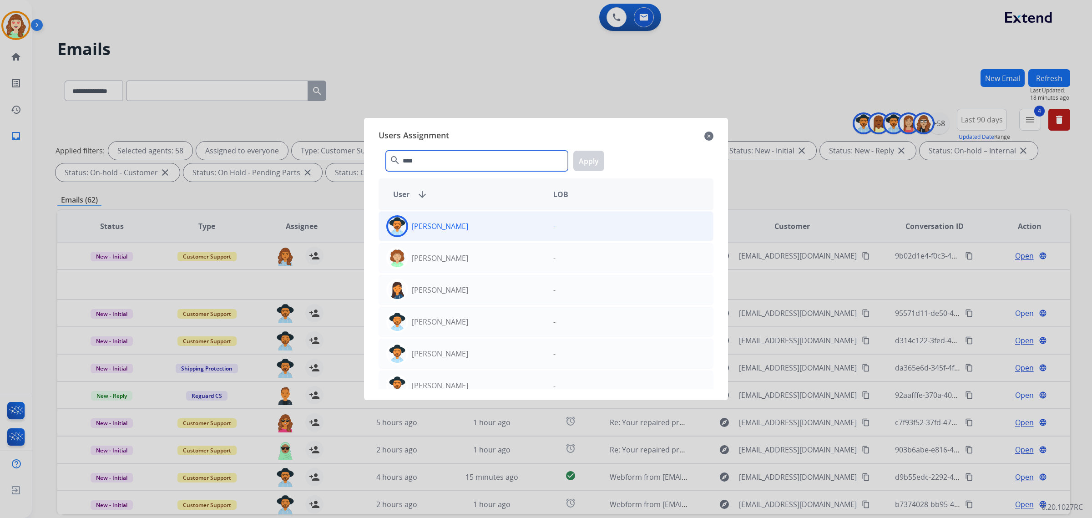
type input "****"
click at [476, 217] on div "[PERSON_NAME]" at bounding box center [462, 226] width 167 height 22
click at [597, 153] on button "Apply" at bounding box center [588, 161] width 31 height 20
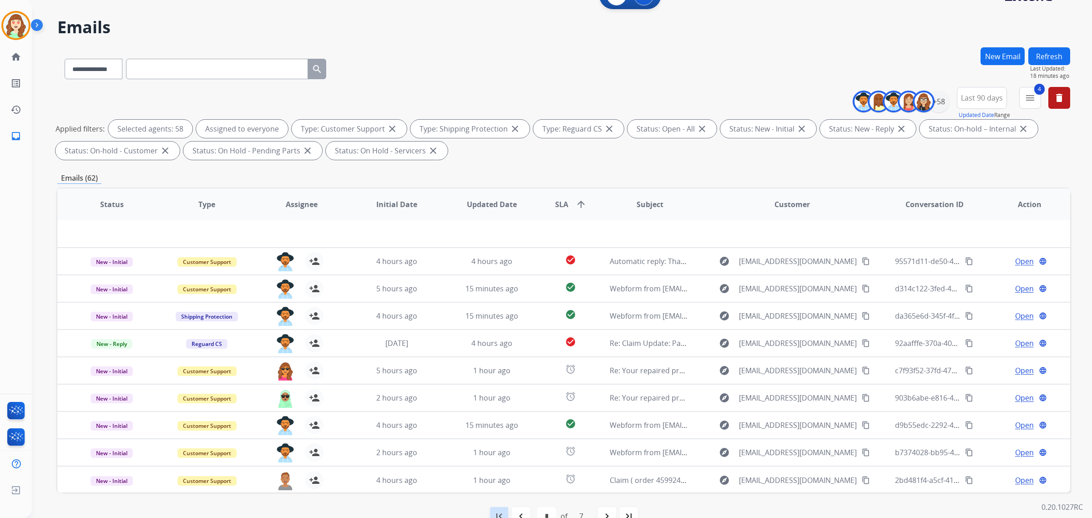
scroll to position [43, 0]
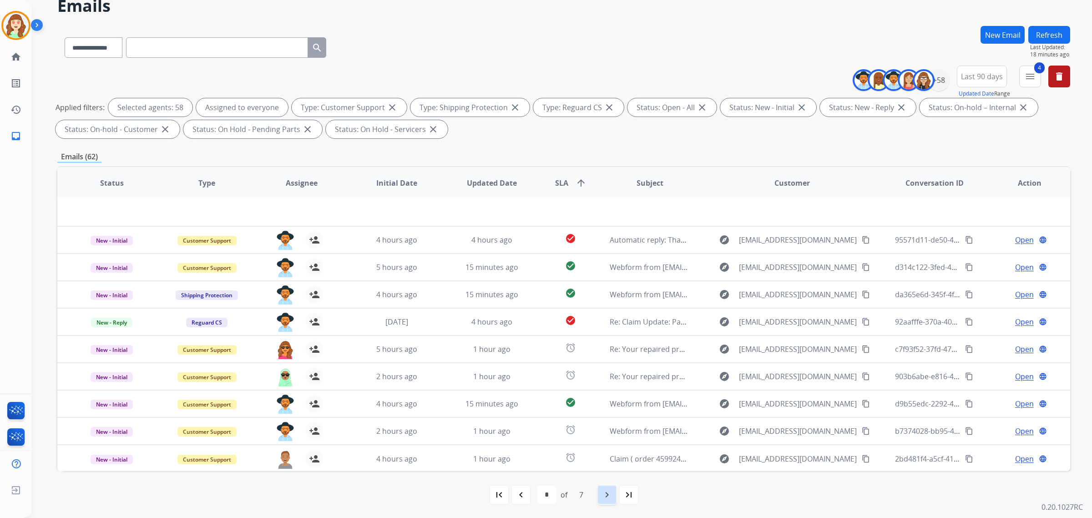
click at [601, 414] on mat-icon "navigate_next" at bounding box center [606, 494] width 11 height 11
select select "*"
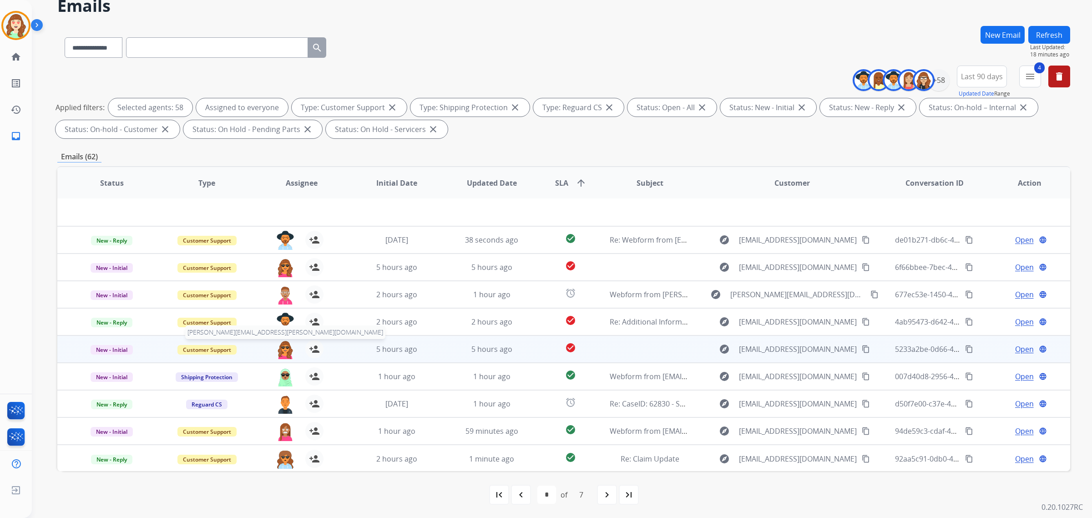
click at [283, 349] on img at bounding box center [285, 349] width 18 height 19
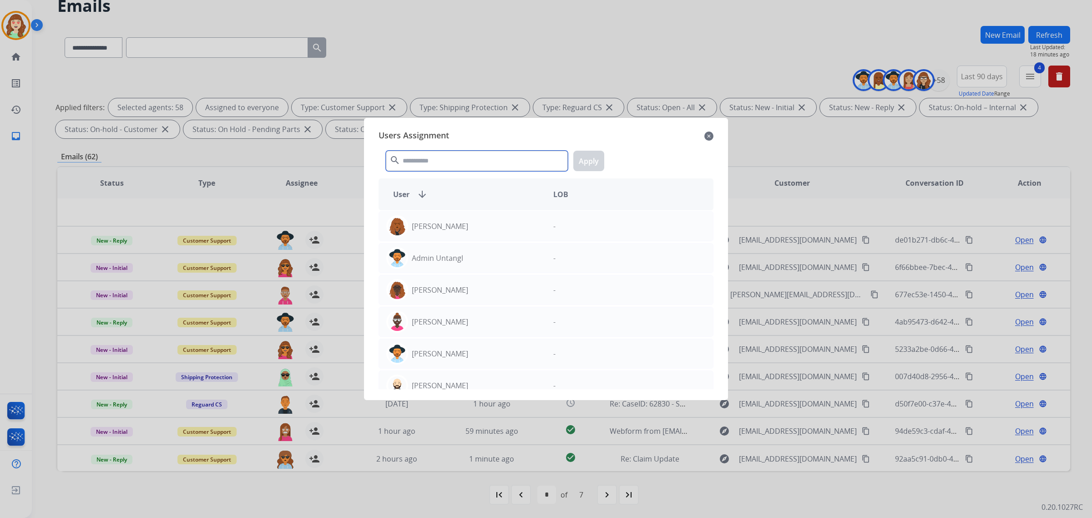
click at [439, 165] on input "text" at bounding box center [477, 161] width 182 height 20
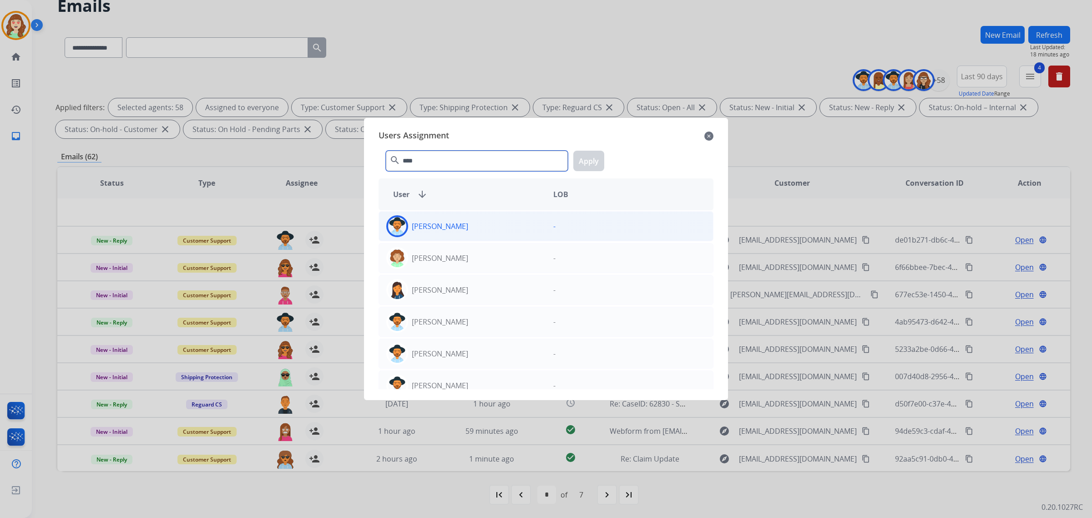
type input "****"
click at [483, 229] on div "[PERSON_NAME]" at bounding box center [462, 226] width 167 height 22
click at [588, 157] on button "Apply" at bounding box center [588, 161] width 31 height 20
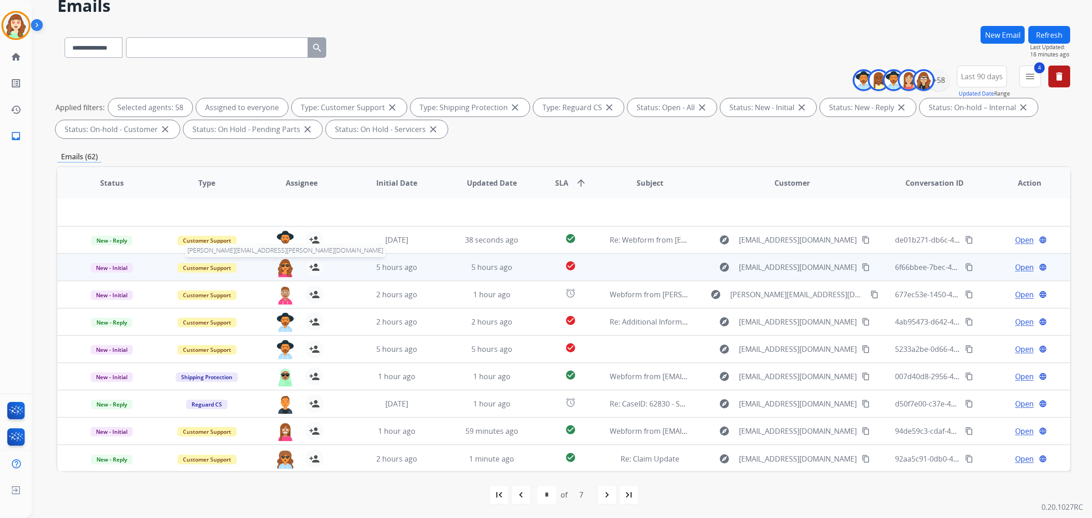
click at [280, 266] on img at bounding box center [285, 267] width 18 height 19
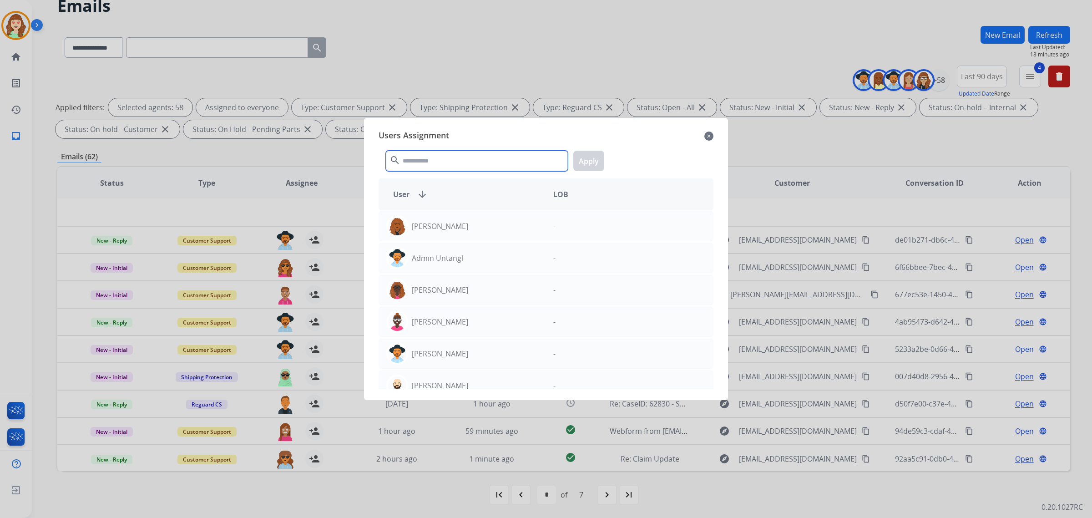
click at [518, 160] on input "text" at bounding box center [477, 161] width 182 height 20
type input "****"
click at [512, 223] on div "[PERSON_NAME]" at bounding box center [462, 226] width 167 height 22
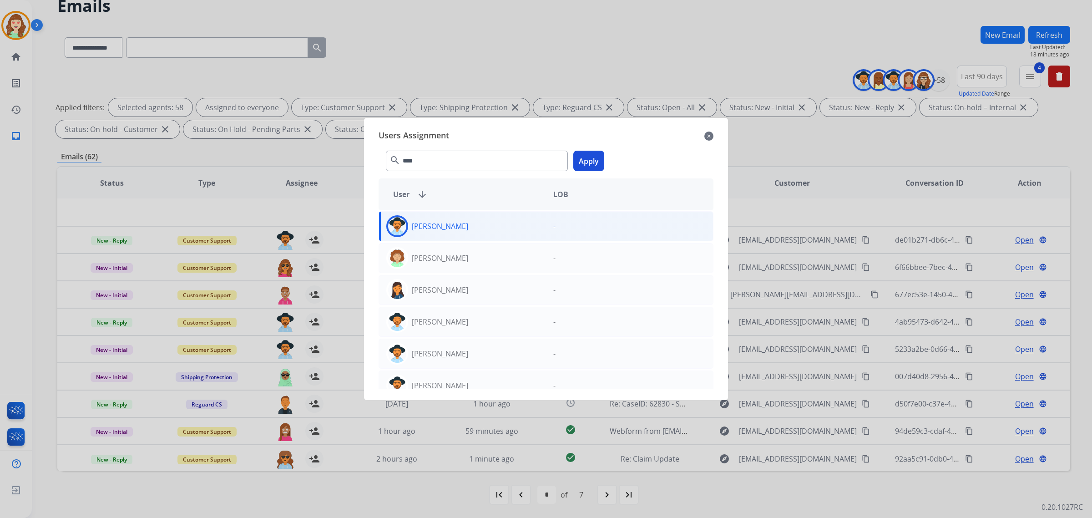
click at [583, 161] on button "Apply" at bounding box center [588, 161] width 31 height 20
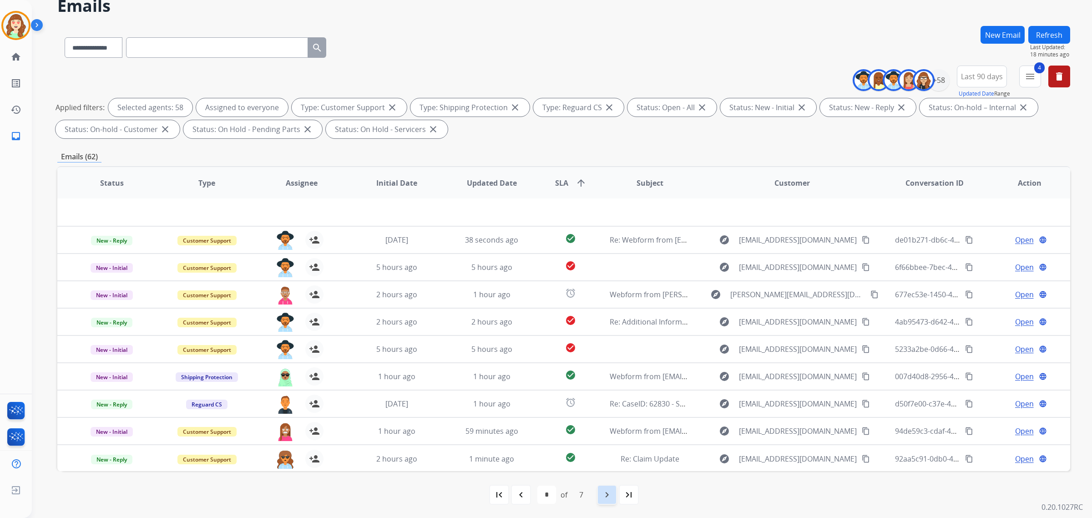
click at [601, 414] on mat-icon "navigate_next" at bounding box center [606, 494] width 11 height 11
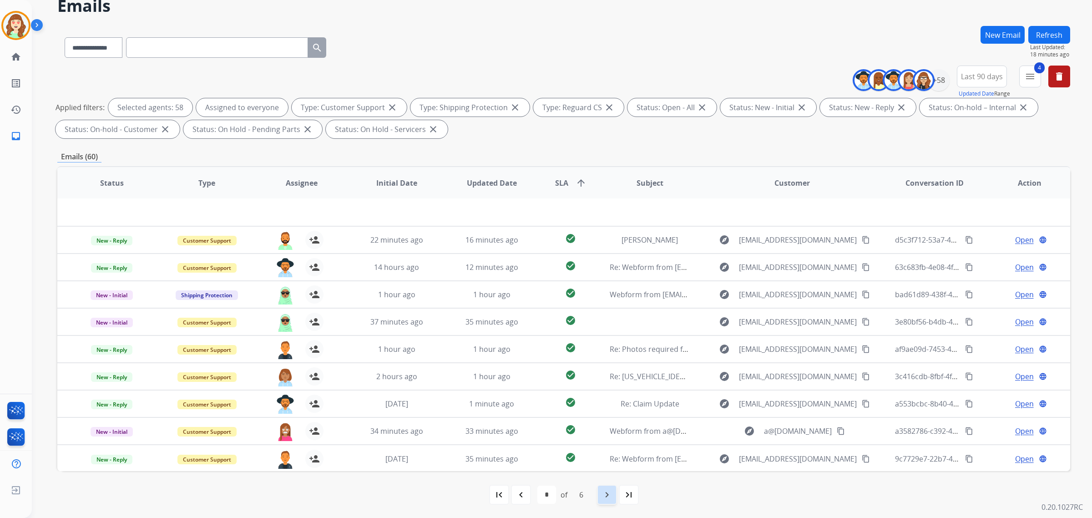
click at [607, 414] on mat-icon "navigate_next" at bounding box center [606, 494] width 11 height 11
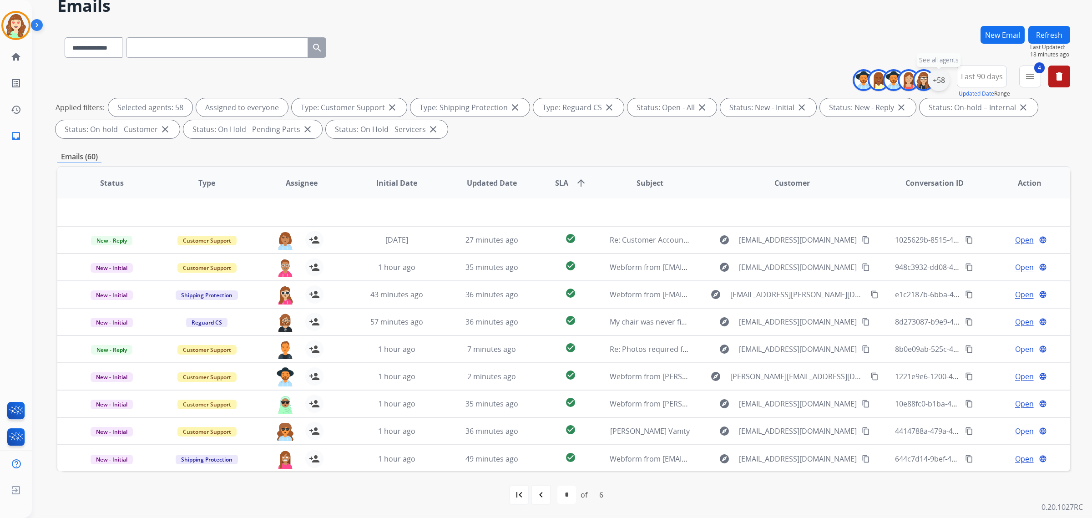
click at [873, 82] on div "+58" at bounding box center [938, 80] width 22 height 22
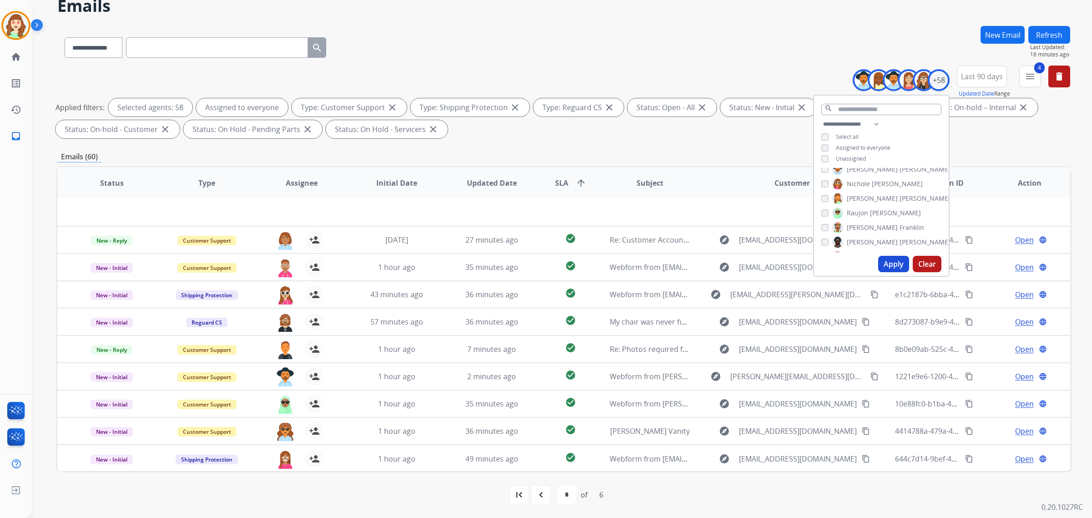
click at [873, 262] on button "Clear" at bounding box center [926, 264] width 29 height 16
select select "*"
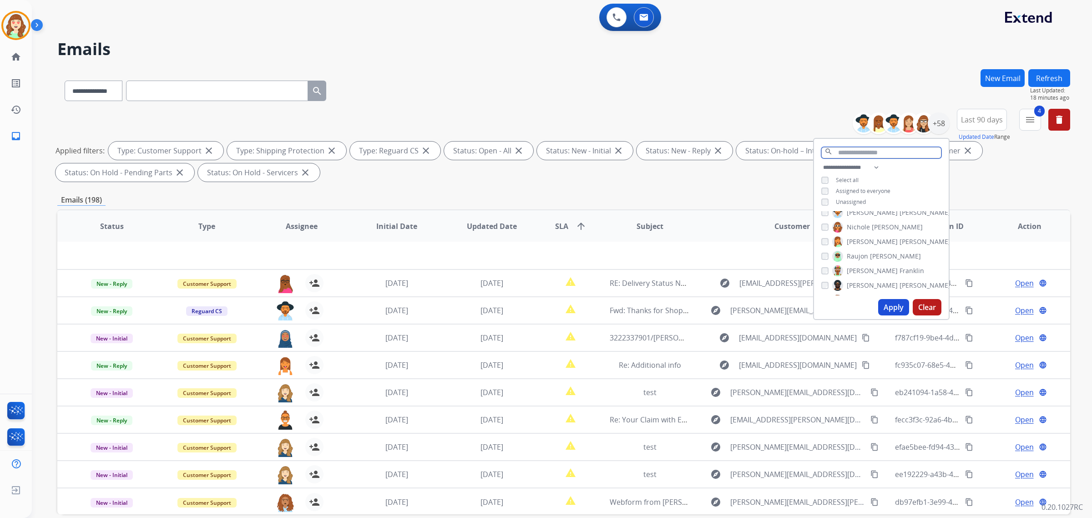
click at [851, 153] on input "text" at bounding box center [881, 152] width 120 height 11
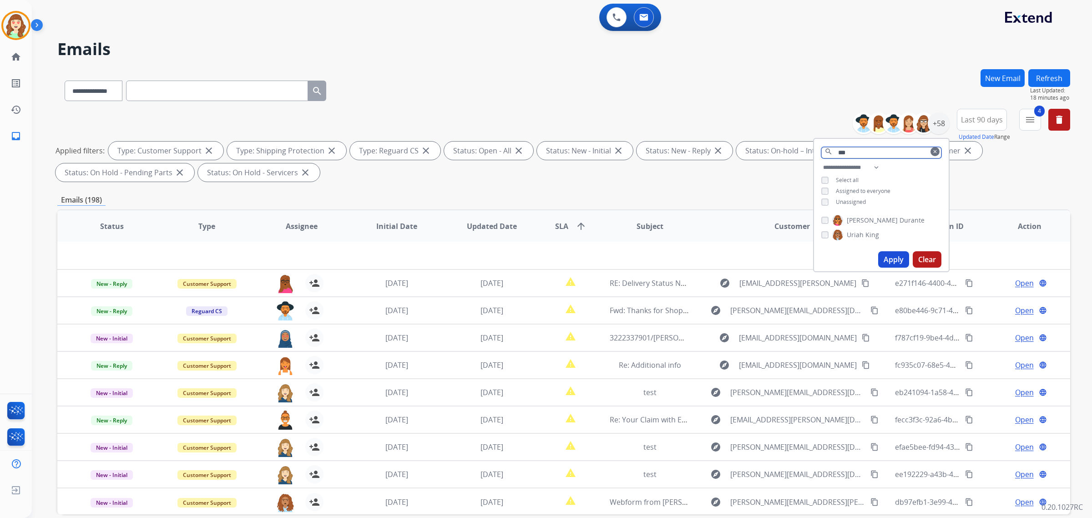
drag, startPoint x: 802, startPoint y: 149, endPoint x: 785, endPoint y: 151, distance: 16.9
click at [786, 151] on div "**********" at bounding box center [563, 147] width 1012 height 76
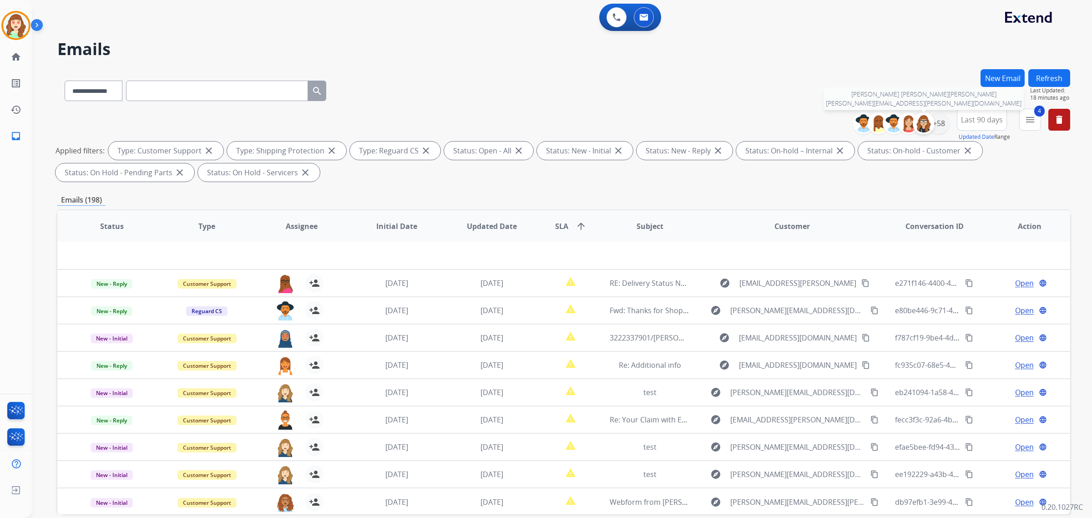
click at [873, 126] on img at bounding box center [923, 123] width 18 height 18
click at [873, 122] on div "+58" at bounding box center [938, 123] width 22 height 22
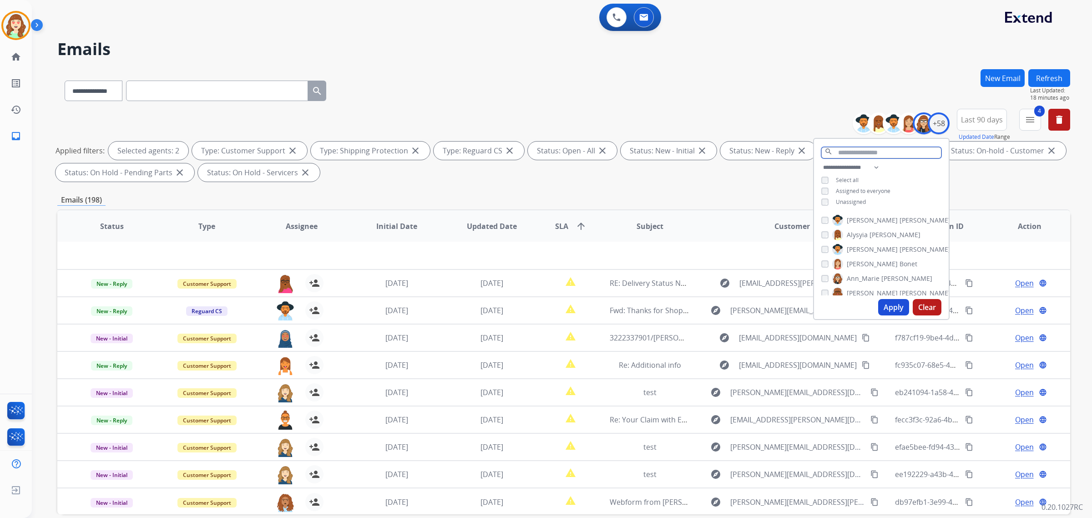
click at [861, 148] on input "text" at bounding box center [881, 152] width 120 height 11
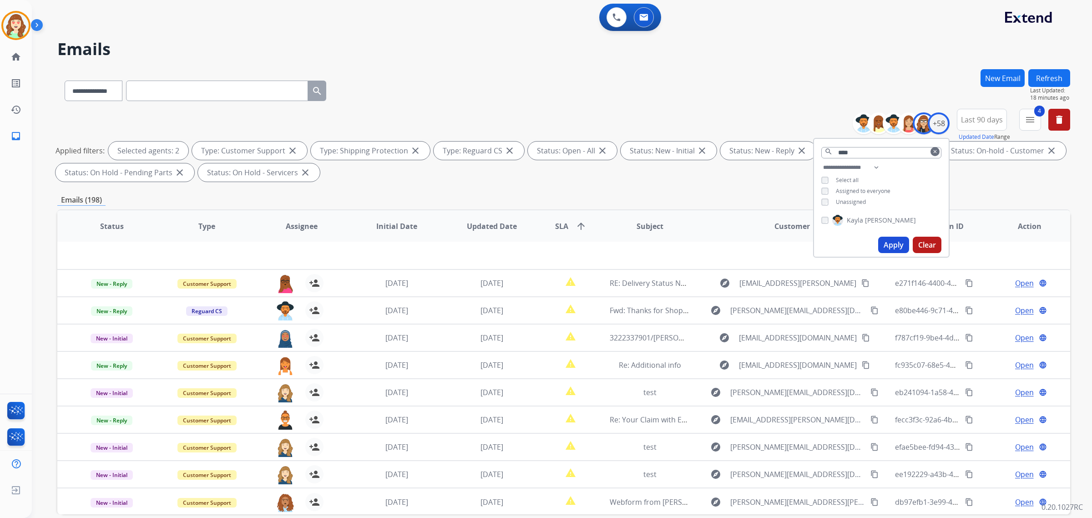
click at [819, 221] on div "[PERSON_NAME]" at bounding box center [881, 222] width 135 height 22
drag, startPoint x: 870, startPoint y: 152, endPoint x: 756, endPoint y: 157, distance: 113.4
click at [756, 157] on div "**********" at bounding box center [563, 147] width 1012 height 76
click at [873, 127] on div "+58" at bounding box center [938, 123] width 22 height 22
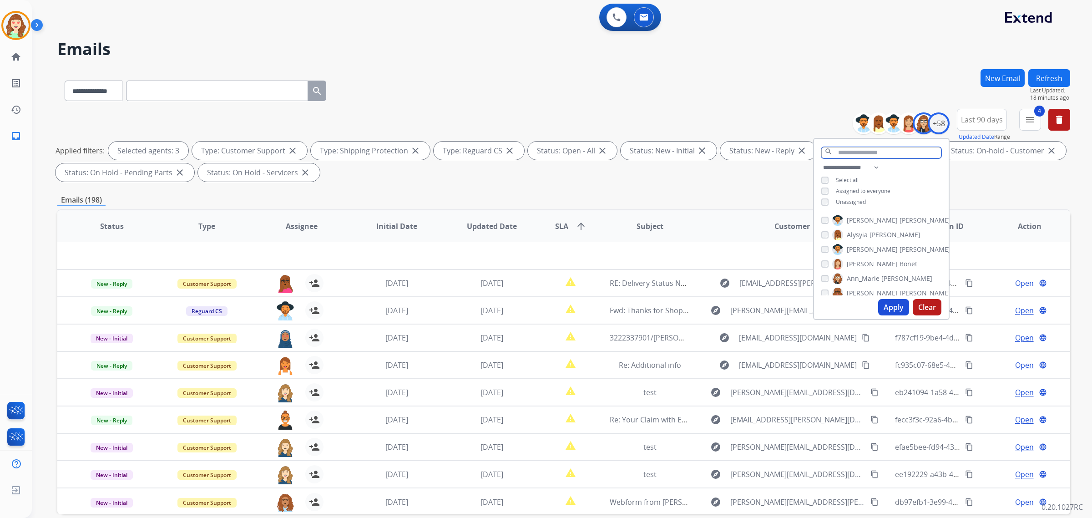
click at [856, 155] on input "text" at bounding box center [881, 152] width 120 height 11
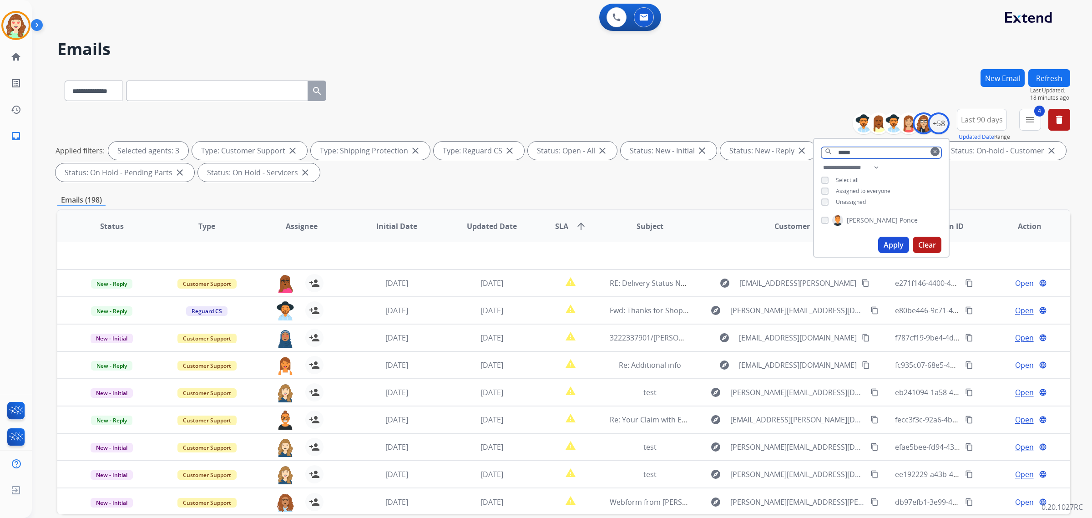
type input "*****"
click at [873, 240] on button "Apply" at bounding box center [893, 245] width 31 height 16
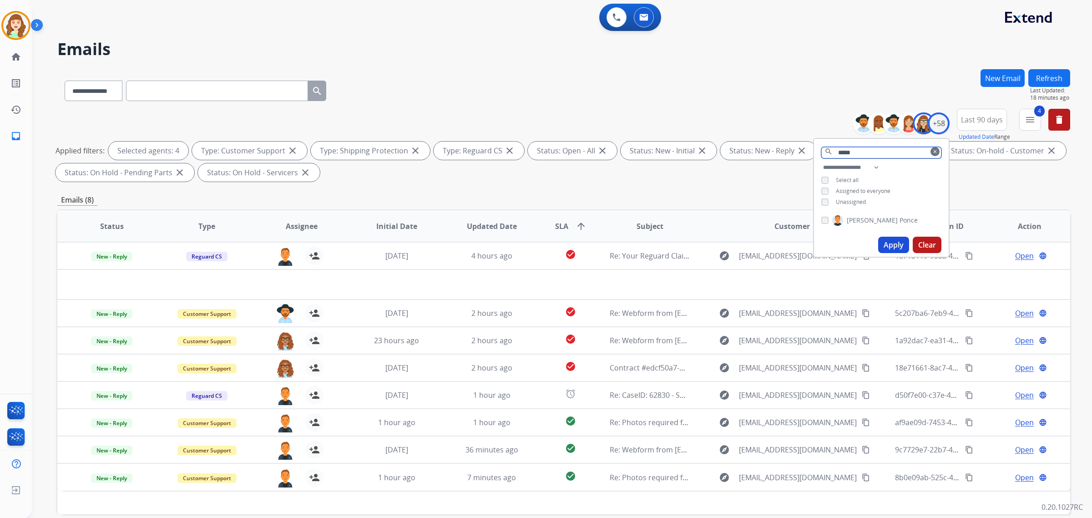
drag, startPoint x: 857, startPoint y: 152, endPoint x: 808, endPoint y: 158, distance: 49.9
click at [808, 158] on div "**********" at bounding box center [563, 147] width 1012 height 76
click at [873, 126] on div "+58" at bounding box center [938, 123] width 22 height 22
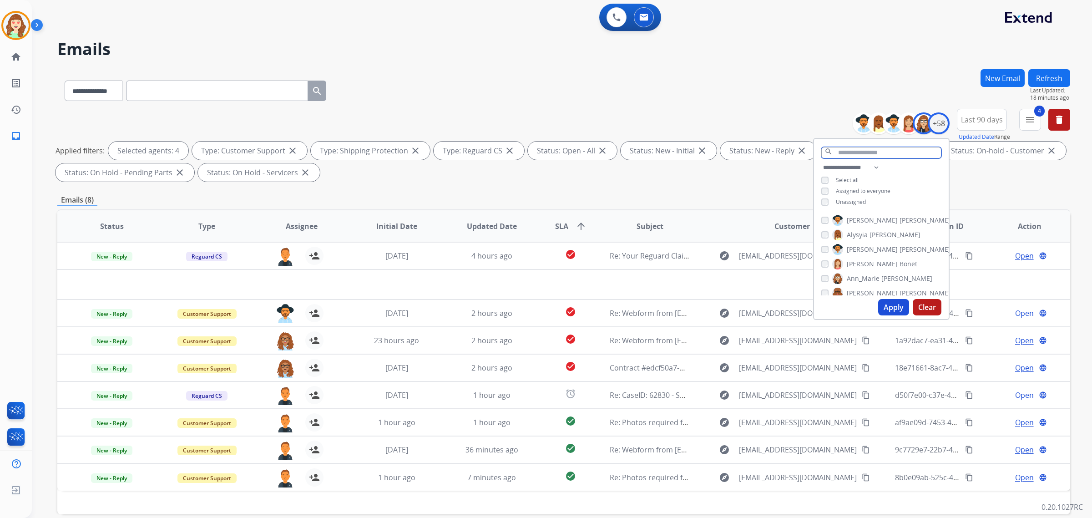
click at [850, 152] on input "text" at bounding box center [881, 152] width 120 height 11
type input "*"
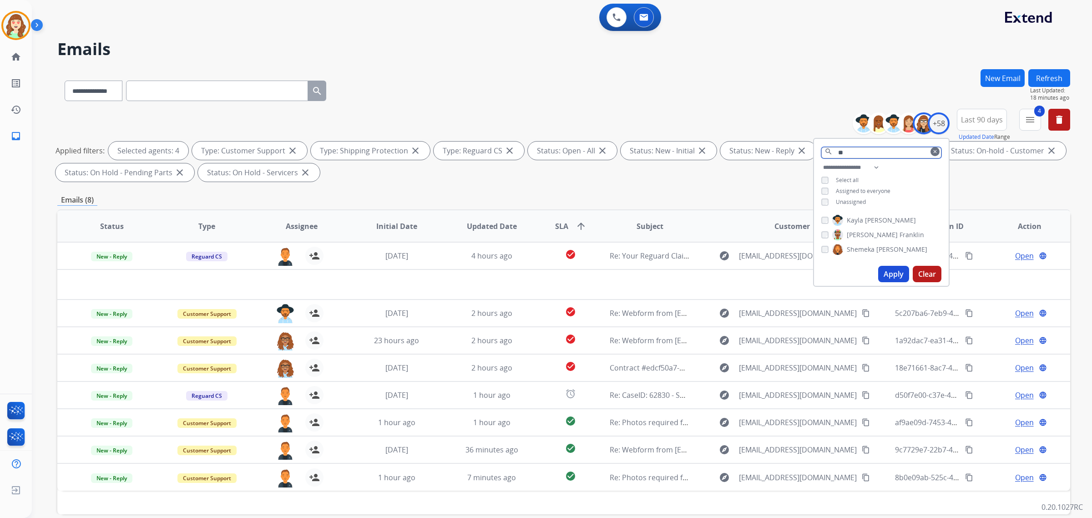
type input "*"
type input "***"
click at [873, 272] on button "Apply" at bounding box center [893, 274] width 31 height 16
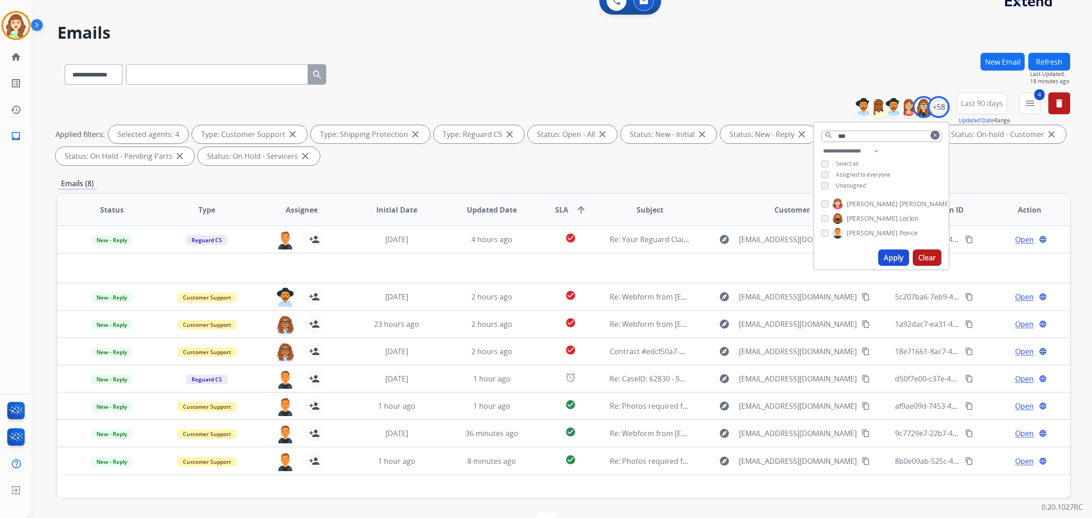
scroll to position [43, 0]
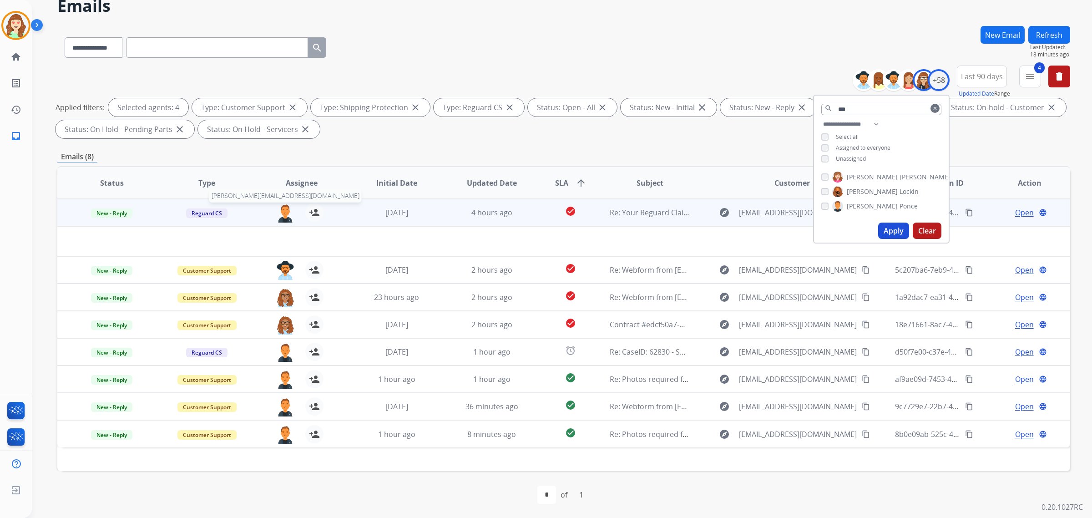
click at [281, 213] on img at bounding box center [285, 212] width 18 height 19
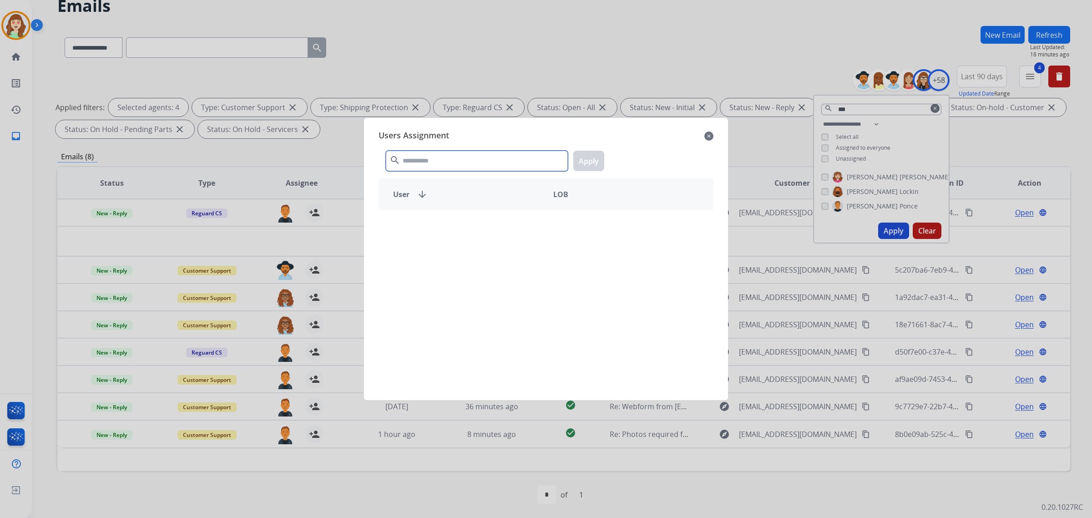
click at [449, 162] on input "text" at bounding box center [477, 161] width 182 height 20
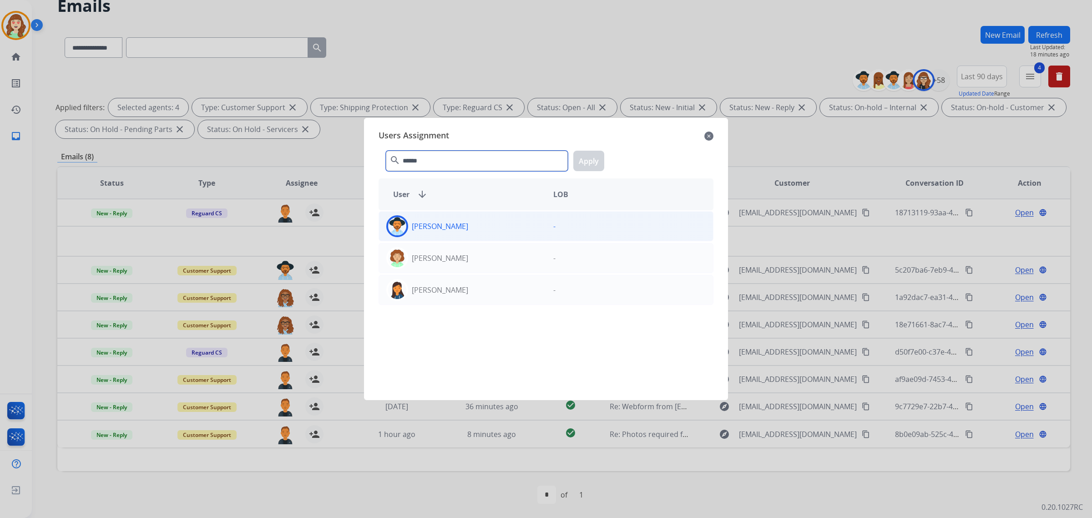
type input "******"
click at [468, 226] on div "[PERSON_NAME]" at bounding box center [462, 226] width 167 height 22
drag, startPoint x: 589, startPoint y: 160, endPoint x: 219, endPoint y: 269, distance: 385.9
click at [589, 160] on button "Apply" at bounding box center [588, 161] width 31 height 20
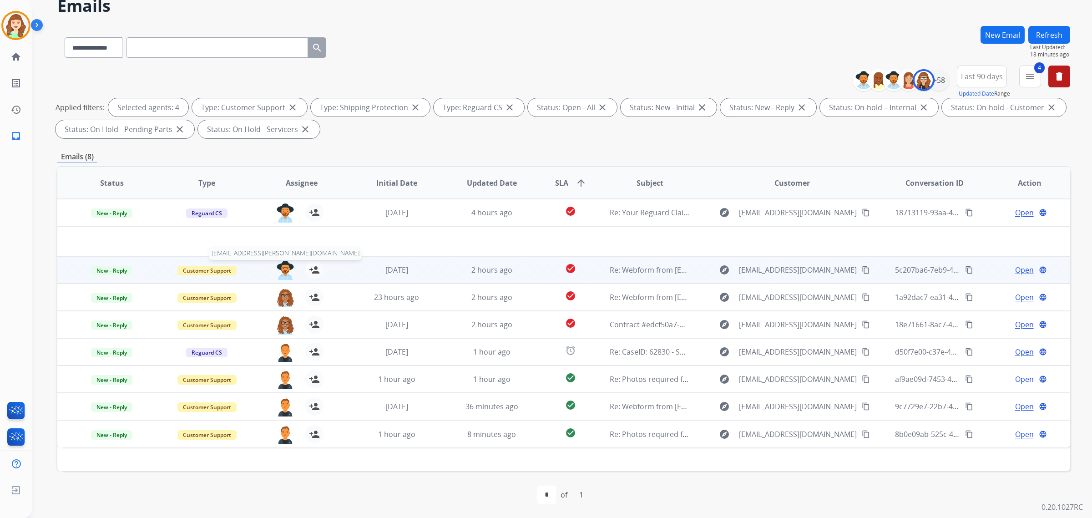
click at [283, 270] on img at bounding box center [285, 270] width 18 height 19
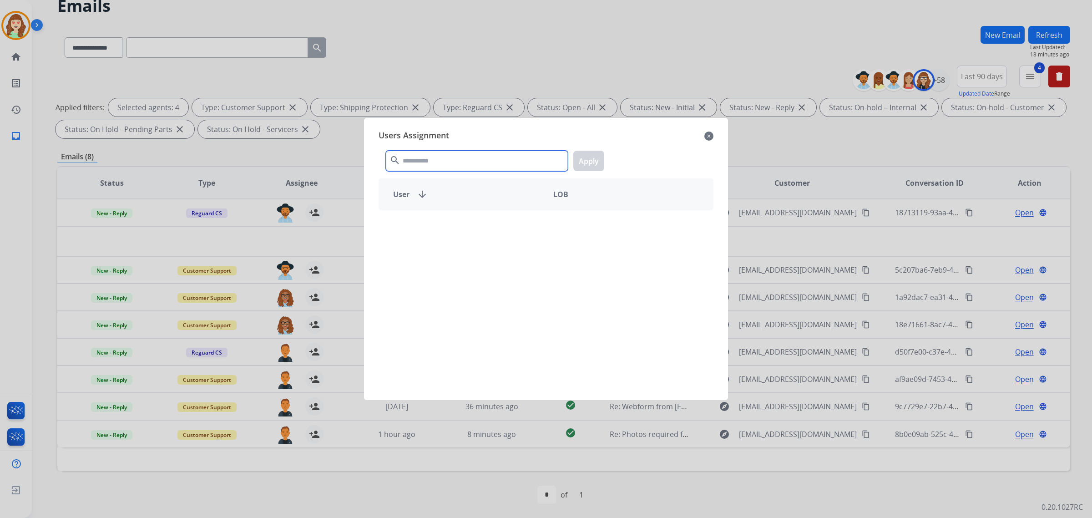
click at [453, 159] on input "text" at bounding box center [477, 161] width 182 height 20
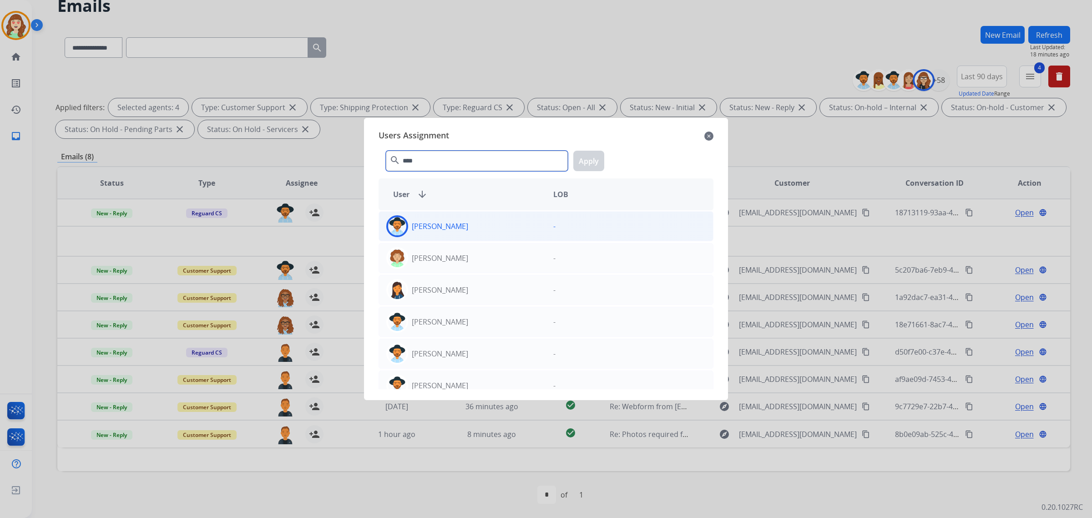
type input "****"
click at [489, 224] on div "[PERSON_NAME]" at bounding box center [462, 226] width 167 height 22
click at [587, 159] on button "Apply" at bounding box center [588, 161] width 31 height 20
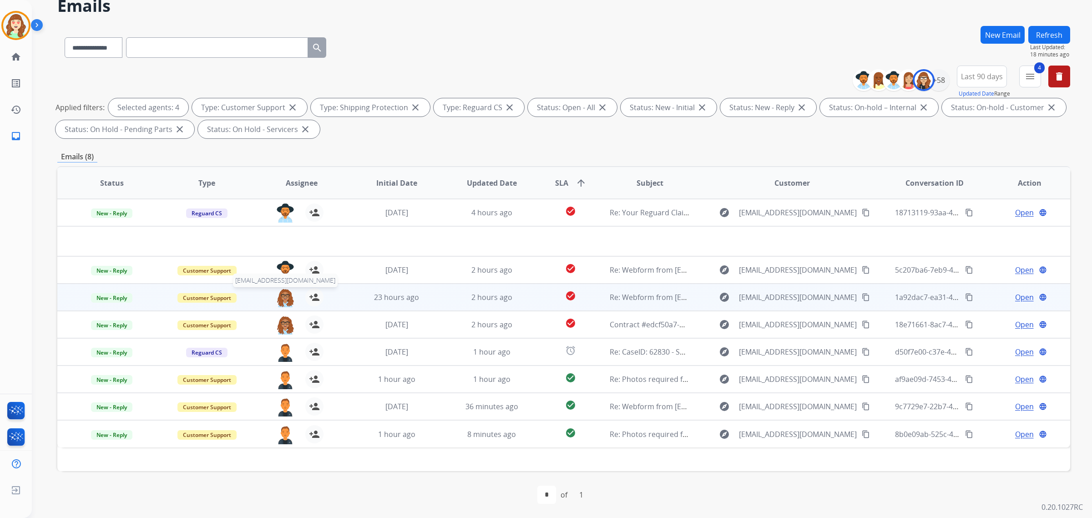
click at [280, 298] on img at bounding box center [285, 297] width 18 height 19
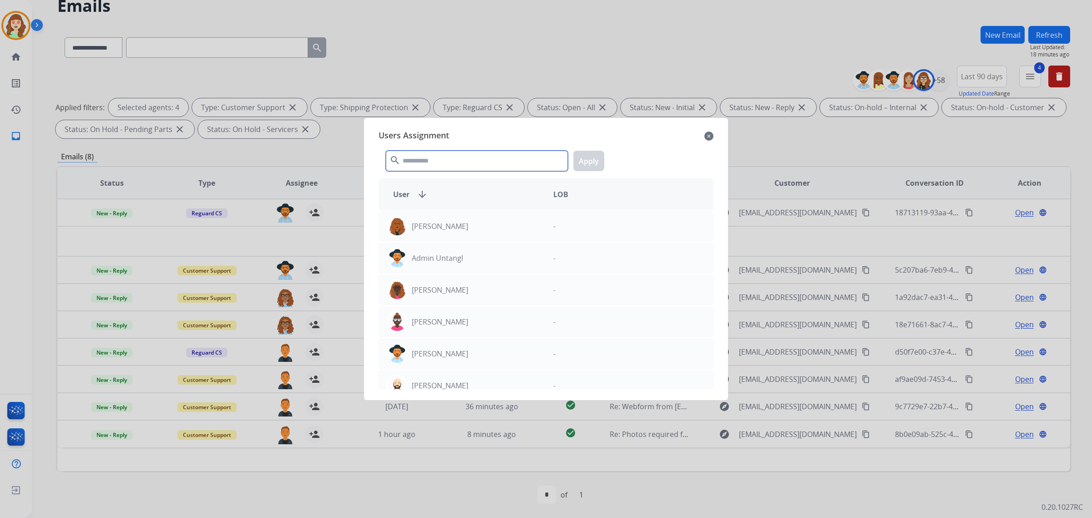
click at [450, 161] on input "text" at bounding box center [477, 161] width 182 height 20
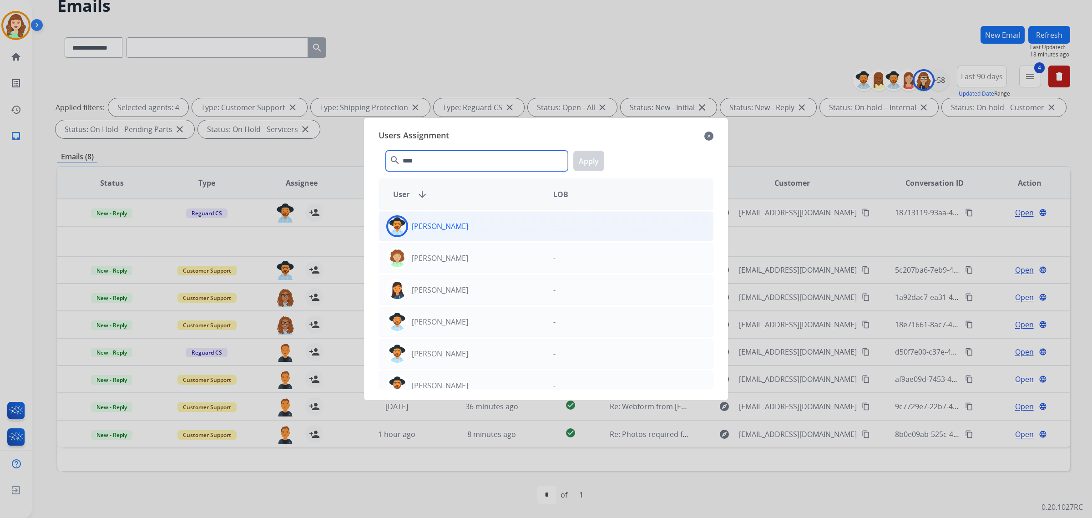
type input "****"
click at [474, 226] on div "[PERSON_NAME]" at bounding box center [462, 226] width 167 height 22
click at [586, 161] on button "Apply" at bounding box center [588, 161] width 31 height 20
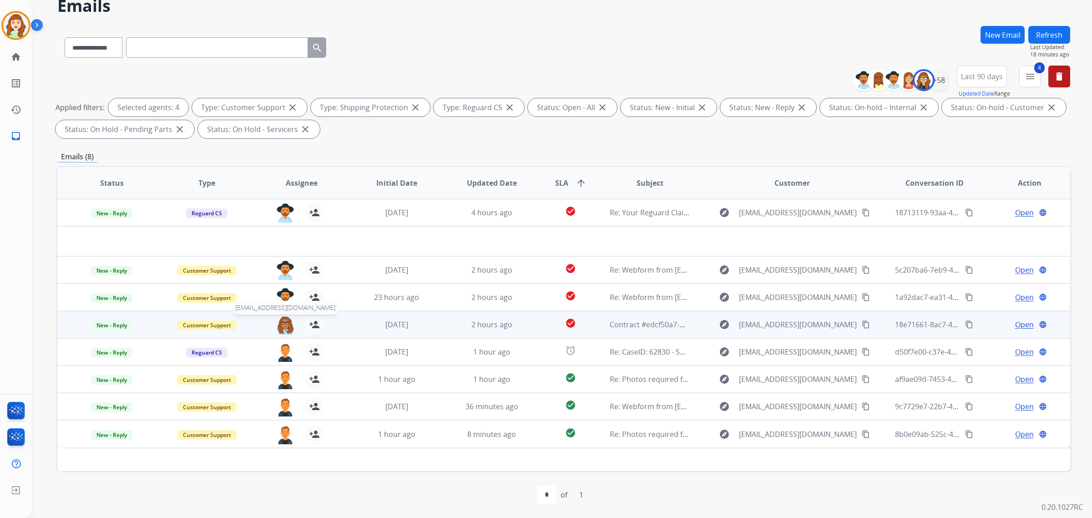
click at [283, 326] on img at bounding box center [285, 324] width 18 height 19
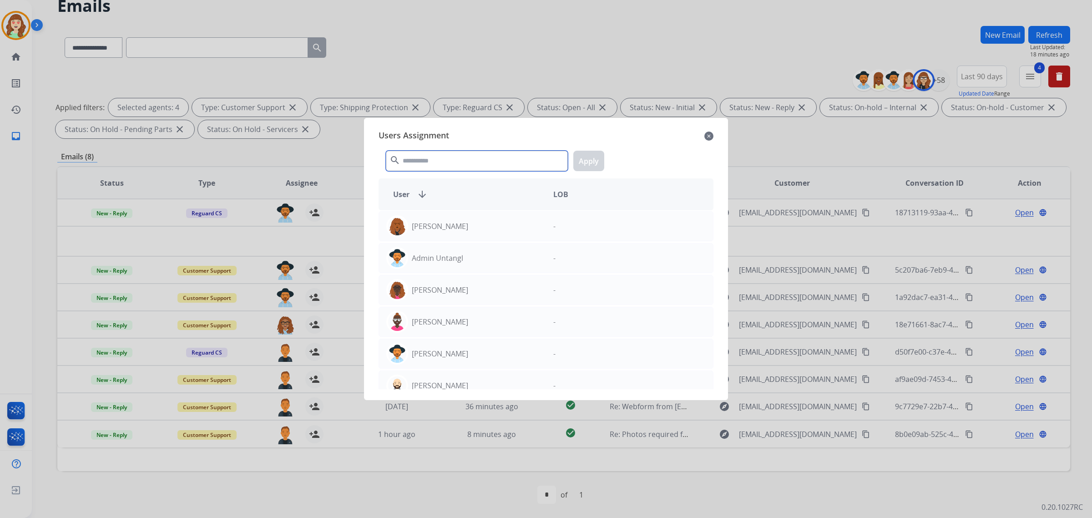
click at [441, 164] on input "text" at bounding box center [477, 161] width 182 height 20
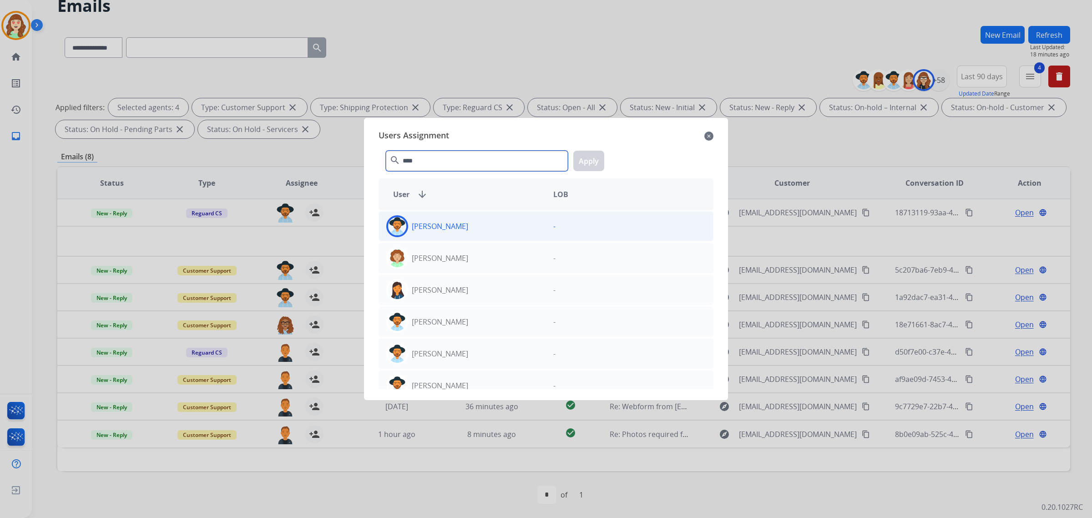
type input "****"
click at [474, 229] on div "[PERSON_NAME]" at bounding box center [462, 226] width 167 height 22
click at [589, 161] on button "Apply" at bounding box center [588, 161] width 31 height 20
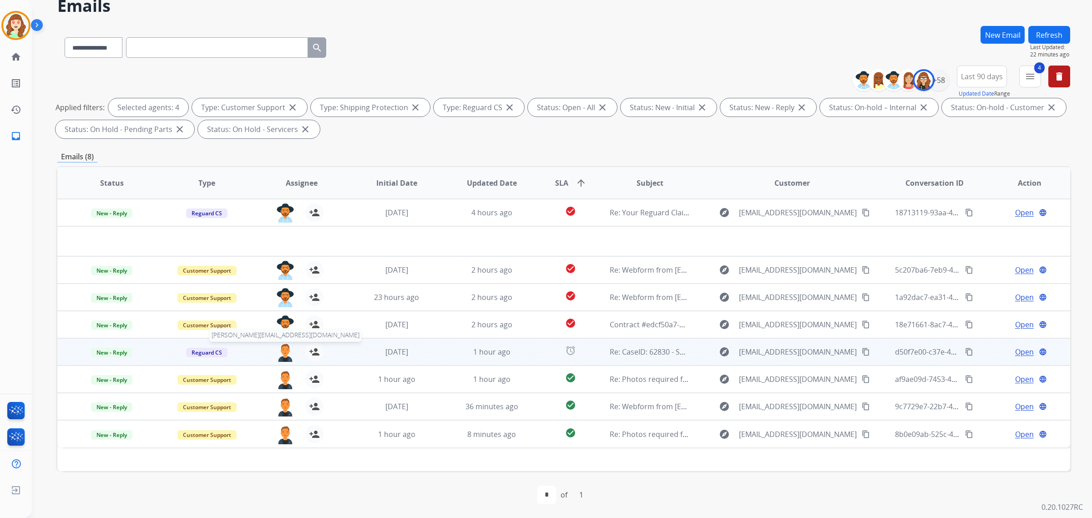
click at [281, 353] on img at bounding box center [285, 352] width 18 height 19
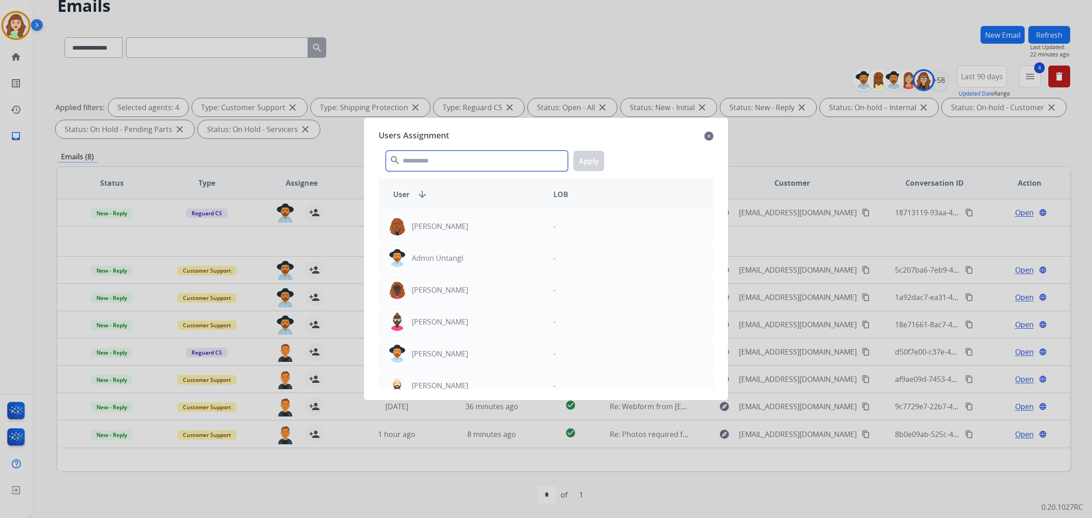
drag, startPoint x: 462, startPoint y: 162, endPoint x: 469, endPoint y: 162, distance: 6.8
click at [469, 162] on input "text" at bounding box center [477, 161] width 182 height 20
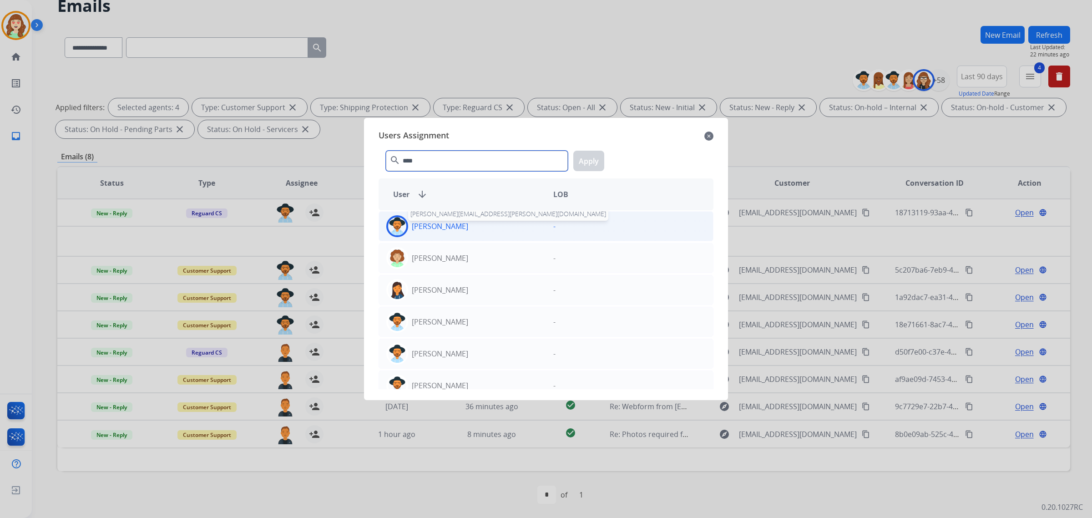
type input "****"
drag, startPoint x: 443, startPoint y: 231, endPoint x: 535, endPoint y: 212, distance: 94.4
click at [444, 231] on p "[PERSON_NAME]" at bounding box center [440, 226] width 56 height 11
click at [590, 162] on button "Apply" at bounding box center [588, 161] width 31 height 20
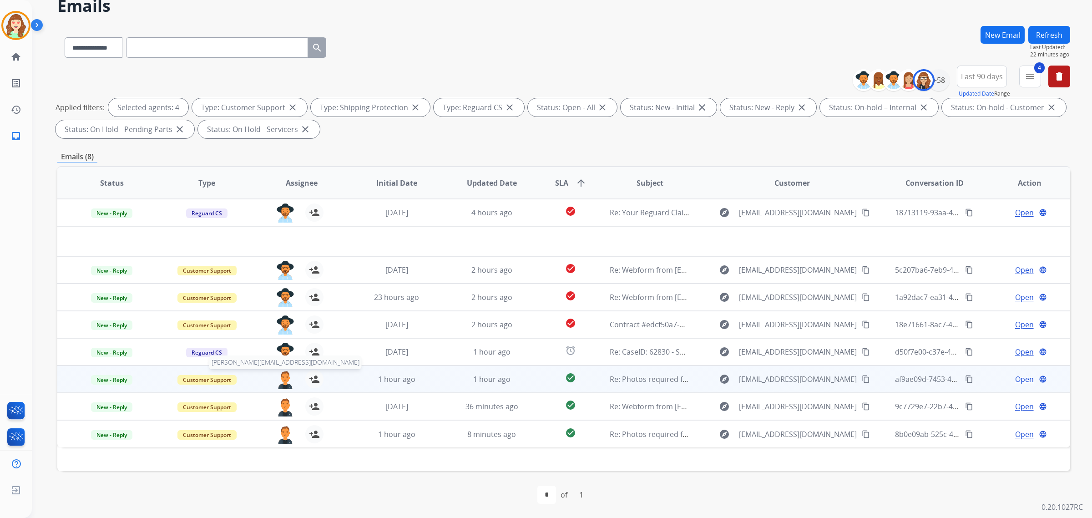
click at [283, 378] on img at bounding box center [285, 379] width 18 height 19
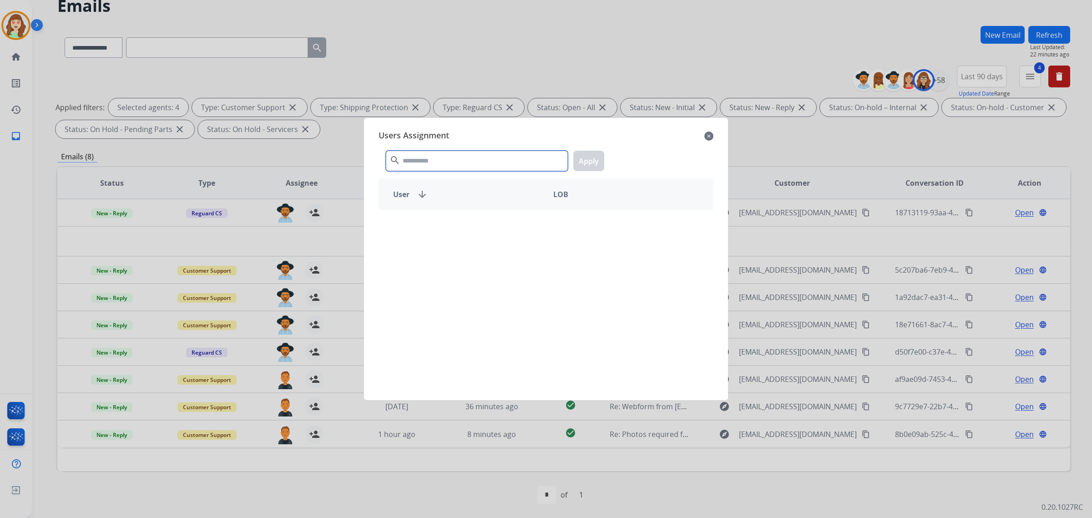
click at [486, 164] on input "text" at bounding box center [477, 161] width 182 height 20
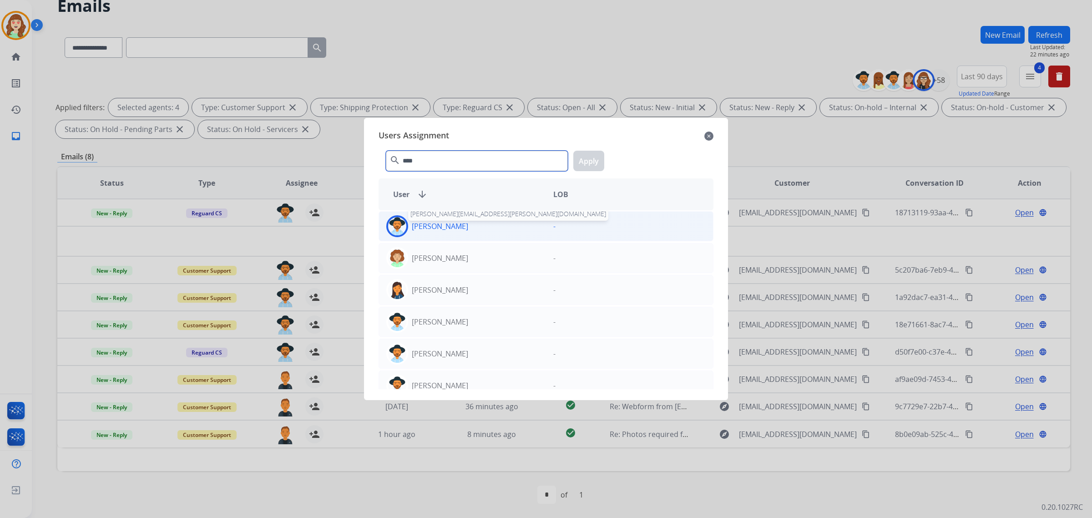
type input "****"
drag, startPoint x: 451, startPoint y: 234, endPoint x: 562, endPoint y: 184, distance: 121.7
click at [452, 232] on div "[PERSON_NAME]" at bounding box center [462, 226] width 167 height 22
click at [579, 160] on button "Apply" at bounding box center [588, 161] width 31 height 20
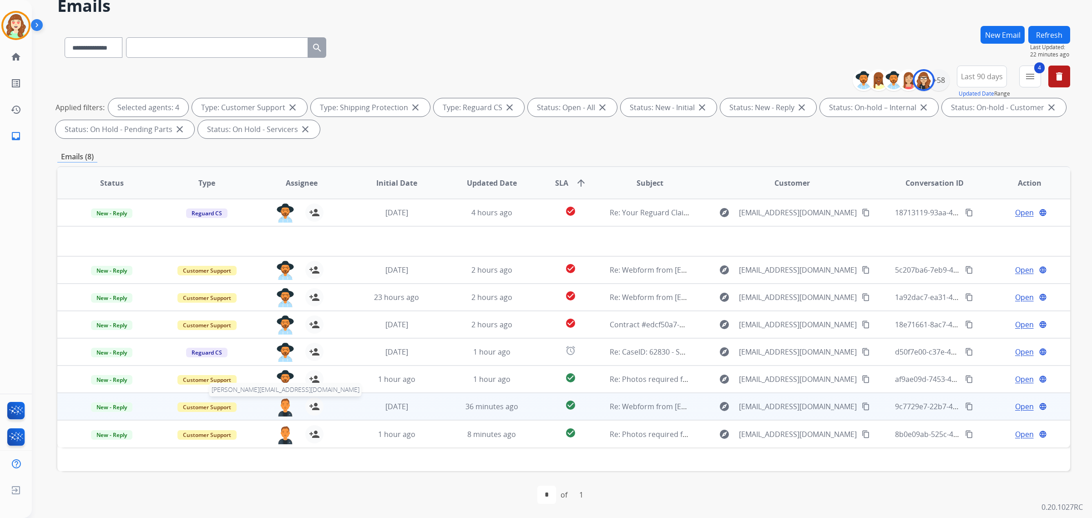
click at [285, 407] on img at bounding box center [285, 406] width 18 height 19
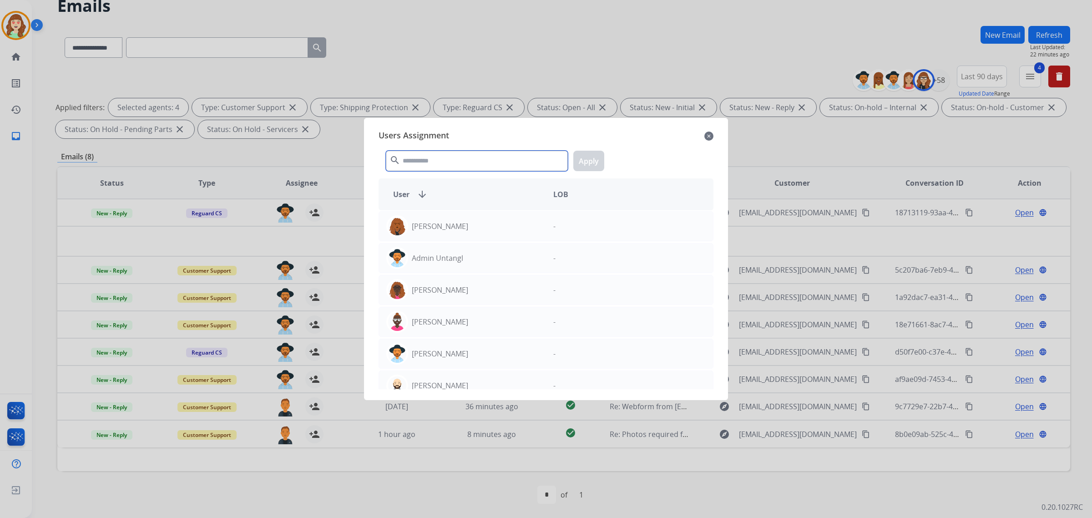
click at [442, 164] on input "text" at bounding box center [477, 161] width 182 height 20
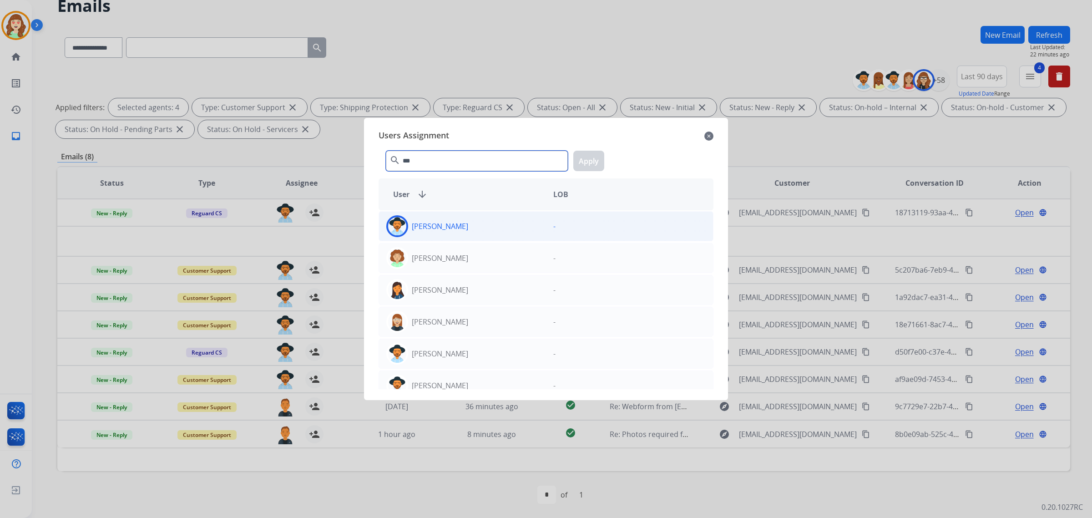
type input "***"
click at [458, 225] on div "[PERSON_NAME]" at bounding box center [462, 226] width 167 height 22
click at [589, 160] on button "Apply" at bounding box center [588, 161] width 31 height 20
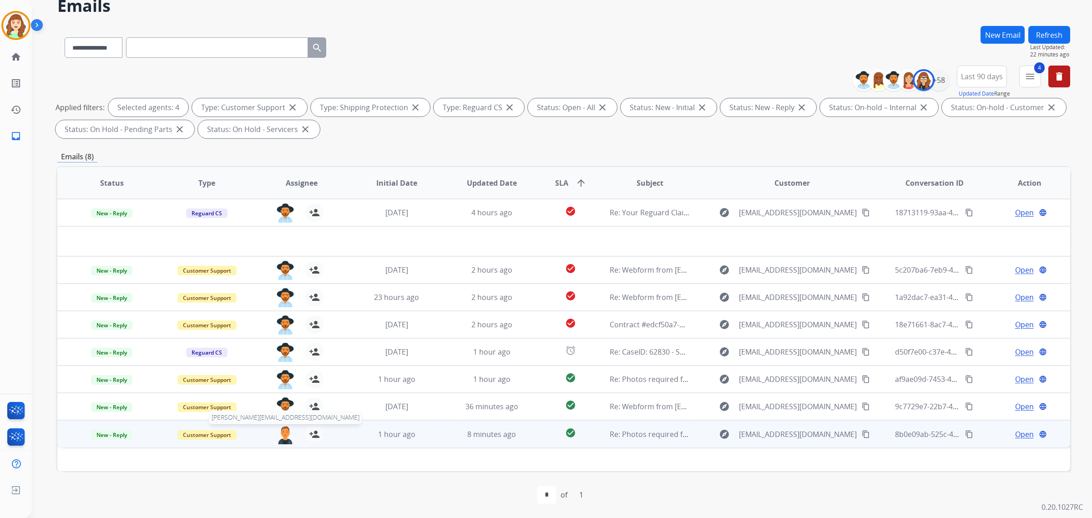
click at [289, 414] on img at bounding box center [285, 434] width 18 height 19
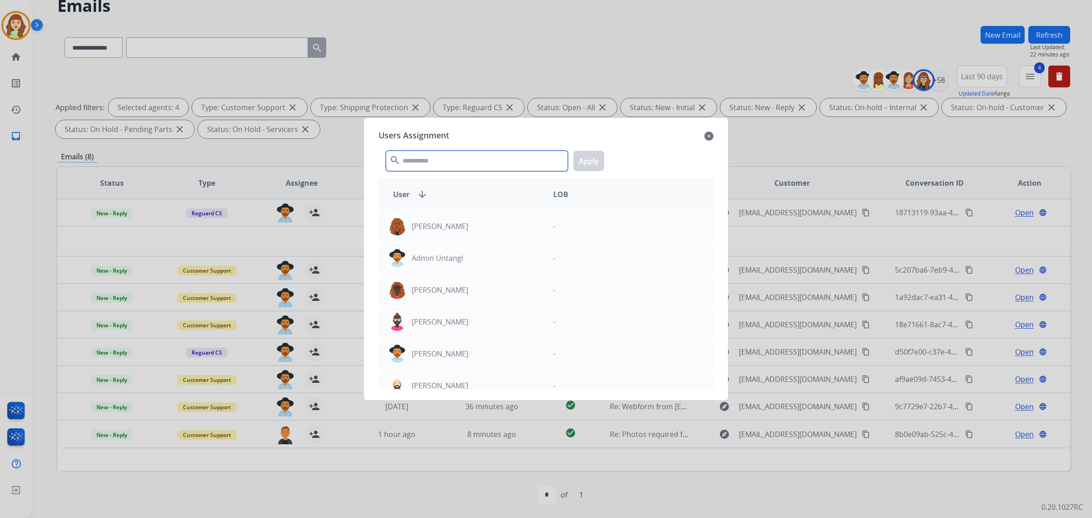
click at [449, 167] on input "text" at bounding box center [477, 161] width 182 height 20
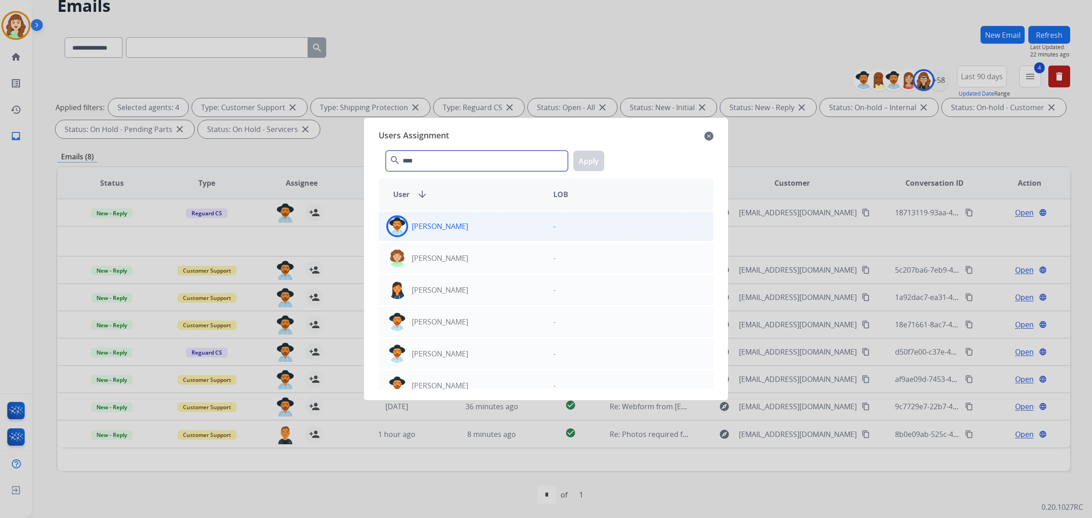
type input "****"
click at [505, 226] on div "[PERSON_NAME]" at bounding box center [462, 226] width 167 height 22
click at [591, 166] on button "Apply" at bounding box center [588, 161] width 31 height 20
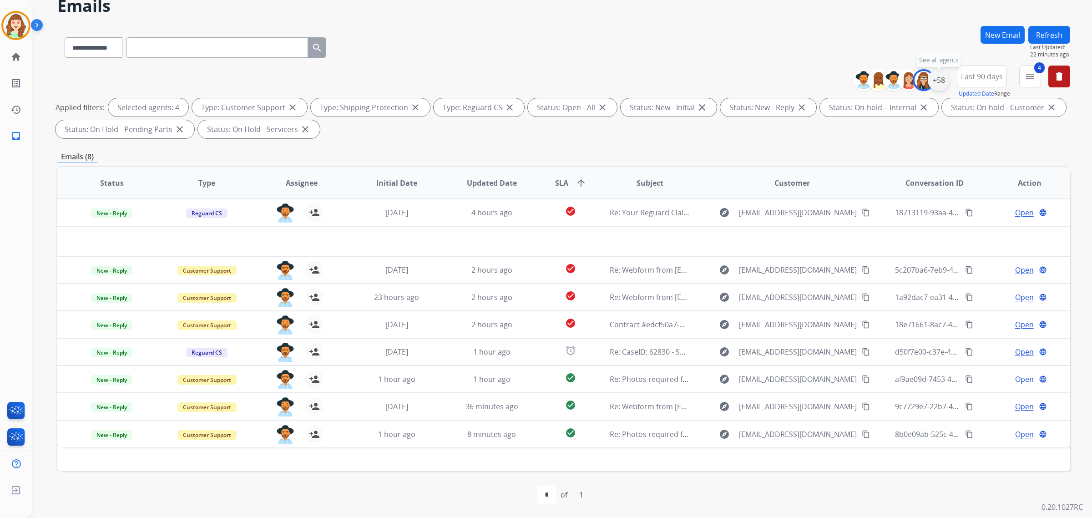
click at [873, 78] on div "+58" at bounding box center [938, 80] width 22 height 22
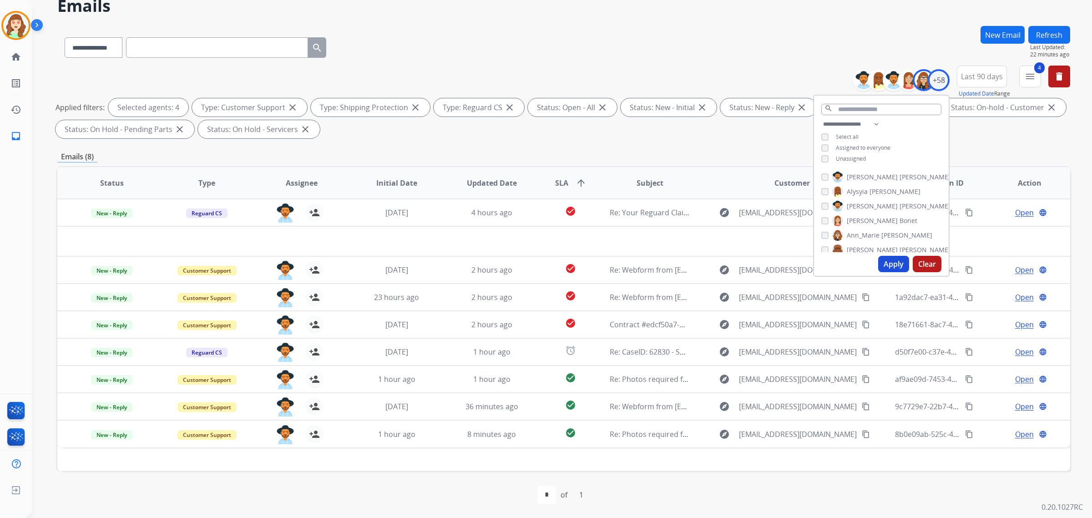
click at [873, 260] on button "Clear" at bounding box center [926, 264] width 29 height 16
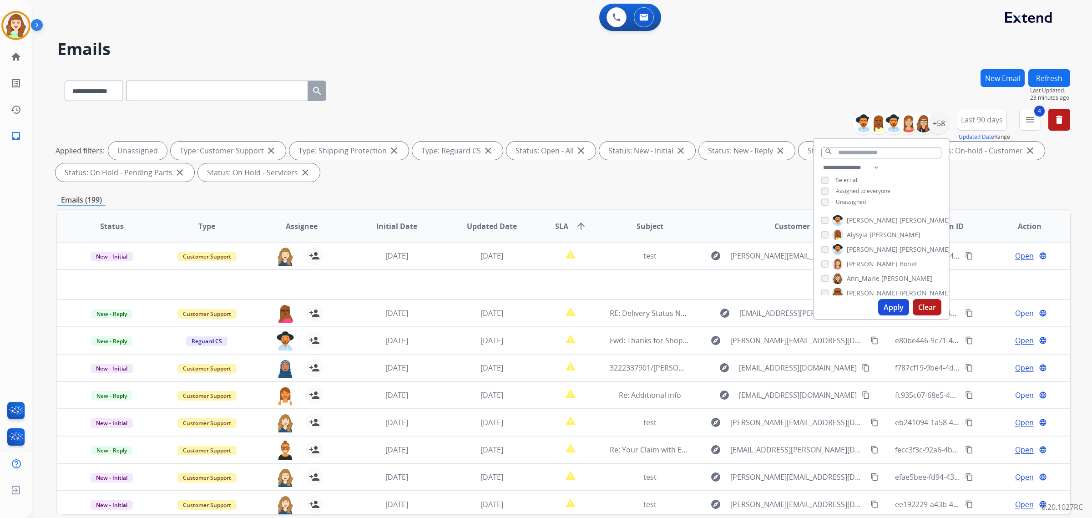
click at [873, 309] on button "Apply" at bounding box center [893, 307] width 31 height 16
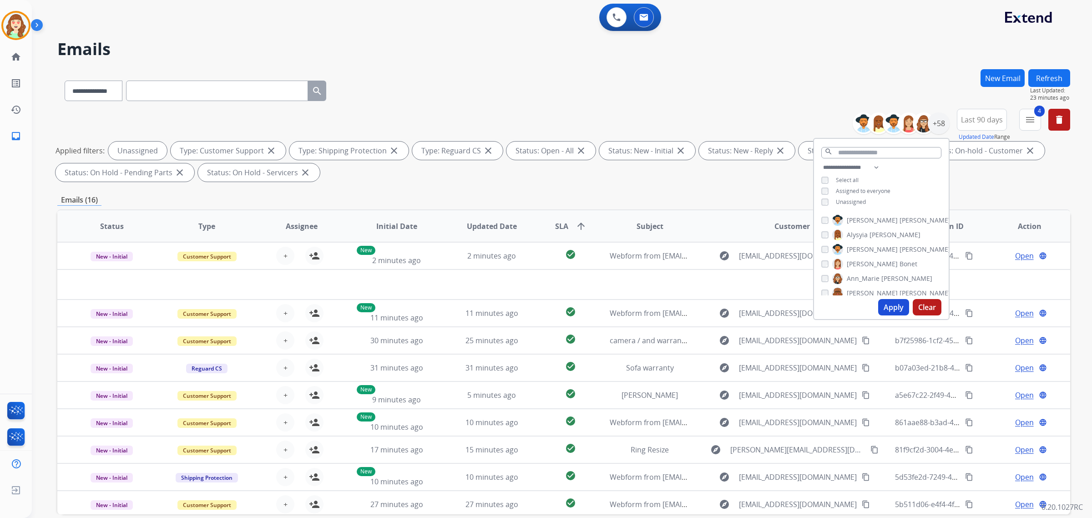
scroll to position [43, 0]
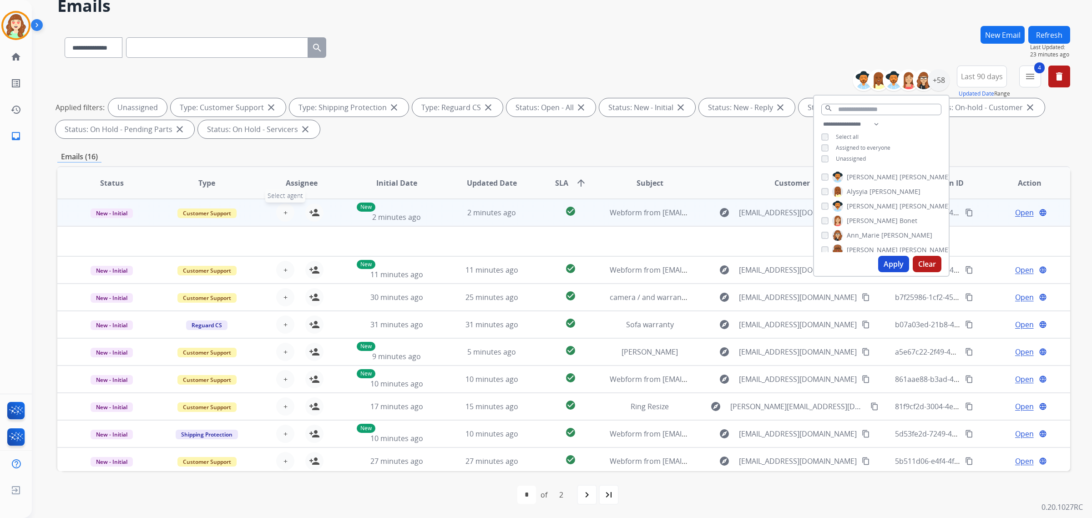
click at [288, 212] on button "+ Select agent" at bounding box center [285, 212] width 18 height 18
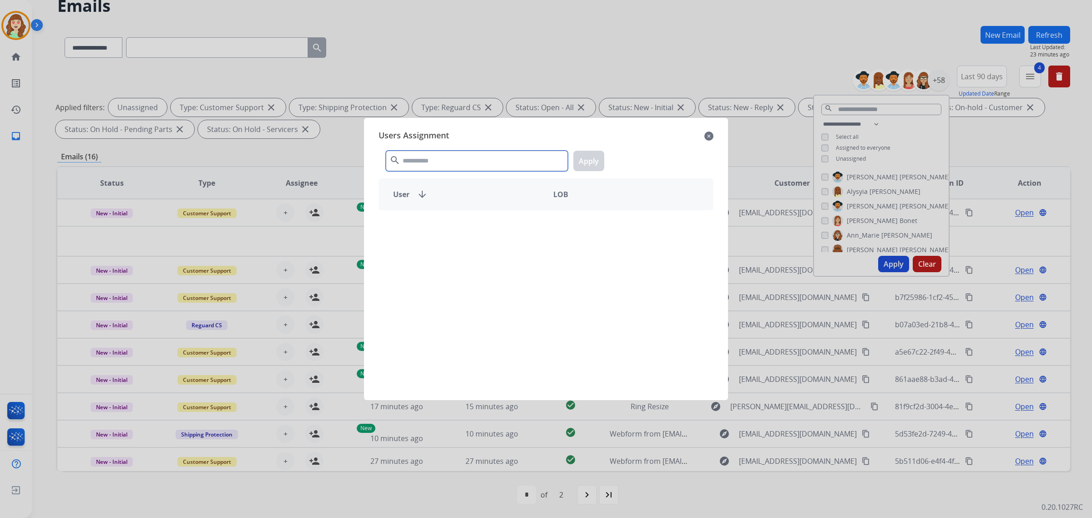
click at [451, 169] on input "text" at bounding box center [477, 161] width 182 height 20
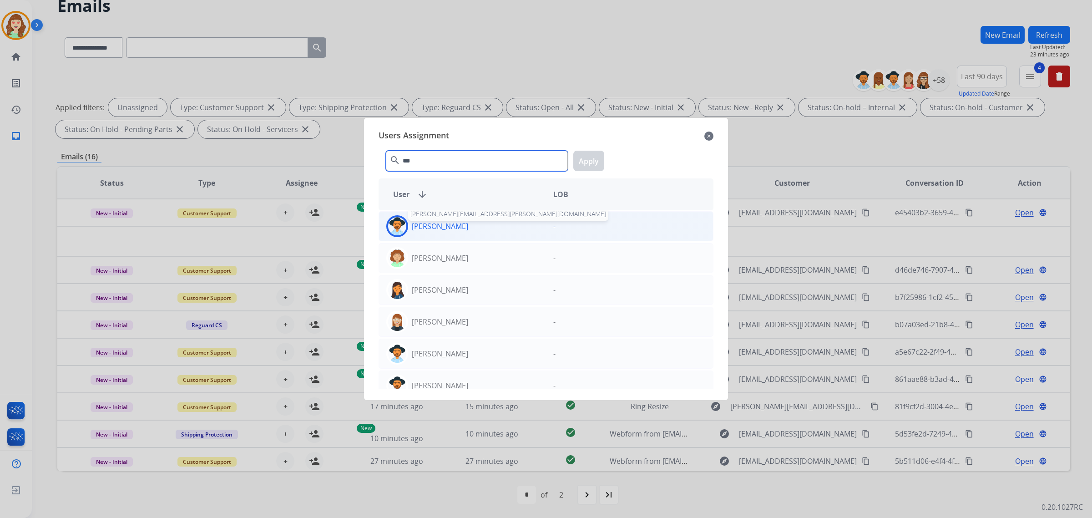
type input "***"
click at [422, 226] on p "[PERSON_NAME]" at bounding box center [440, 226] width 56 height 11
click at [589, 160] on button "Apply" at bounding box center [588, 161] width 31 height 20
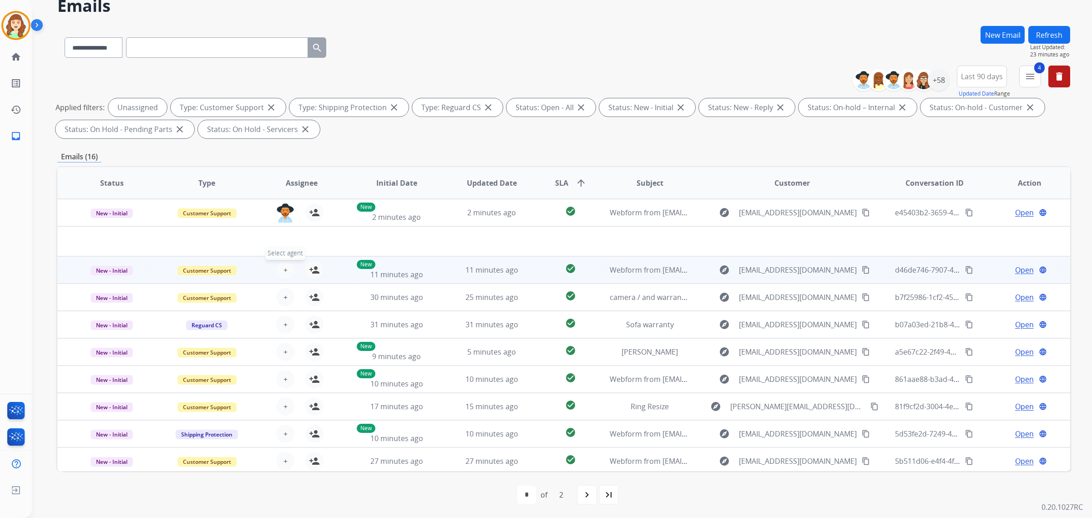
click at [286, 267] on button "+ Select agent" at bounding box center [285, 270] width 18 height 18
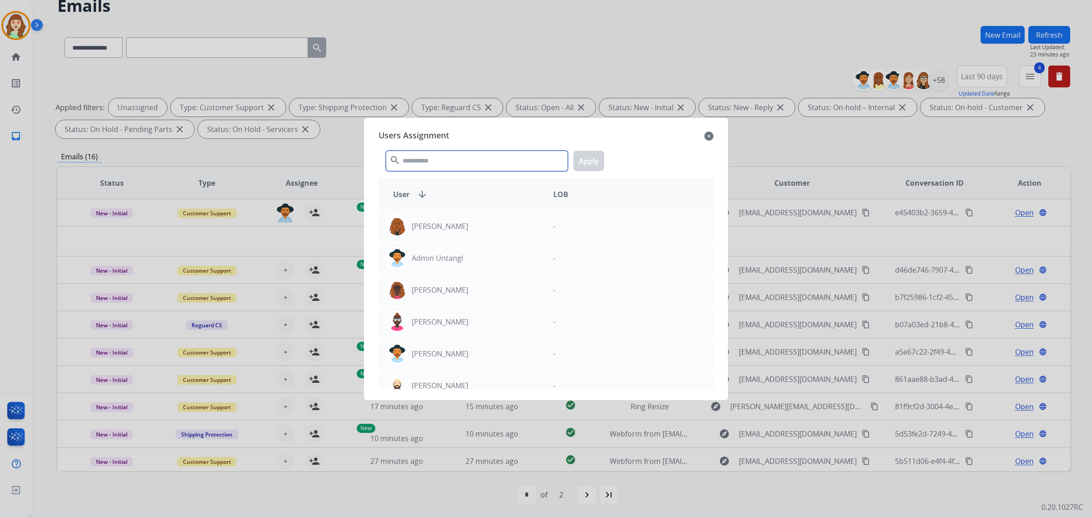
click at [457, 160] on input "text" at bounding box center [477, 161] width 182 height 20
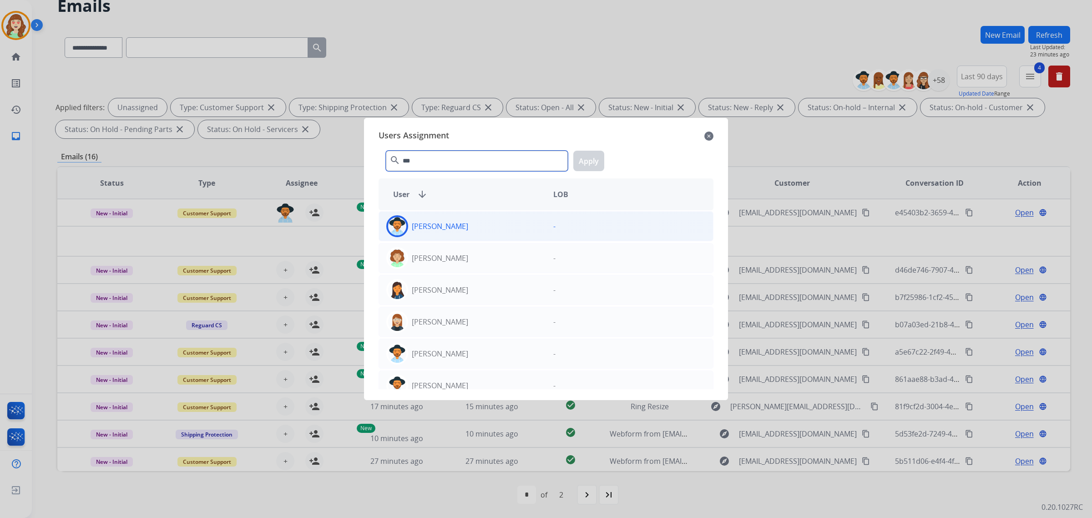
type input "***"
drag, startPoint x: 484, startPoint y: 237, endPoint x: 546, endPoint y: 203, distance: 70.6
click at [485, 235] on div "[PERSON_NAME]" at bounding box center [462, 226] width 167 height 22
drag, startPoint x: 594, startPoint y: 162, endPoint x: 571, endPoint y: 177, distance: 27.9
click at [594, 161] on button "Apply" at bounding box center [588, 161] width 31 height 20
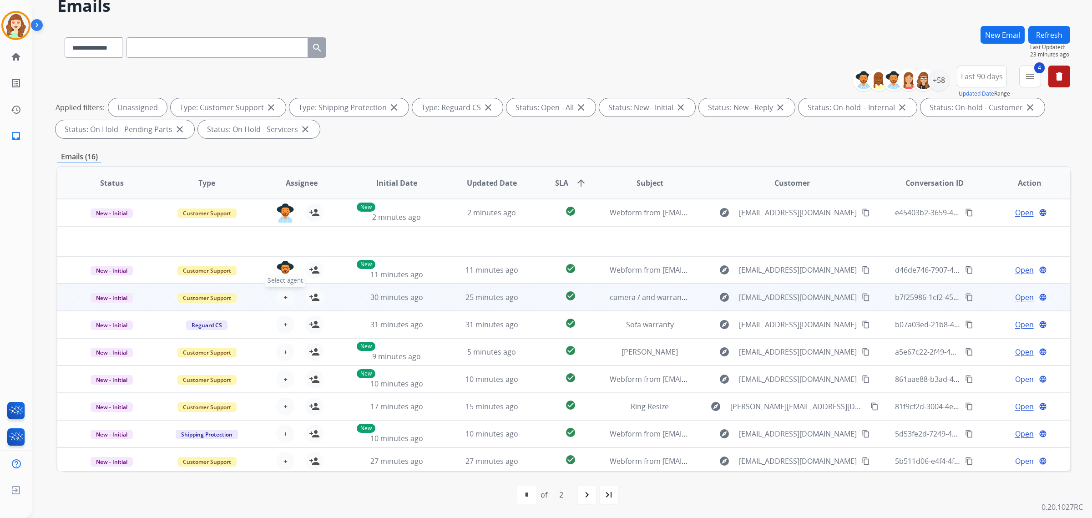
click at [283, 298] on span "+" at bounding box center [285, 297] width 4 height 11
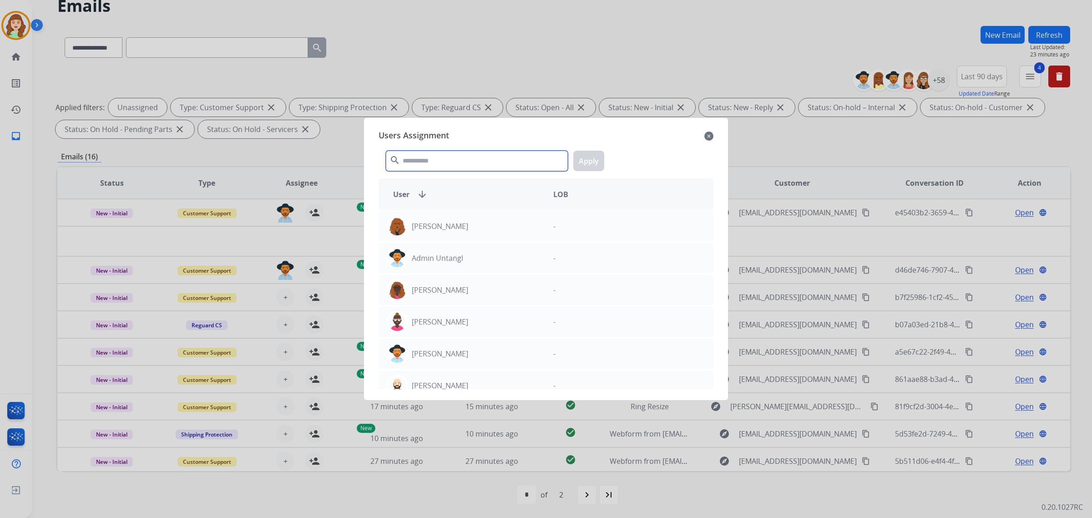
drag, startPoint x: 464, startPoint y: 160, endPoint x: 477, endPoint y: 154, distance: 13.6
click at [477, 154] on input "text" at bounding box center [477, 161] width 182 height 20
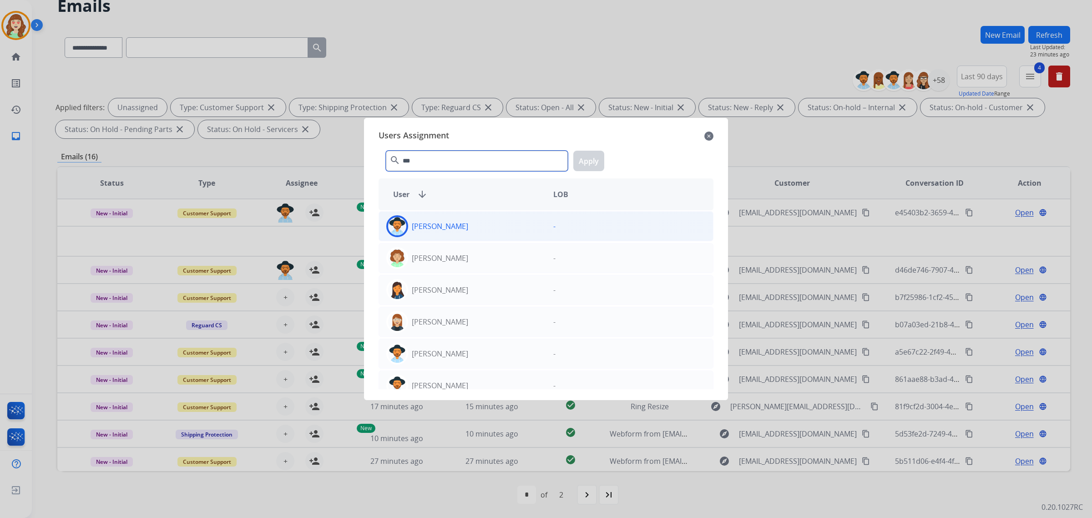
type input "***"
drag, startPoint x: 474, startPoint y: 227, endPoint x: 599, endPoint y: 166, distance: 138.9
click at [476, 227] on div "[PERSON_NAME]" at bounding box center [462, 226] width 167 height 22
drag, startPoint x: 596, startPoint y: 159, endPoint x: 348, endPoint y: 304, distance: 287.4
click at [595, 159] on button "Apply" at bounding box center [588, 161] width 31 height 20
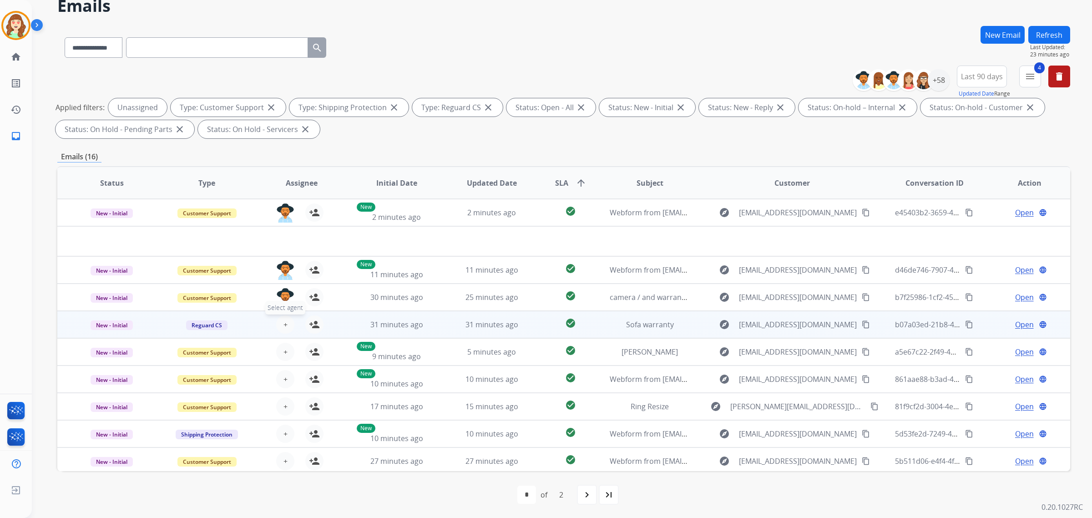
click at [283, 323] on span "+" at bounding box center [285, 324] width 4 height 11
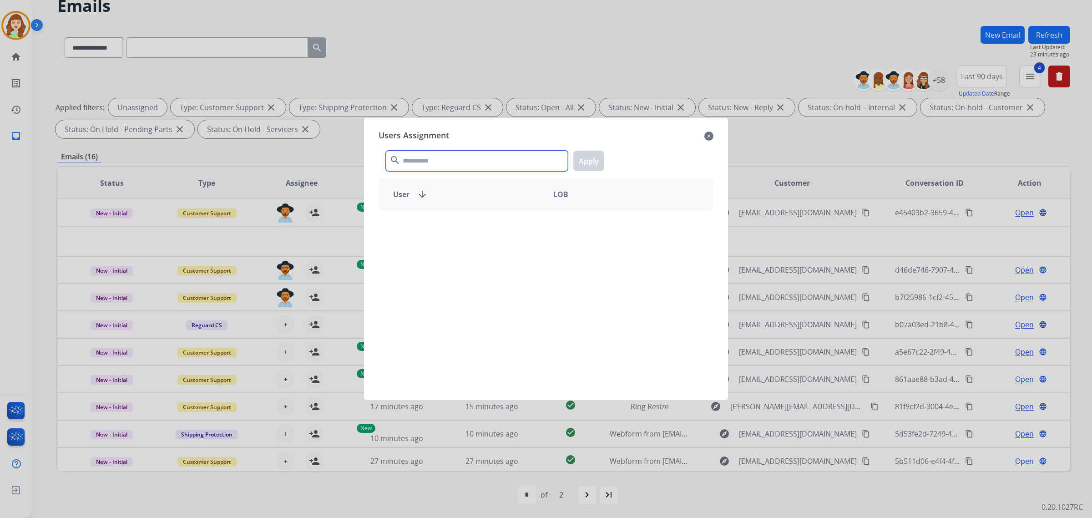
click at [410, 166] on input "text" at bounding box center [477, 161] width 182 height 20
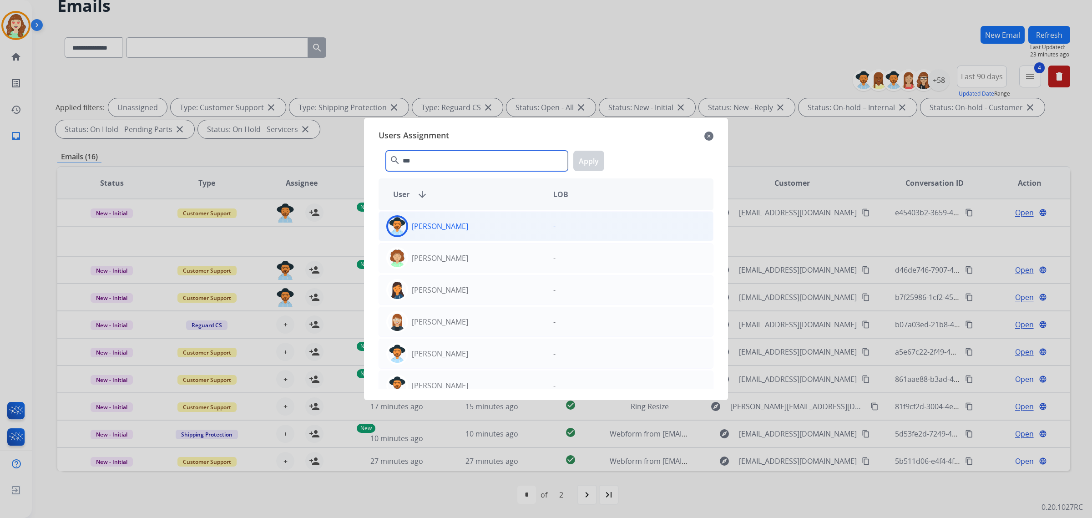
type input "***"
drag, startPoint x: 487, startPoint y: 224, endPoint x: 589, endPoint y: 178, distance: 112.6
click at [490, 222] on div "[PERSON_NAME]" at bounding box center [462, 226] width 167 height 22
click at [584, 158] on button "Apply" at bounding box center [588, 161] width 31 height 20
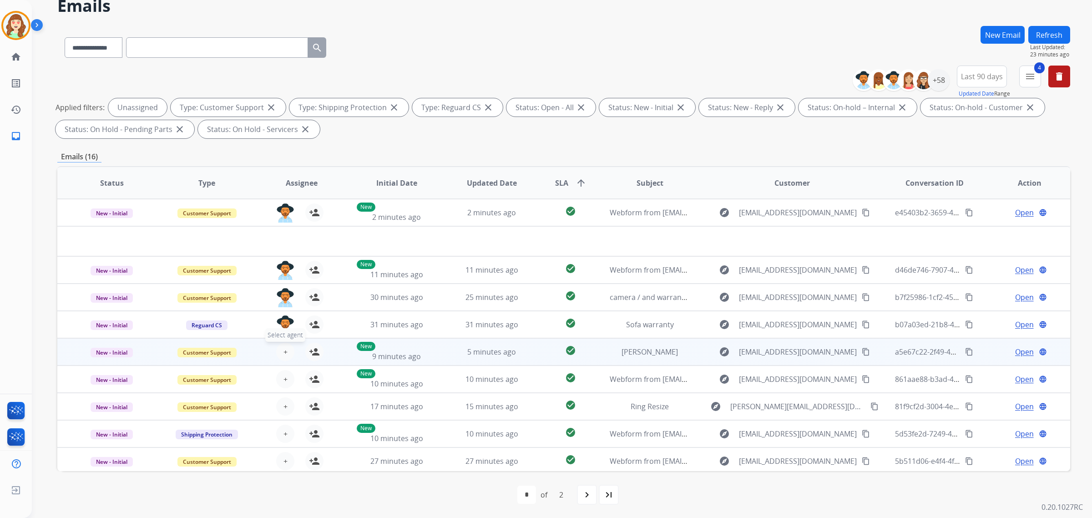
click at [283, 352] on span "+" at bounding box center [285, 351] width 4 height 11
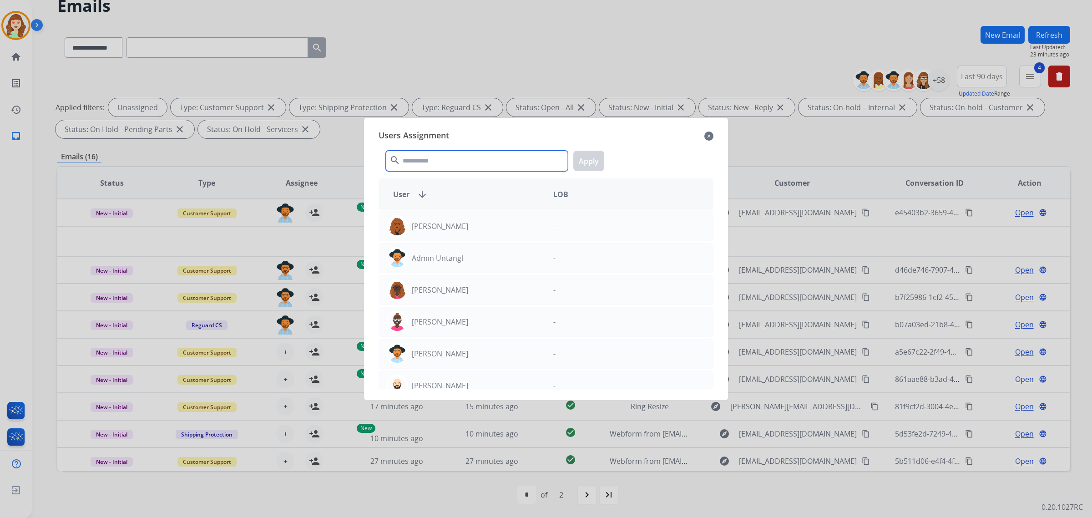
drag, startPoint x: 410, startPoint y: 166, endPoint x: 406, endPoint y: 155, distance: 12.5
click at [410, 156] on input "text" at bounding box center [477, 161] width 182 height 20
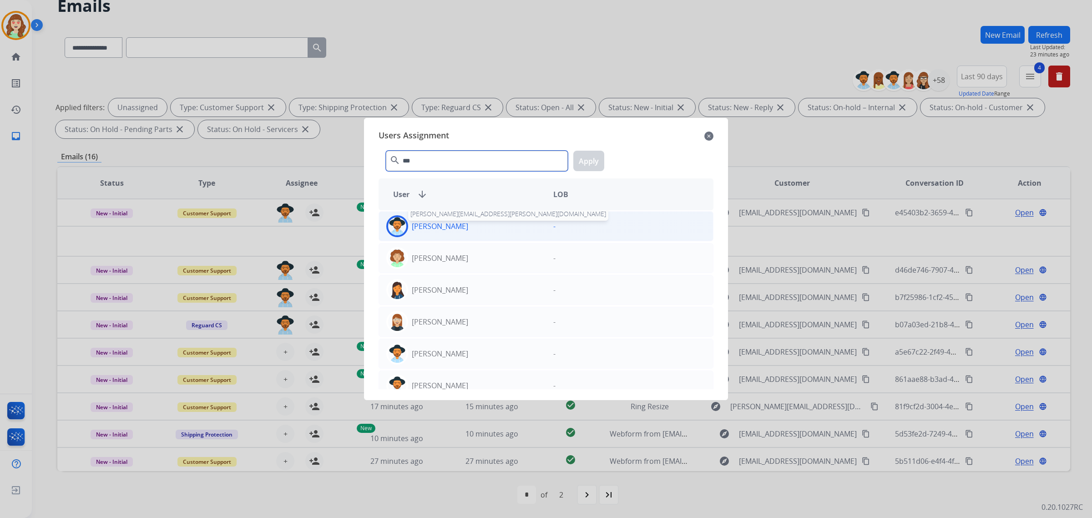
type input "***"
click at [450, 222] on p "[PERSON_NAME]" at bounding box center [440, 226] width 56 height 11
click at [599, 157] on button "Apply" at bounding box center [588, 161] width 31 height 20
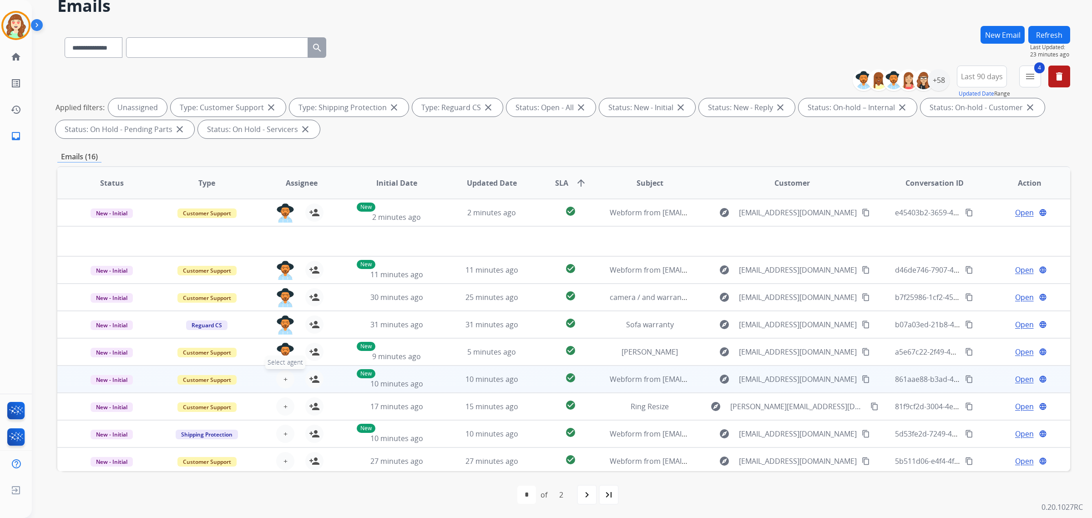
click at [285, 373] on span "+" at bounding box center [285, 378] width 4 height 11
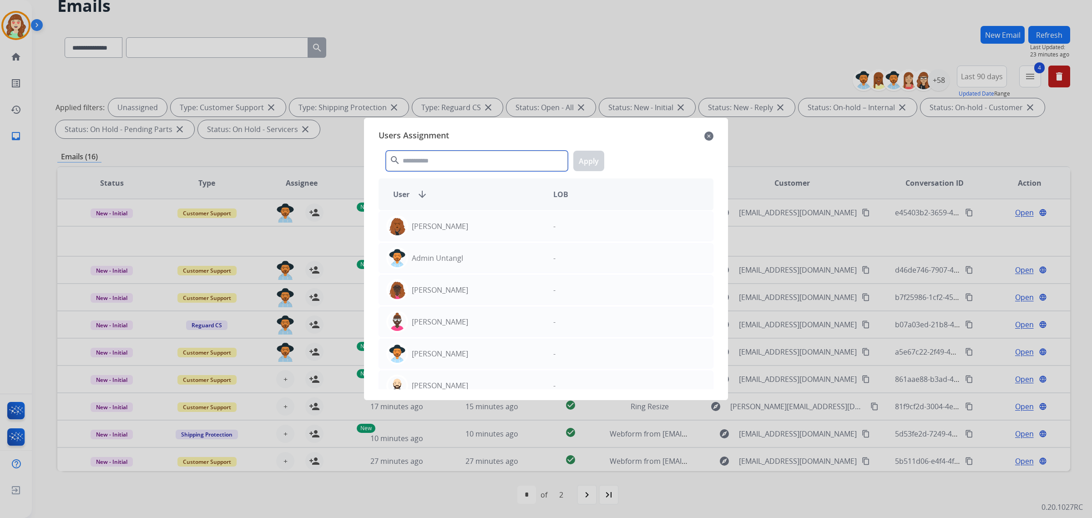
click at [437, 157] on input "text" at bounding box center [477, 161] width 182 height 20
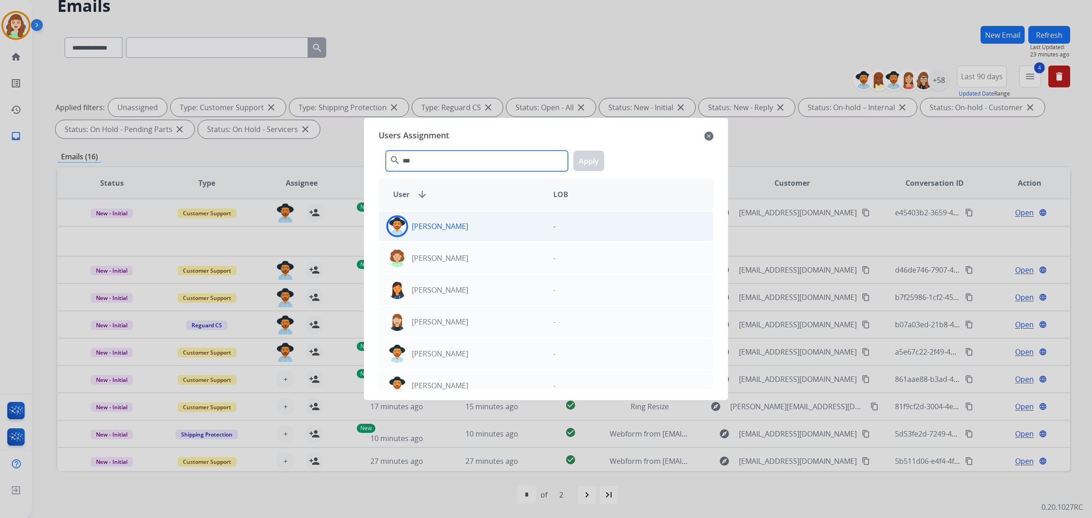
type input "***"
drag, startPoint x: 457, startPoint y: 225, endPoint x: 489, endPoint y: 222, distance: 32.0
click at [460, 225] on div "[PERSON_NAME] [PERSON_NAME][EMAIL_ADDRESS][PERSON_NAME][DOMAIN_NAME]" at bounding box center [462, 226] width 167 height 22
drag, startPoint x: 589, startPoint y: 160, endPoint x: 258, endPoint y: 324, distance: 369.8
click at [587, 159] on button "Apply" at bounding box center [588, 161] width 31 height 20
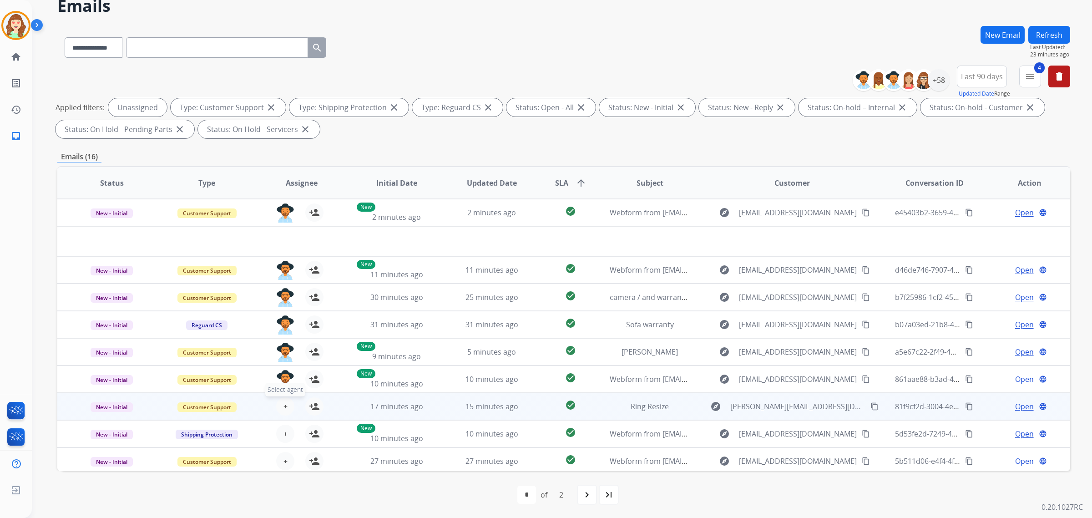
click at [285, 401] on span "+" at bounding box center [285, 406] width 4 height 11
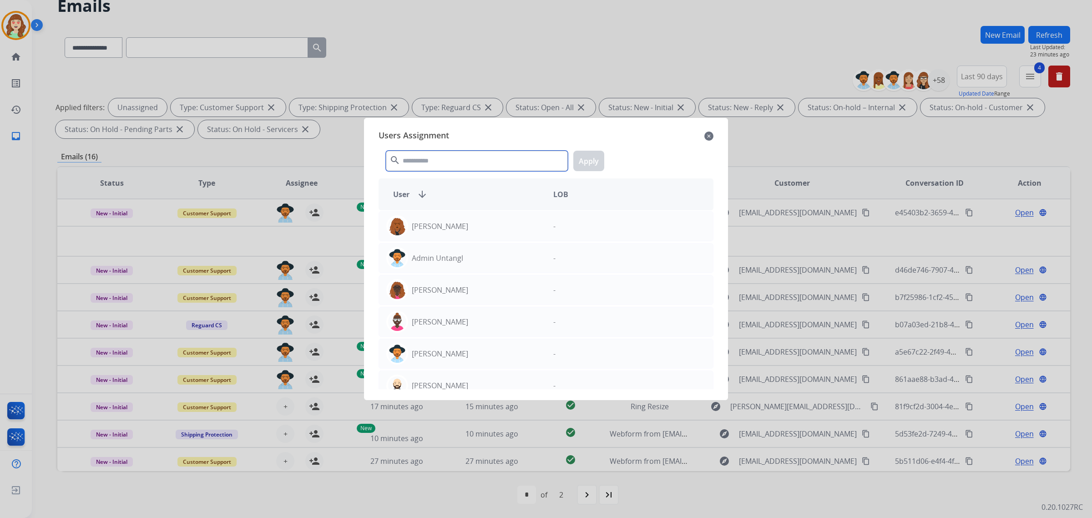
drag, startPoint x: 423, startPoint y: 160, endPoint x: 446, endPoint y: 164, distance: 23.0
click at [445, 162] on input "text" at bounding box center [477, 161] width 182 height 20
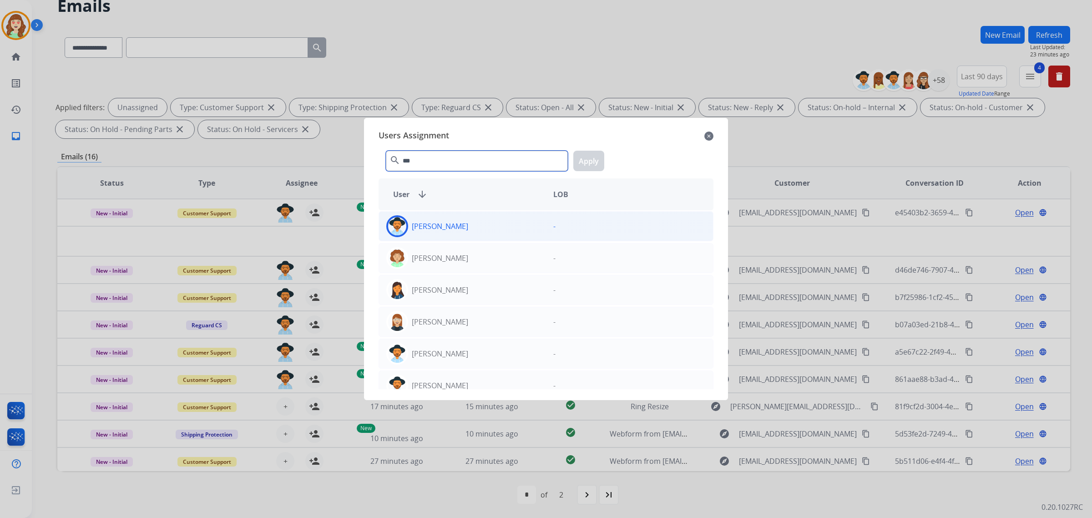
type input "***"
click at [501, 224] on div "[PERSON_NAME]" at bounding box center [462, 226] width 167 height 22
click at [591, 165] on button "Apply" at bounding box center [588, 161] width 31 height 20
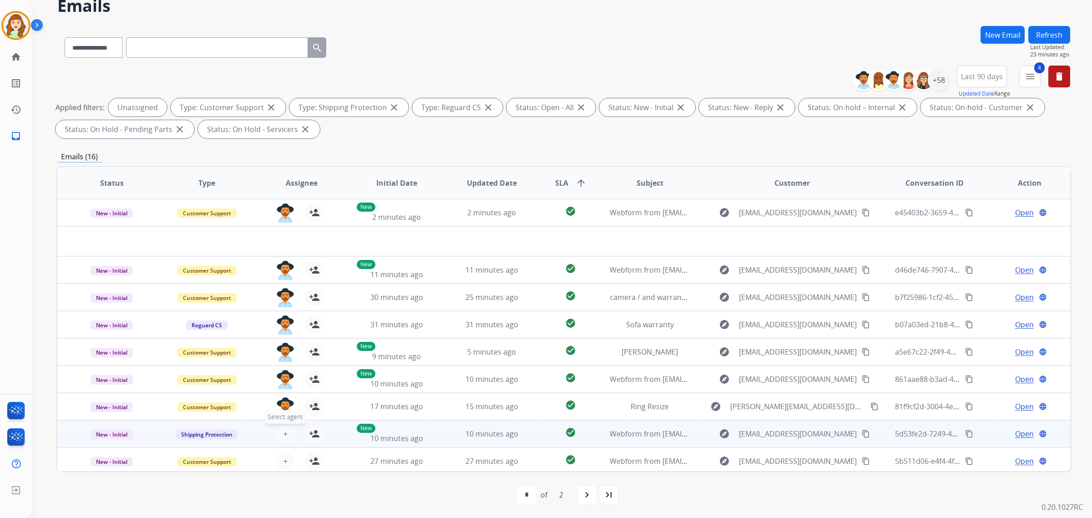
click at [287, 414] on button "+ Select agent" at bounding box center [285, 433] width 18 height 18
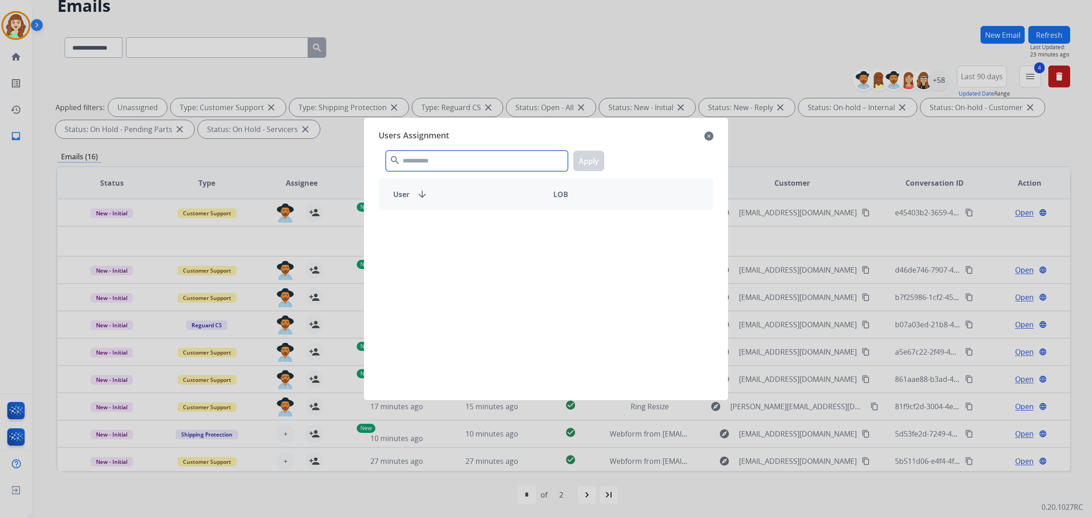
drag, startPoint x: 463, startPoint y: 162, endPoint x: 479, endPoint y: 162, distance: 15.9
click at [479, 162] on input "text" at bounding box center [477, 161] width 182 height 20
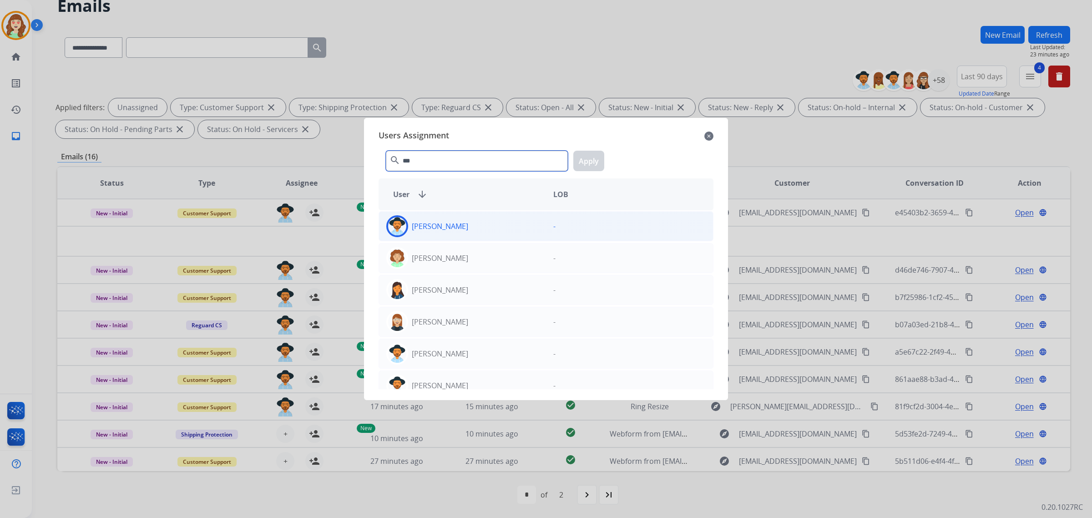
type input "***"
click at [492, 223] on div "[PERSON_NAME]" at bounding box center [462, 226] width 167 height 22
click at [589, 162] on button "Apply" at bounding box center [588, 161] width 31 height 20
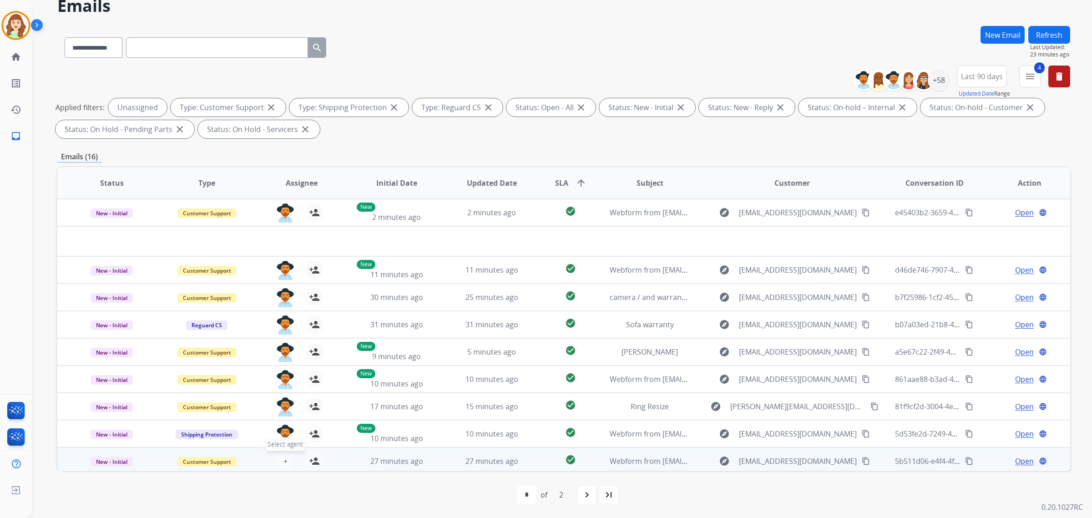
click at [287, 414] on button "+ Select agent" at bounding box center [285, 461] width 18 height 18
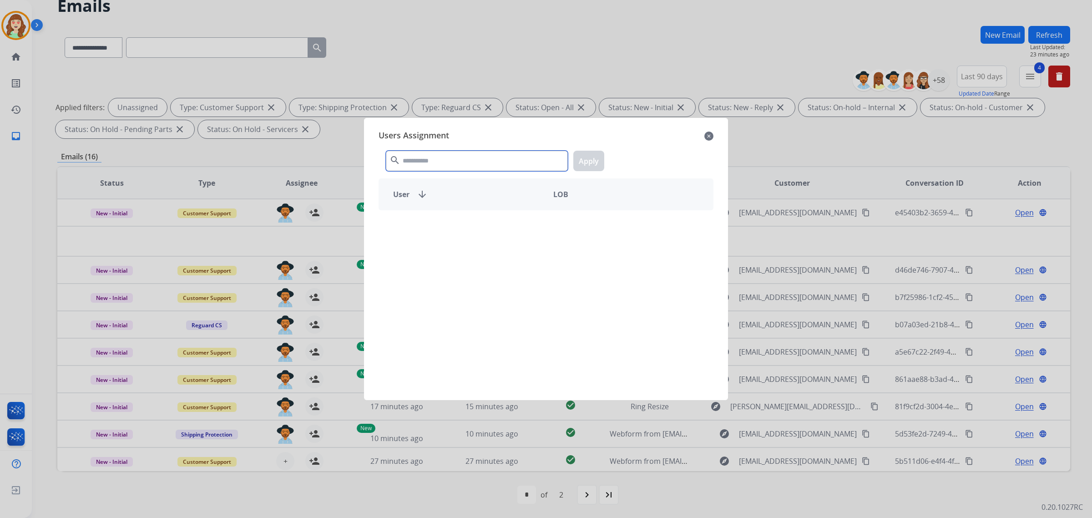
click at [459, 157] on input "text" at bounding box center [477, 161] width 182 height 20
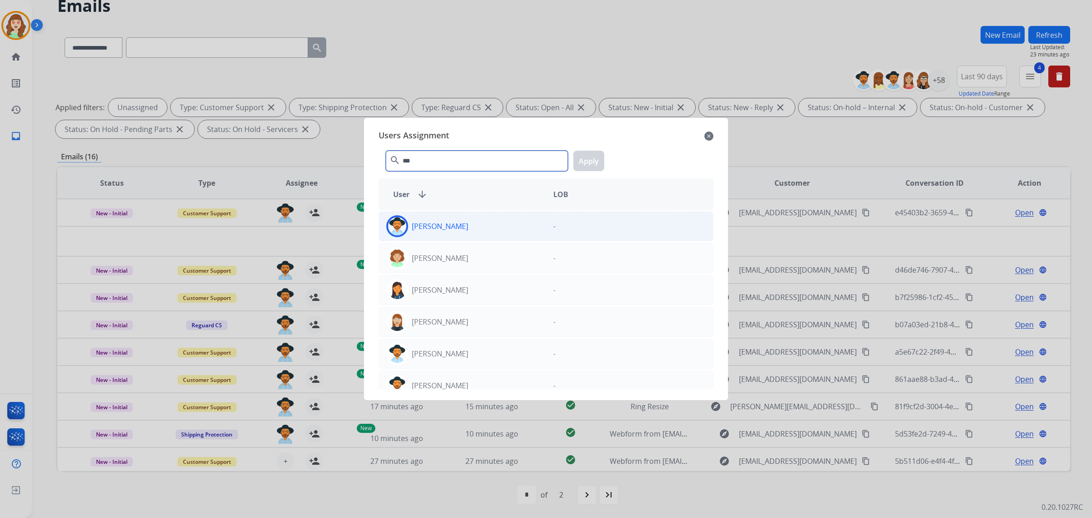
type input "***"
drag, startPoint x: 493, startPoint y: 227, endPoint x: 559, endPoint y: 191, distance: 75.1
click at [493, 228] on div "[PERSON_NAME]" at bounding box center [462, 226] width 167 height 22
click at [588, 153] on button "Apply" at bounding box center [588, 161] width 31 height 20
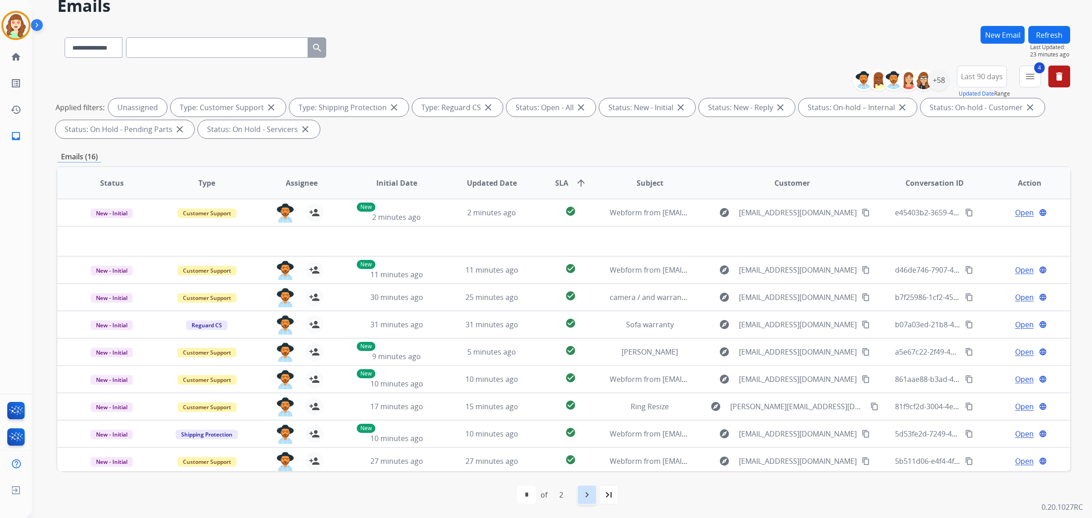
click at [587, 414] on mat-icon "navigate_next" at bounding box center [586, 494] width 11 height 11
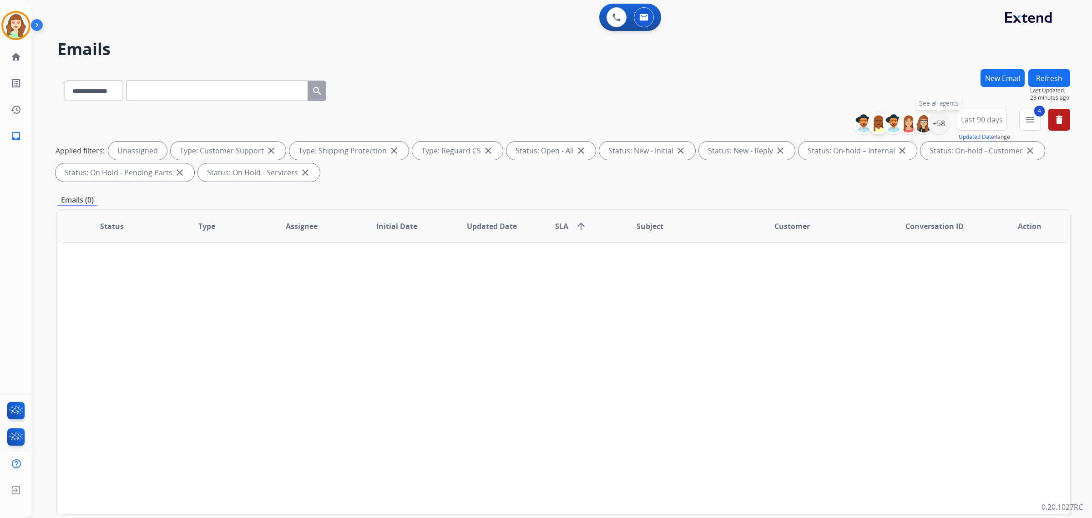
drag, startPoint x: 935, startPoint y: 121, endPoint x: 879, endPoint y: 128, distance: 56.8
click at [873, 122] on div "+58" at bounding box center [938, 123] width 22 height 22
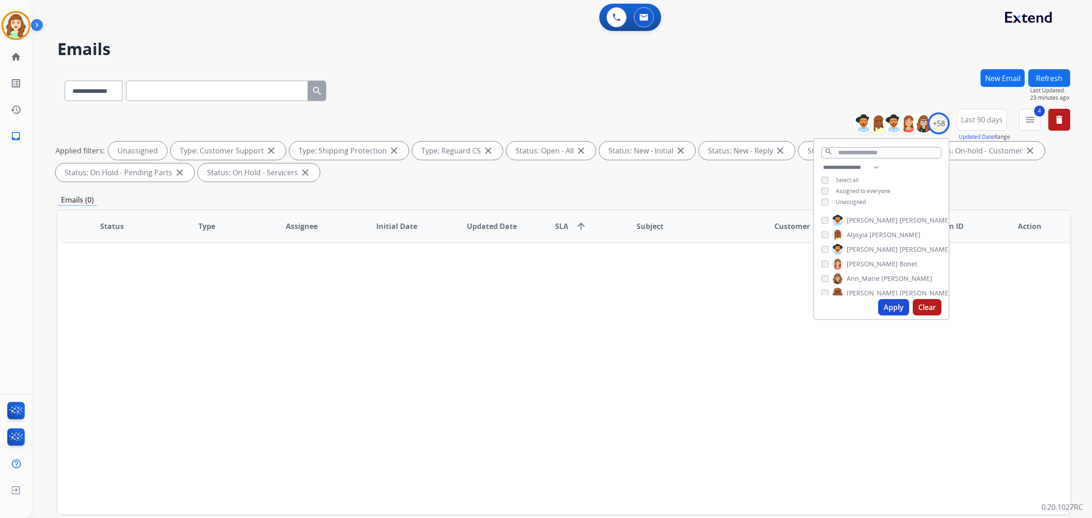
click at [873, 308] on button "Apply" at bounding box center [893, 307] width 31 height 16
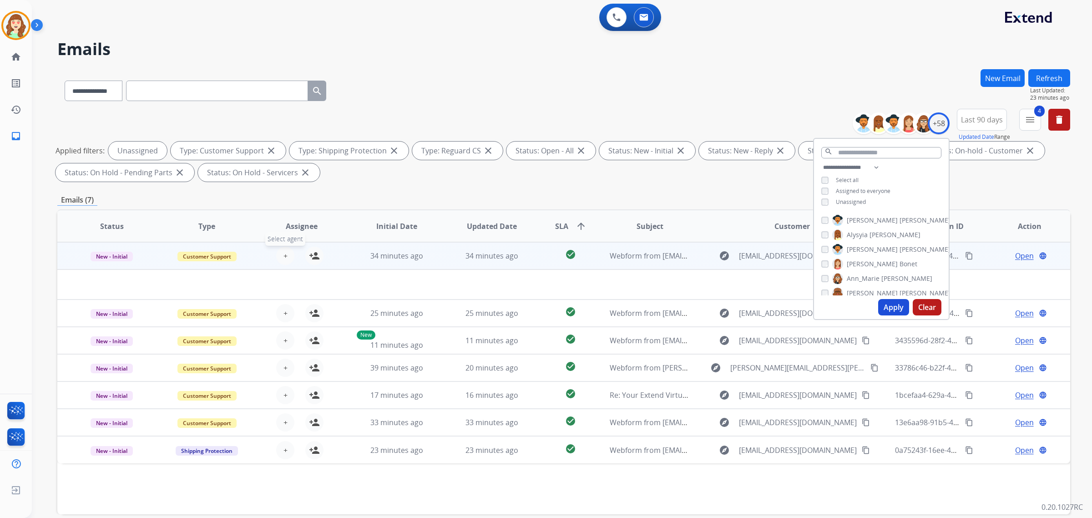
click at [278, 252] on button "+ Select agent" at bounding box center [285, 256] width 18 height 18
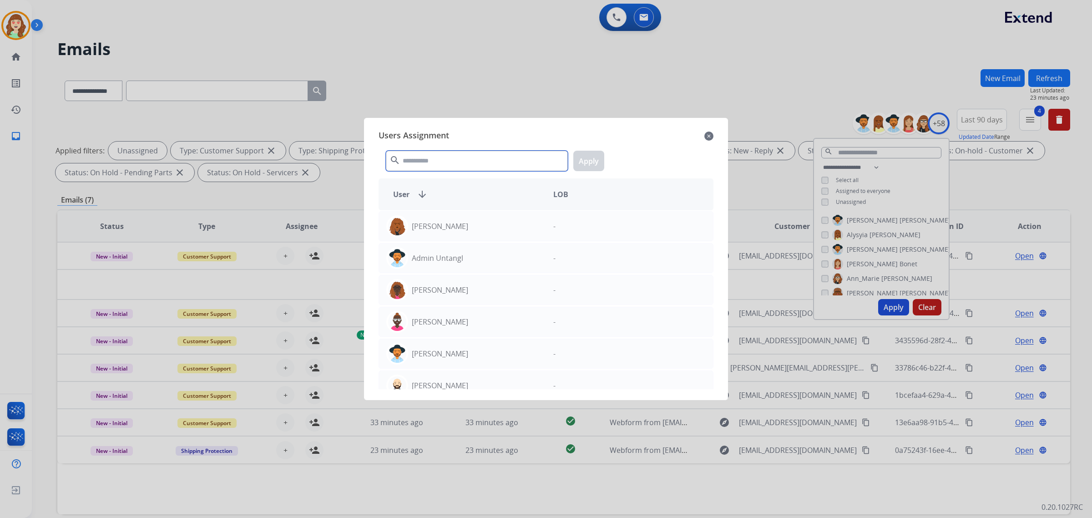
click at [461, 161] on input "text" at bounding box center [477, 161] width 182 height 20
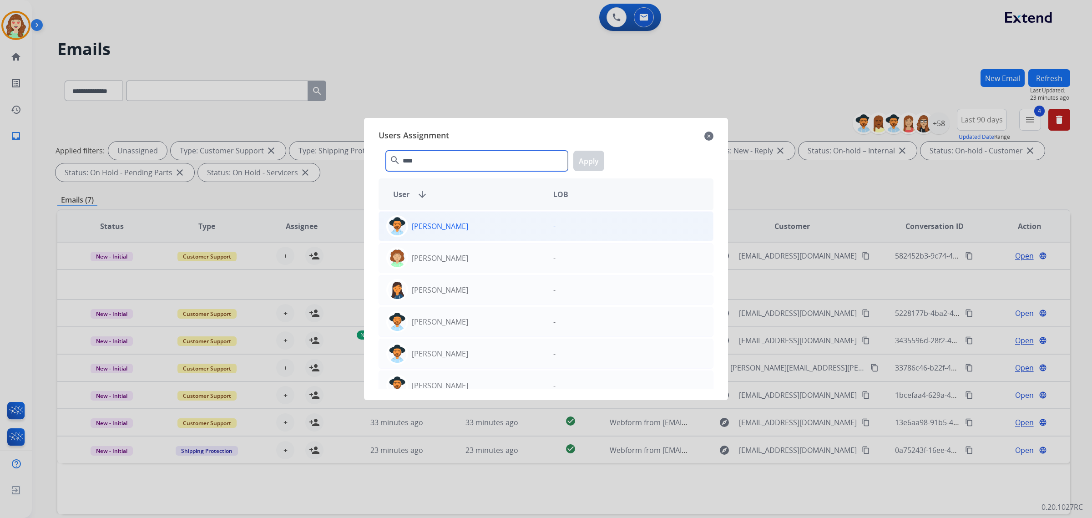
type input "****"
click at [462, 224] on div "[PERSON_NAME]" at bounding box center [462, 226] width 167 height 22
click at [587, 166] on button "Apply" at bounding box center [588, 161] width 31 height 20
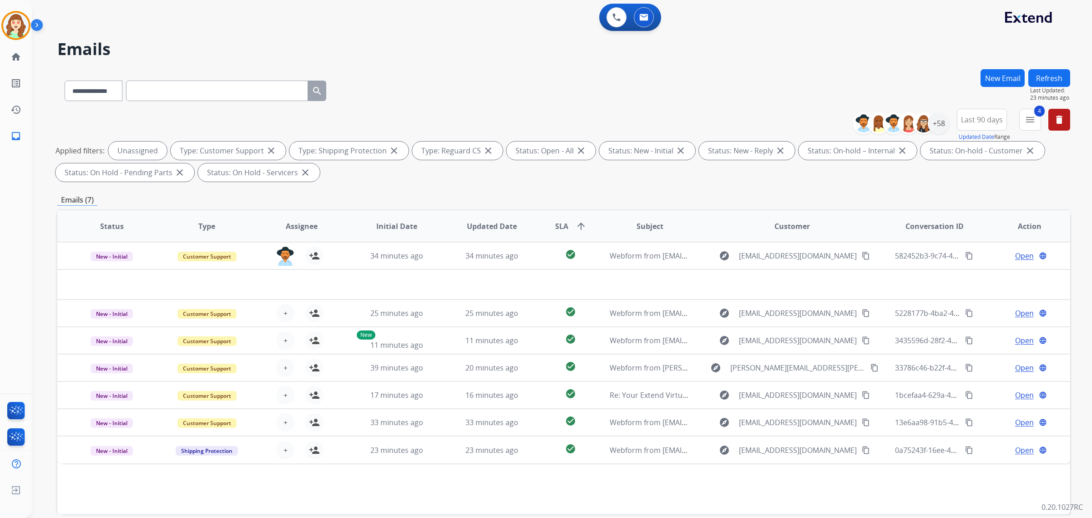
click at [283, 311] on span "+" at bounding box center [285, 312] width 4 height 11
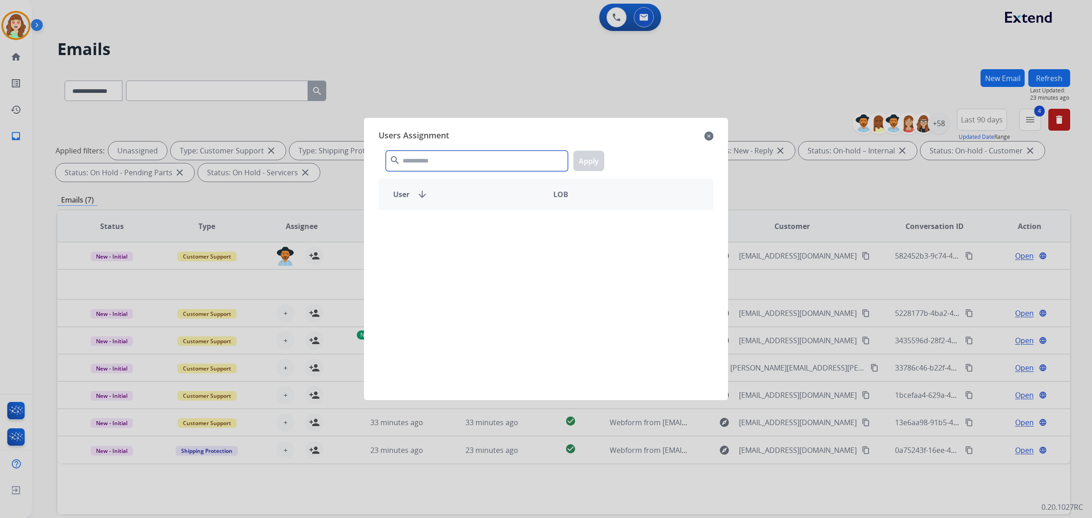
click at [481, 160] on input "text" at bounding box center [477, 161] width 182 height 20
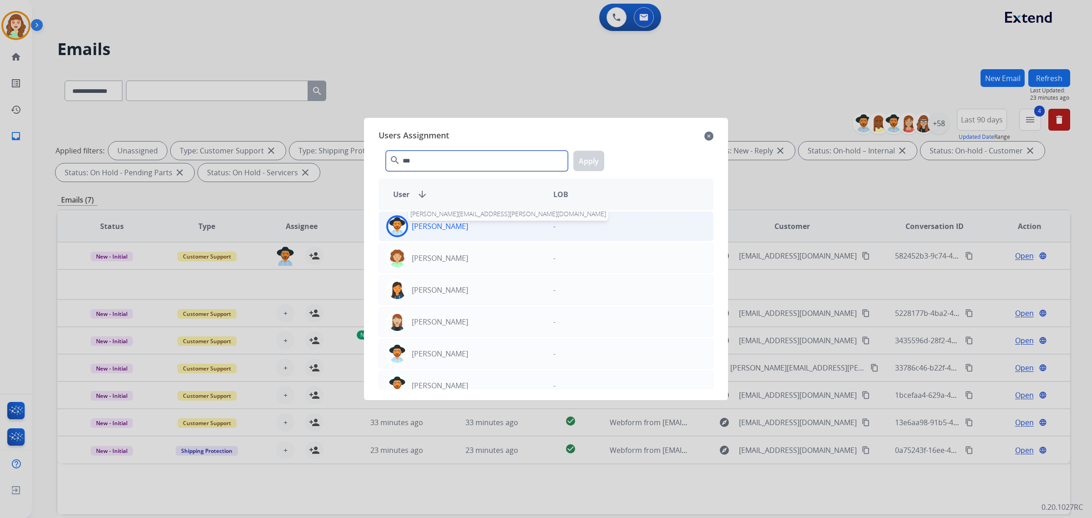
type input "***"
click at [423, 224] on p "[PERSON_NAME]" at bounding box center [440, 226] width 56 height 11
drag, startPoint x: 587, startPoint y: 160, endPoint x: 423, endPoint y: 233, distance: 179.2
click at [587, 160] on button "Apply" at bounding box center [588, 161] width 31 height 20
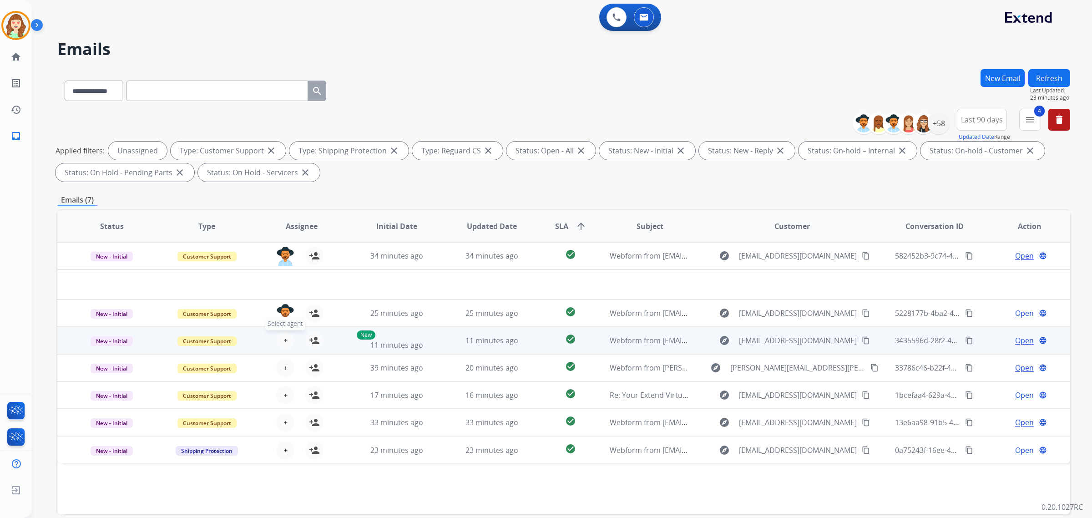
click at [287, 340] on button "+ Select agent" at bounding box center [285, 340] width 18 height 18
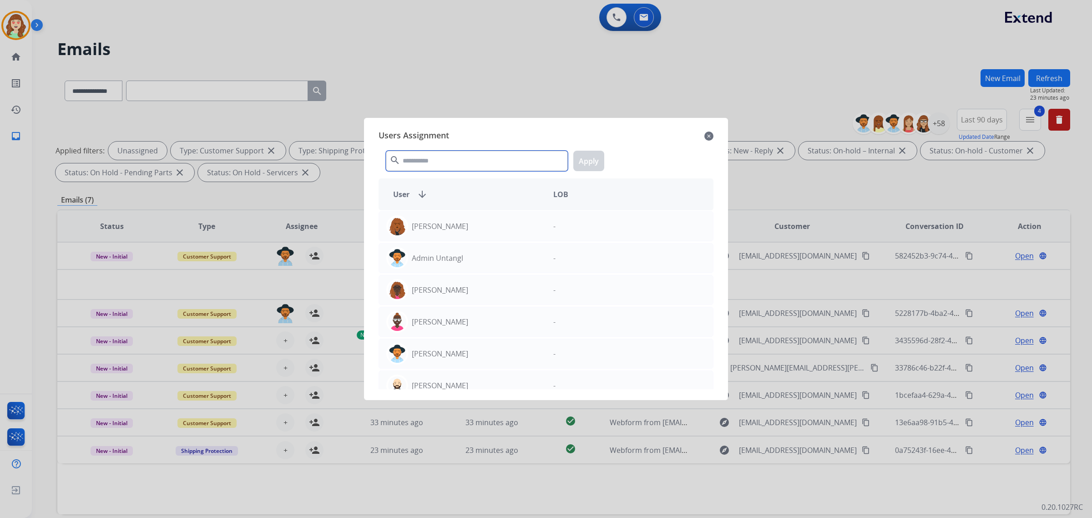
click at [471, 160] on input "text" at bounding box center [477, 161] width 182 height 20
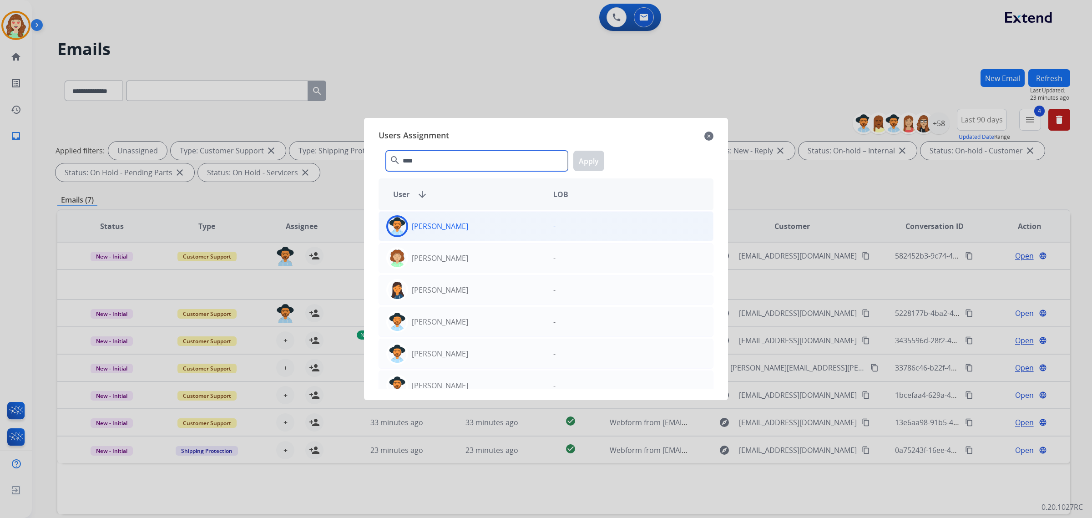
type input "****"
click at [481, 221] on div "[PERSON_NAME]" at bounding box center [462, 226] width 167 height 22
click at [588, 160] on button "Apply" at bounding box center [588, 161] width 31 height 20
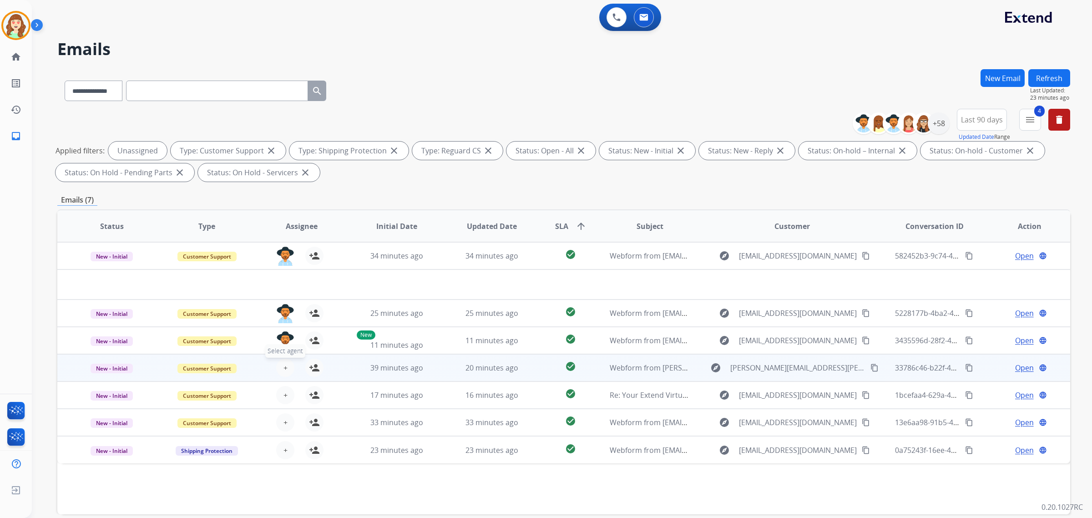
click at [284, 362] on span "+" at bounding box center [285, 367] width 4 height 11
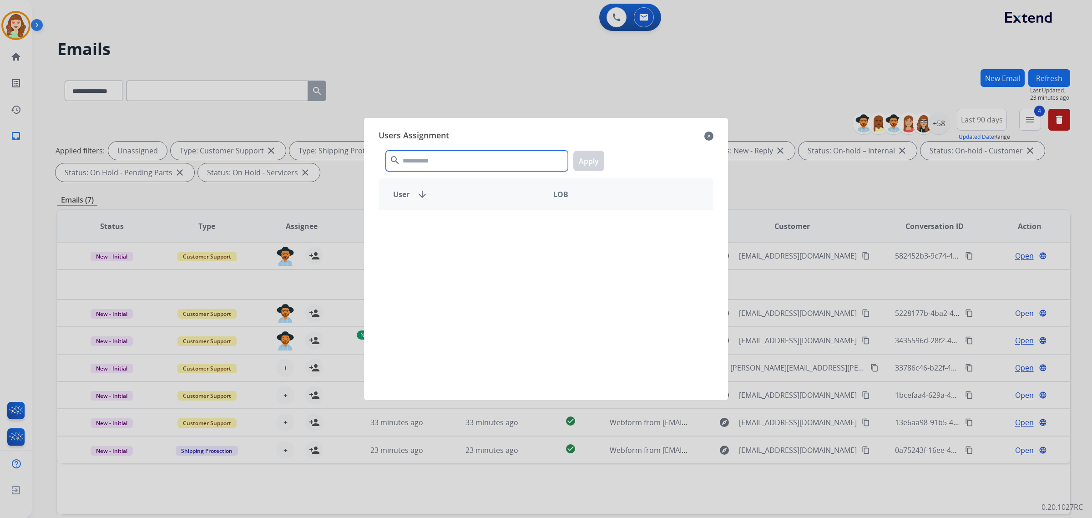
click at [480, 167] on input "text" at bounding box center [477, 161] width 182 height 20
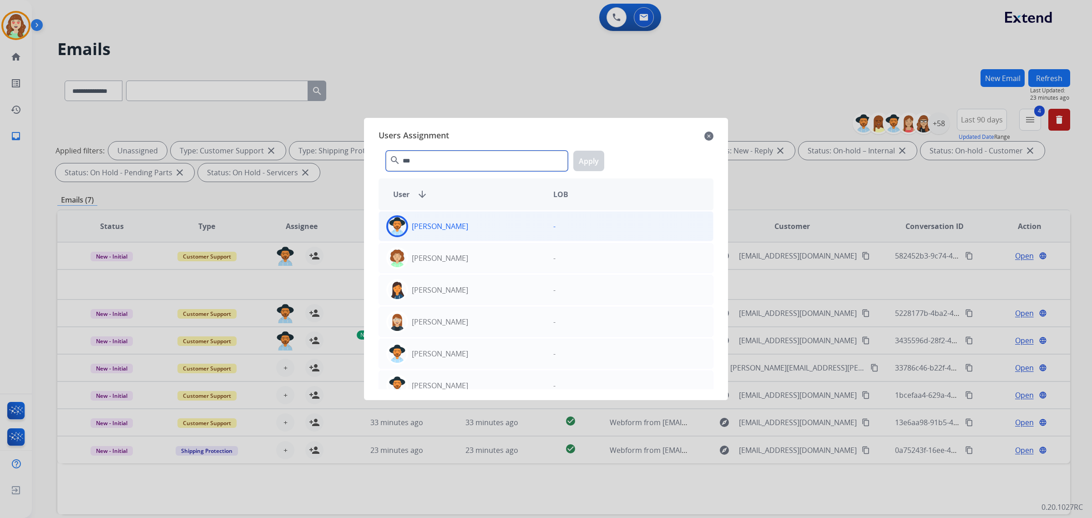
type input "***"
drag, startPoint x: 461, startPoint y: 233, endPoint x: 559, endPoint y: 163, distance: 121.0
click at [463, 233] on div "[PERSON_NAME]" at bounding box center [462, 226] width 167 height 22
click at [590, 163] on button "Apply" at bounding box center [588, 161] width 31 height 20
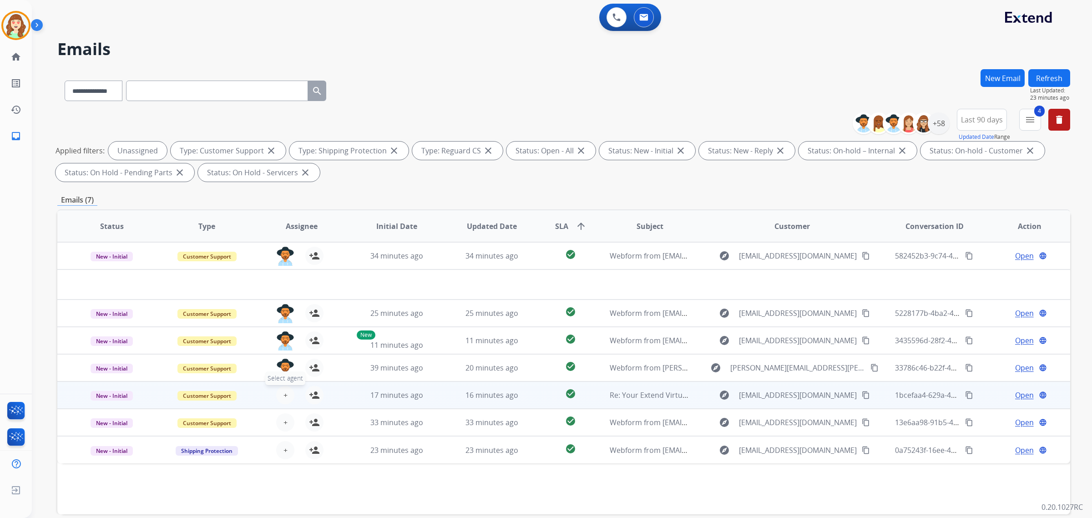
click at [280, 393] on button "+ Select agent" at bounding box center [285, 395] width 18 height 18
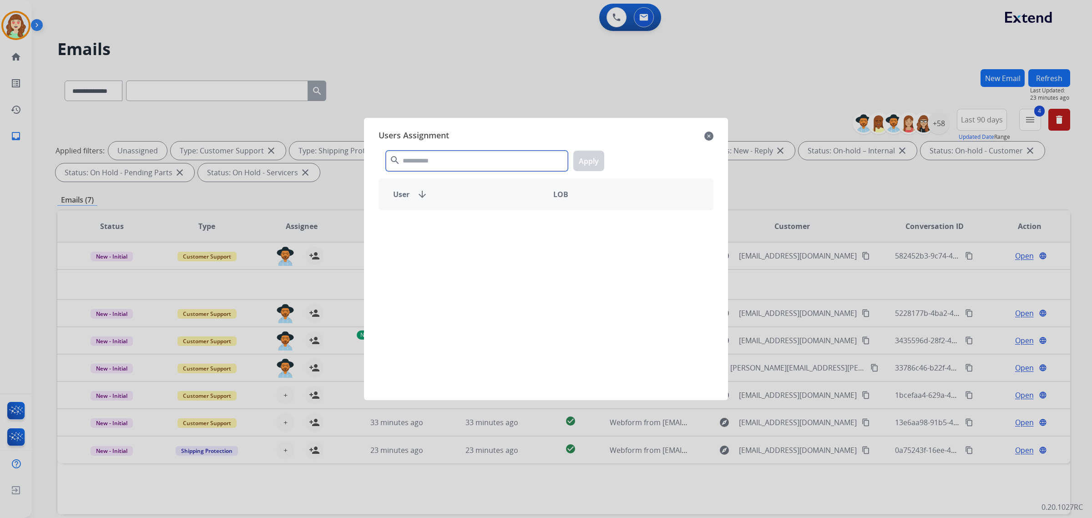
click at [448, 156] on input "text" at bounding box center [477, 161] width 182 height 20
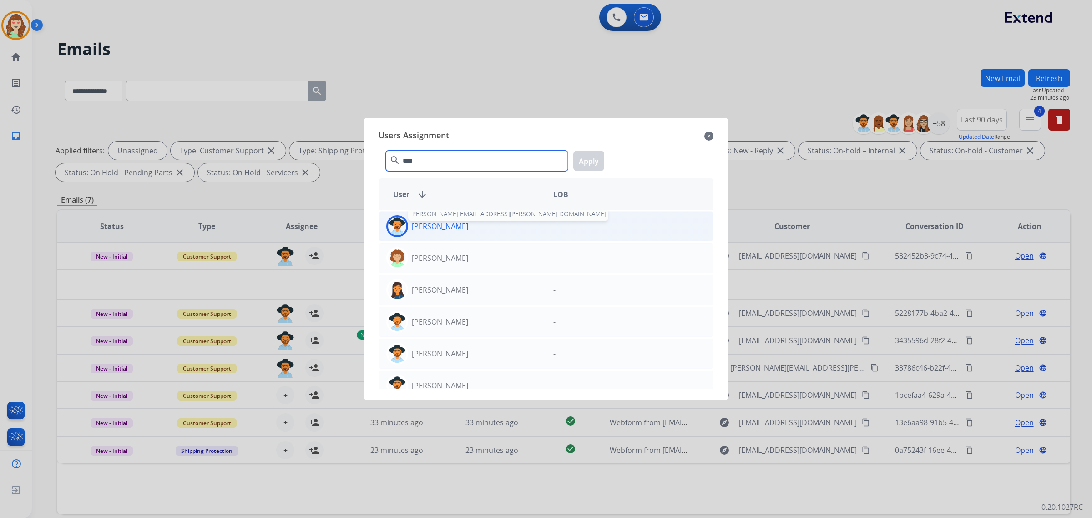
type input "****"
click at [433, 223] on p "[PERSON_NAME]" at bounding box center [440, 226] width 56 height 11
click at [599, 157] on button "Apply" at bounding box center [588, 161] width 31 height 20
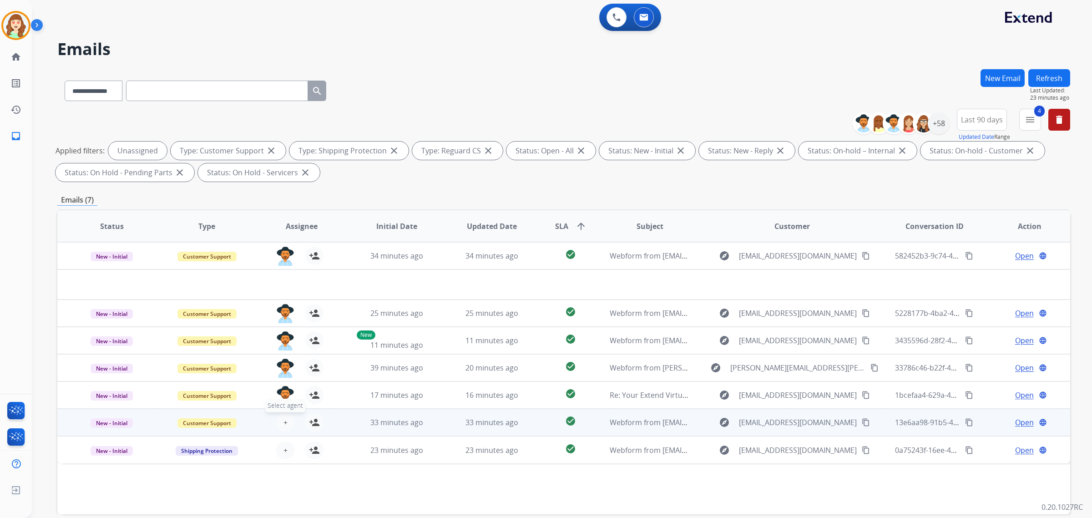
click at [285, 414] on span "+" at bounding box center [285, 422] width 4 height 11
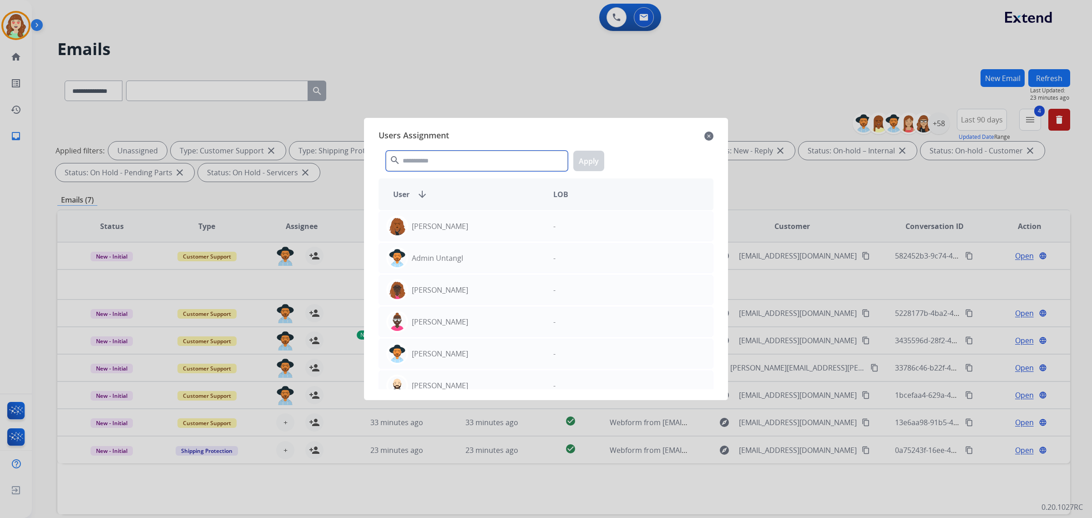
drag, startPoint x: 477, startPoint y: 160, endPoint x: 492, endPoint y: 161, distance: 15.0
click at [492, 161] on input "text" at bounding box center [477, 161] width 182 height 20
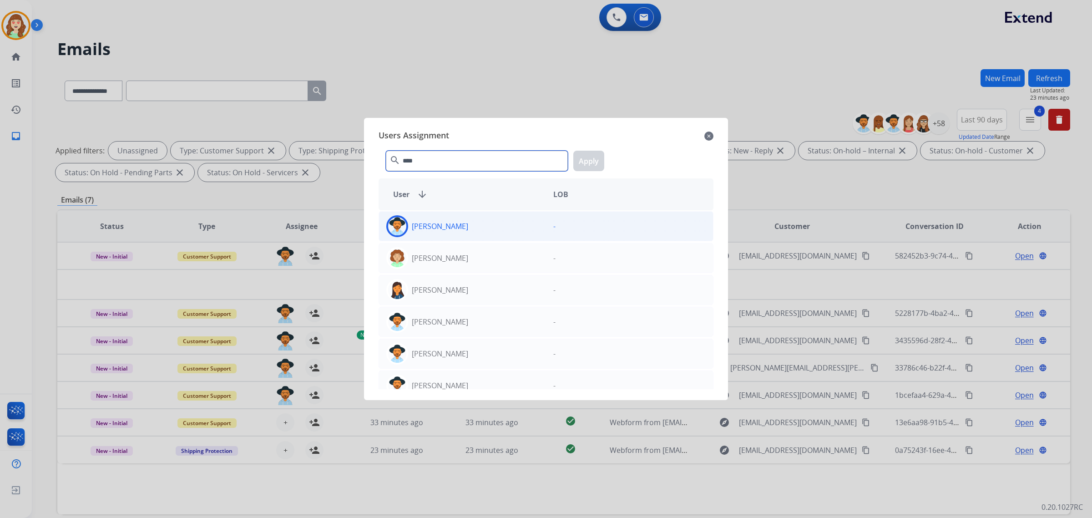
type input "****"
click at [503, 229] on div "[PERSON_NAME]" at bounding box center [462, 226] width 167 height 22
drag, startPoint x: 588, startPoint y: 158, endPoint x: 299, endPoint y: 388, distance: 369.4
click at [586, 158] on button "Apply" at bounding box center [588, 161] width 31 height 20
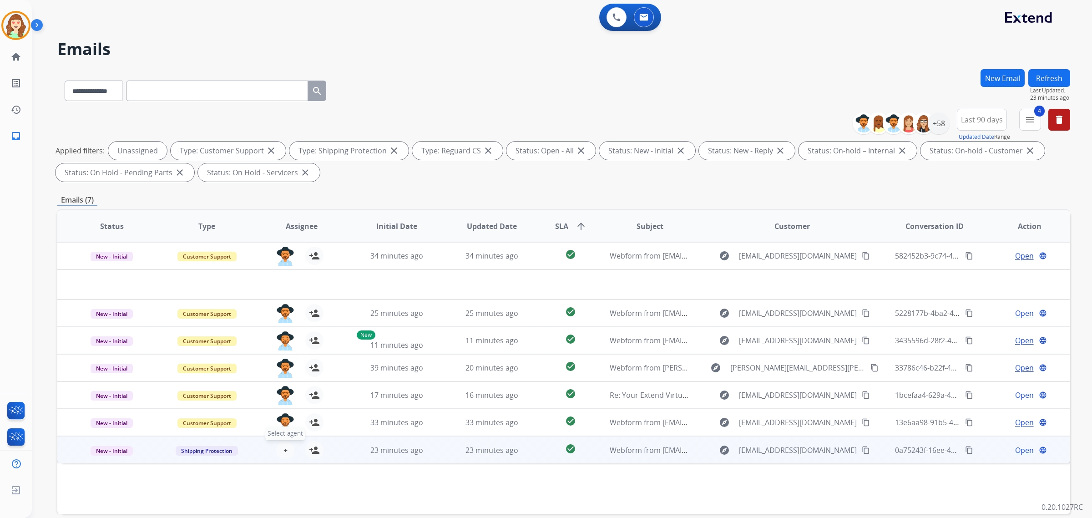
click at [284, 414] on span "+" at bounding box center [285, 449] width 4 height 11
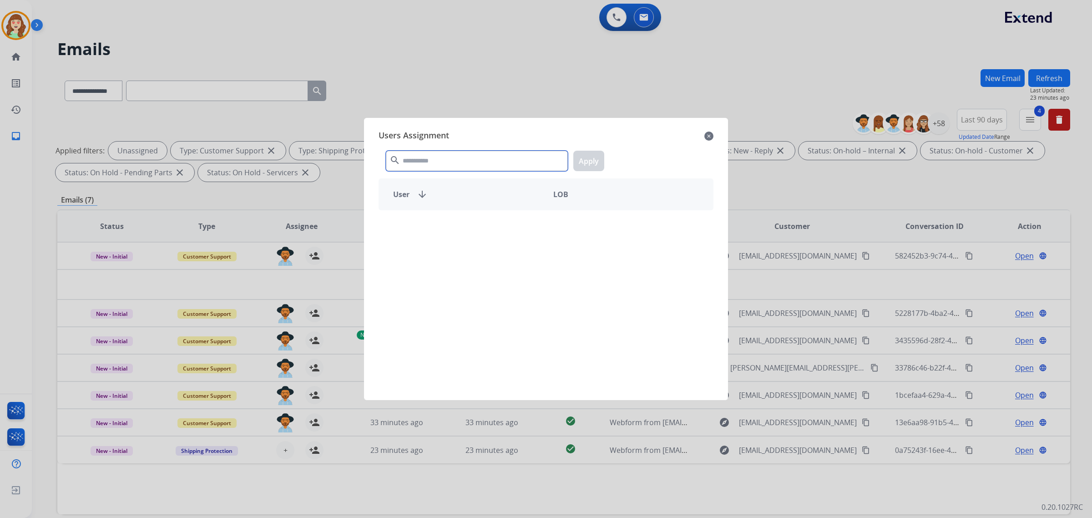
drag, startPoint x: 431, startPoint y: 165, endPoint x: 446, endPoint y: 165, distance: 14.6
click at [446, 165] on input "text" at bounding box center [477, 161] width 182 height 20
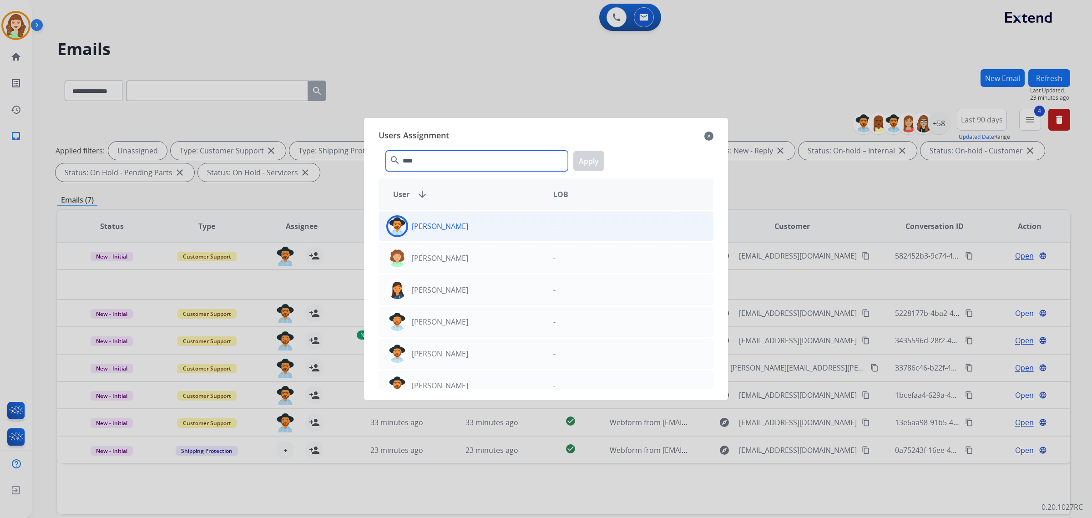
type input "****"
click at [507, 222] on div "[PERSON_NAME]" at bounding box center [462, 226] width 167 height 22
click at [594, 161] on button "Apply" at bounding box center [588, 161] width 31 height 20
